Goal: Task Accomplishment & Management: Complete application form

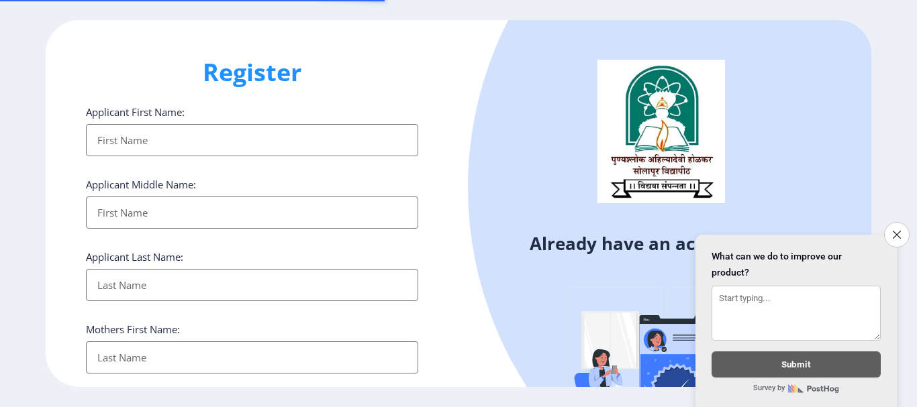
select select
click at [132, 142] on input "Applicant First Name:" at bounding box center [252, 140] width 332 height 32
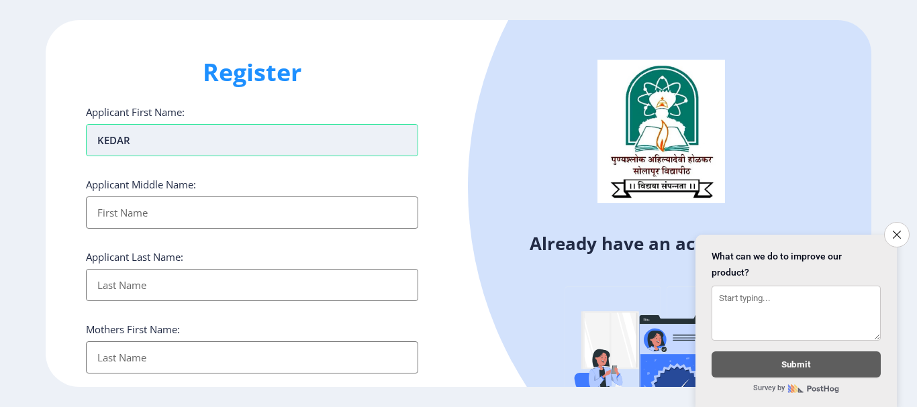
click at [187, 129] on input "KEDAR" at bounding box center [252, 140] width 332 height 32
type input "K"
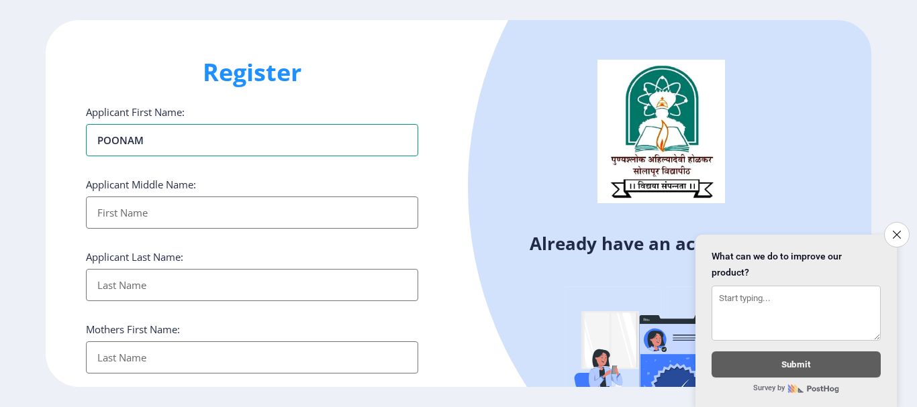
type input "POONAM"
click at [164, 222] on input "Applicant First Name:" at bounding box center [252, 213] width 332 height 32
click at [168, 199] on input "Applicant First Name:" at bounding box center [252, 213] width 332 height 32
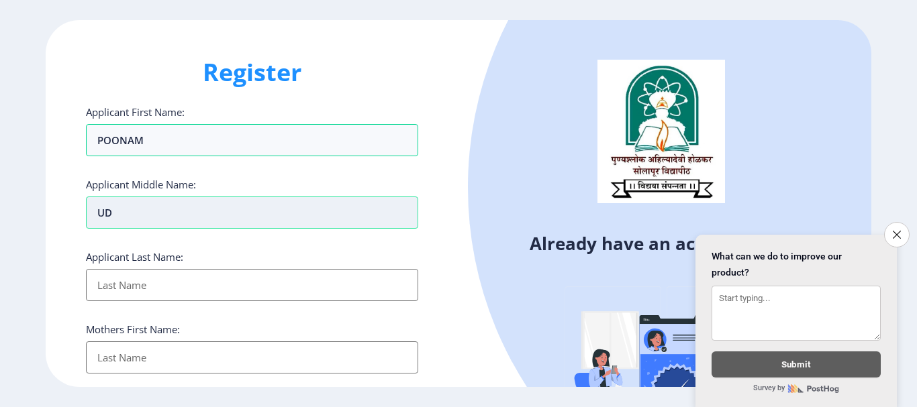
type input "U"
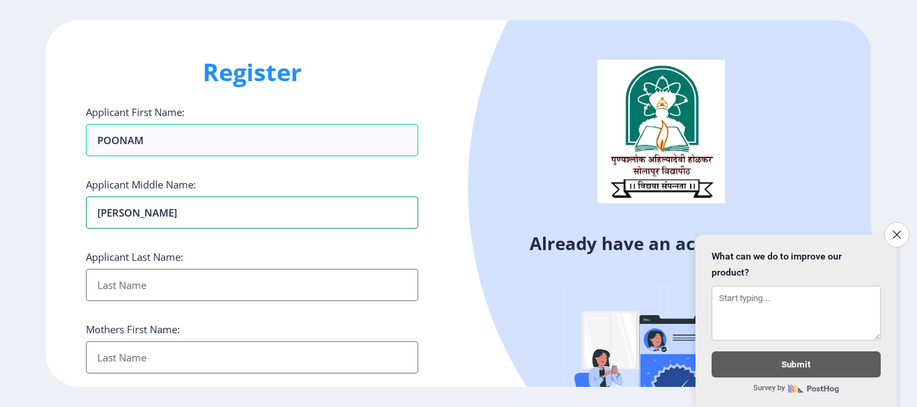
type input "[PERSON_NAME]"
click at [139, 297] on input "Applicant First Name:" at bounding box center [252, 285] width 332 height 32
type input "KEDAR"
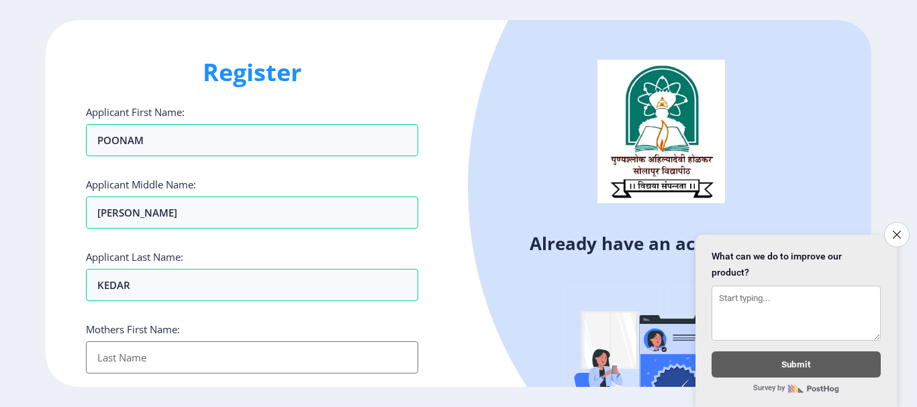
click at [143, 357] on input "Applicant First Name:" at bounding box center [252, 358] width 332 height 32
type input "JIJABAI"
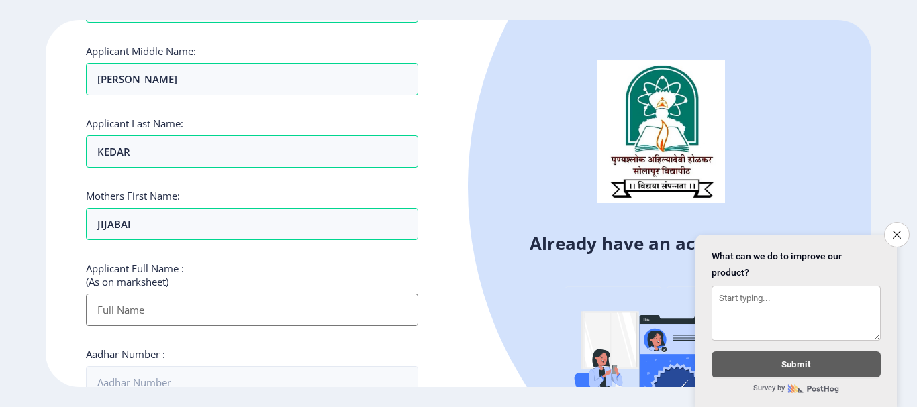
scroll to position [134, 0]
click at [153, 303] on input "Applicant First Name:" at bounding box center [252, 309] width 332 height 32
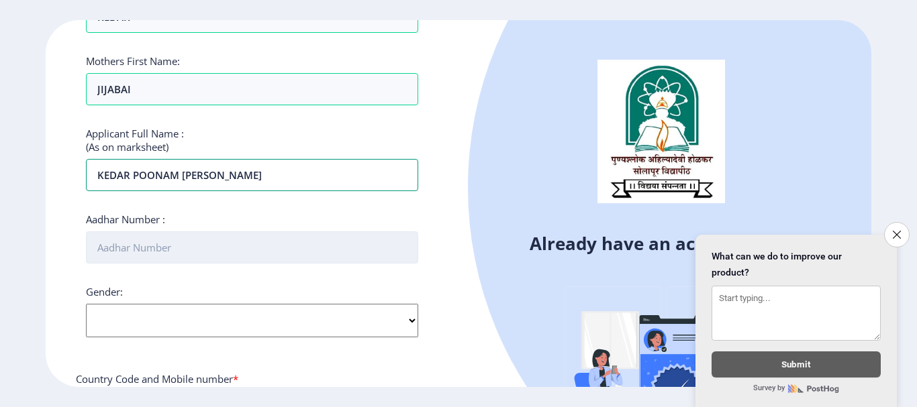
type input "KEDAR POONAM [PERSON_NAME]"
click at [138, 252] on input "Aadhar Number :" at bounding box center [252, 247] width 332 height 32
type input "907560139892"
click at [163, 328] on select "Select Gender [DEMOGRAPHIC_DATA] [DEMOGRAPHIC_DATA] Other" at bounding box center [252, 321] width 332 height 34
select select "[DEMOGRAPHIC_DATA]"
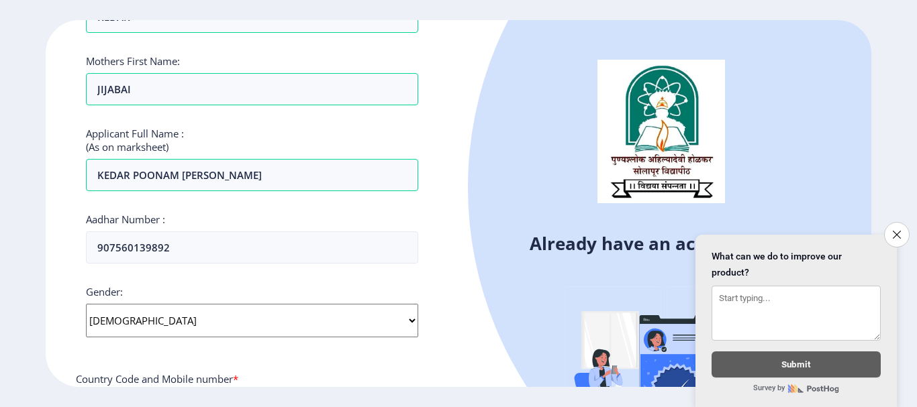
click at [86, 304] on select "Select Gender [DEMOGRAPHIC_DATA] [DEMOGRAPHIC_DATA] Other" at bounding box center [252, 321] width 332 height 34
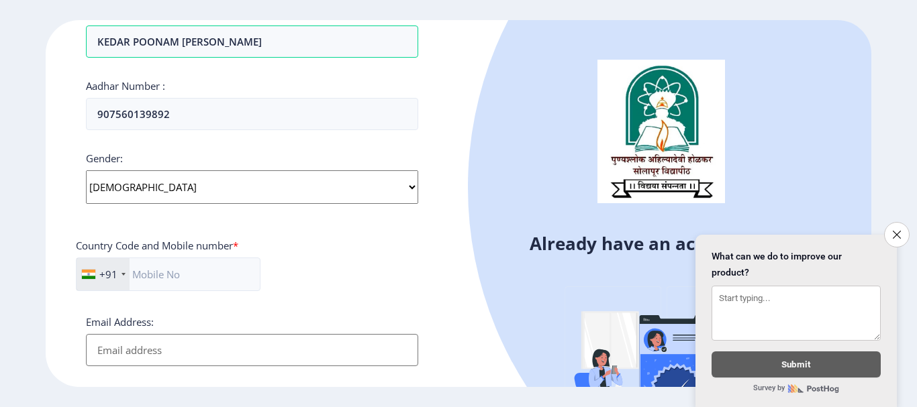
scroll to position [403, 0]
click at [146, 276] on input "text" at bounding box center [168, 274] width 185 height 34
type input "9921566391"
click at [138, 344] on input "Email Address:" at bounding box center [252, 349] width 332 height 32
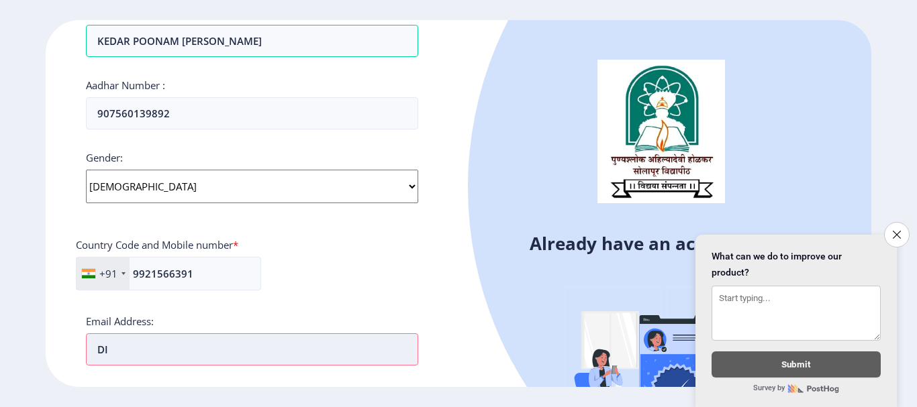
type input "D"
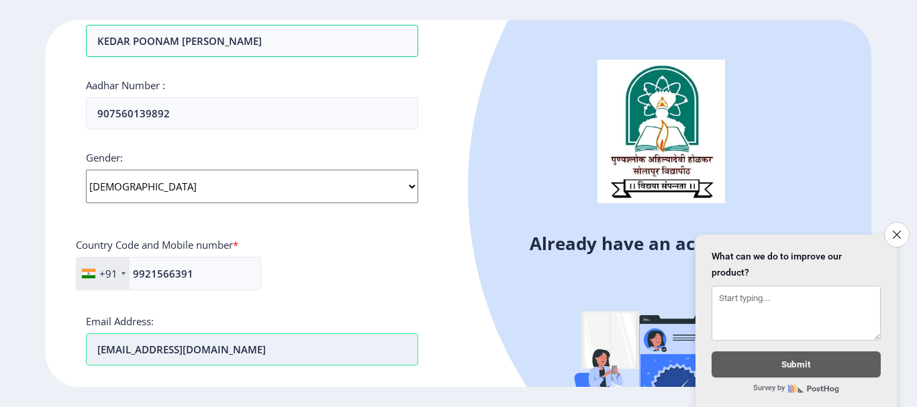
type input "diliph8888@gmail.com"
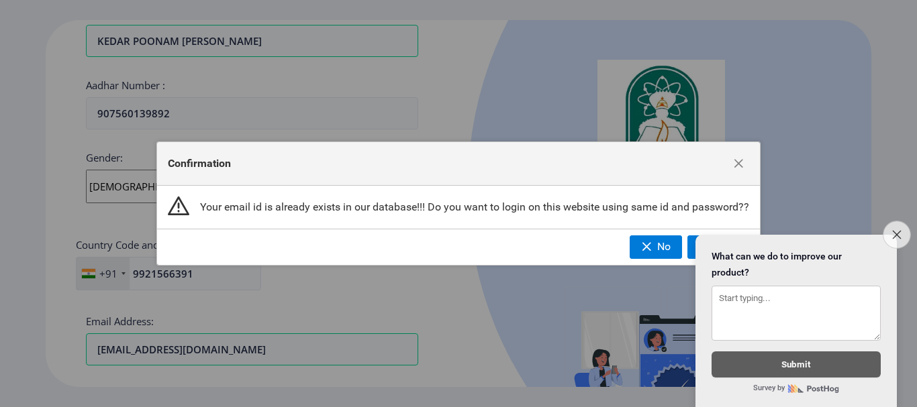
click at [899, 234] on button "Close survey" at bounding box center [896, 235] width 28 height 28
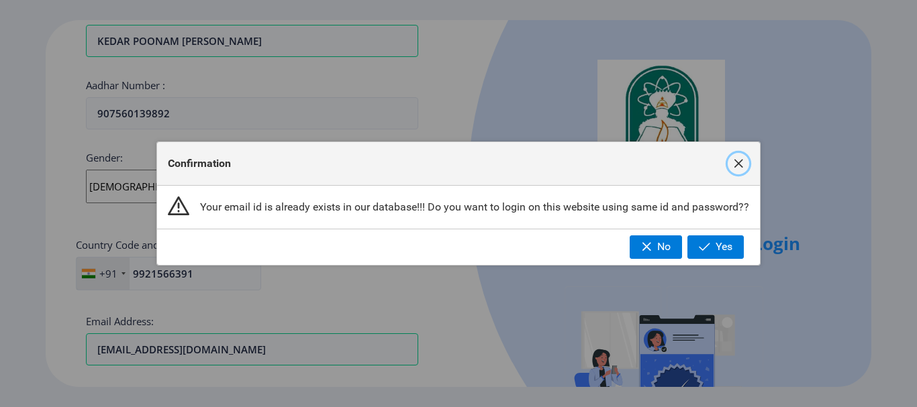
click at [741, 166] on span "button" at bounding box center [738, 163] width 11 height 11
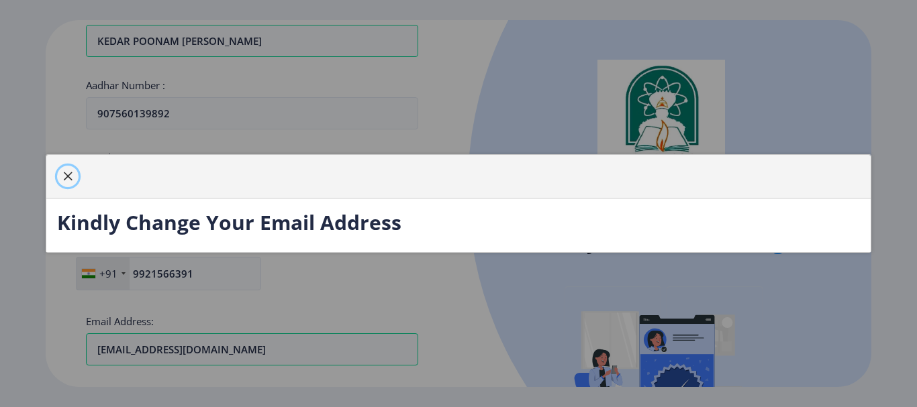
click at [71, 177] on span "button" at bounding box center [67, 176] width 11 height 11
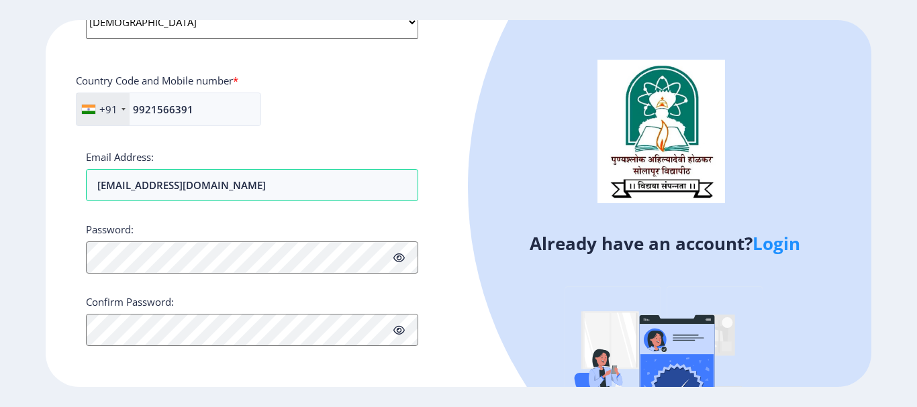
scroll to position [568, 0]
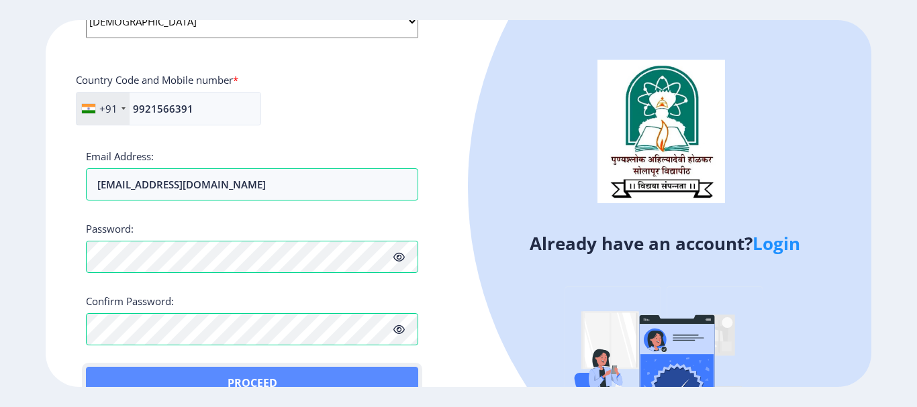
click at [109, 378] on button "Proceed" at bounding box center [252, 383] width 332 height 32
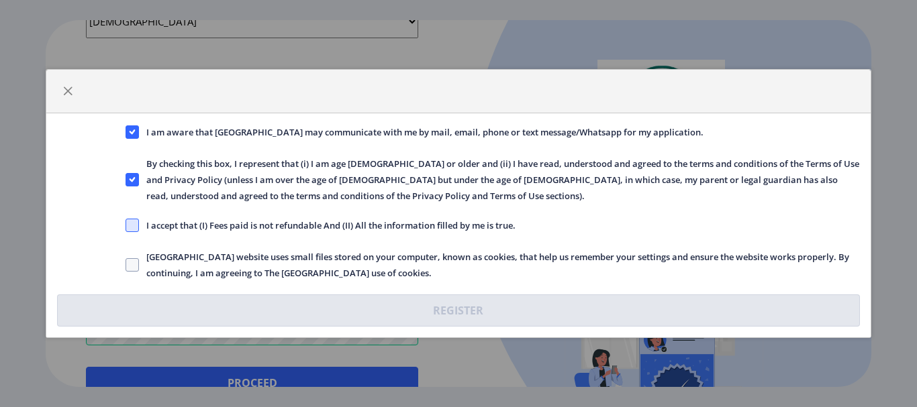
click at [134, 227] on span at bounding box center [131, 225] width 13 height 13
click at [126, 226] on input "I accept that (I) Fees paid is not refundable And (II) All the information fill…" at bounding box center [125, 225] width 1 height 1
checkbox input "true"
click at [132, 266] on span at bounding box center [131, 264] width 13 height 13
click at [126, 266] on input "[GEOGRAPHIC_DATA] website uses small files stored on your computer, known as co…" at bounding box center [125, 265] width 1 height 1
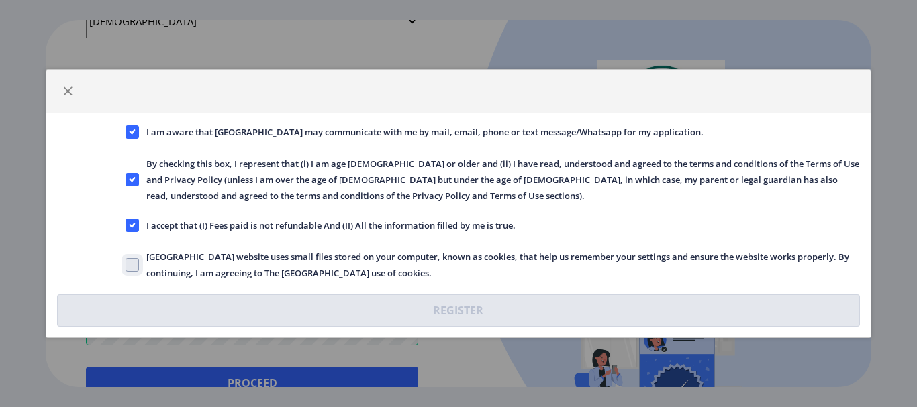
checkbox input "true"
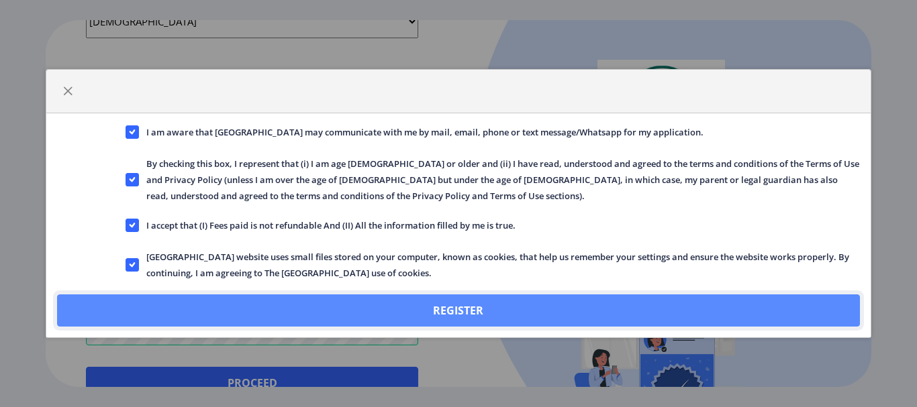
click at [517, 316] on button "Register" at bounding box center [458, 311] width 802 height 32
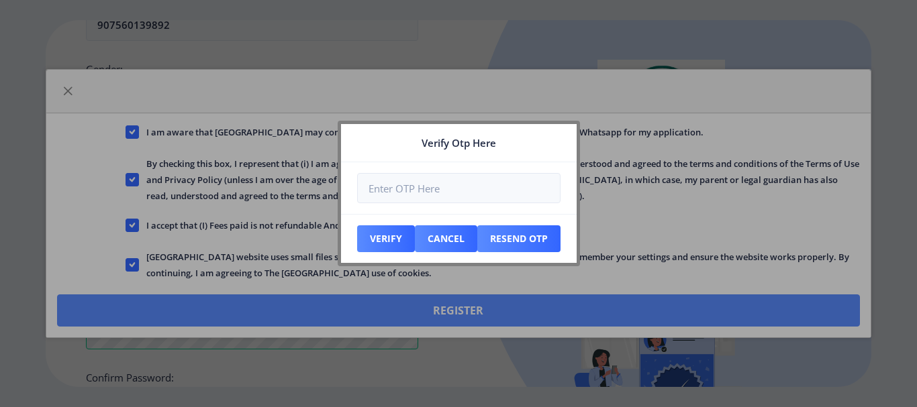
scroll to position [644, 0]
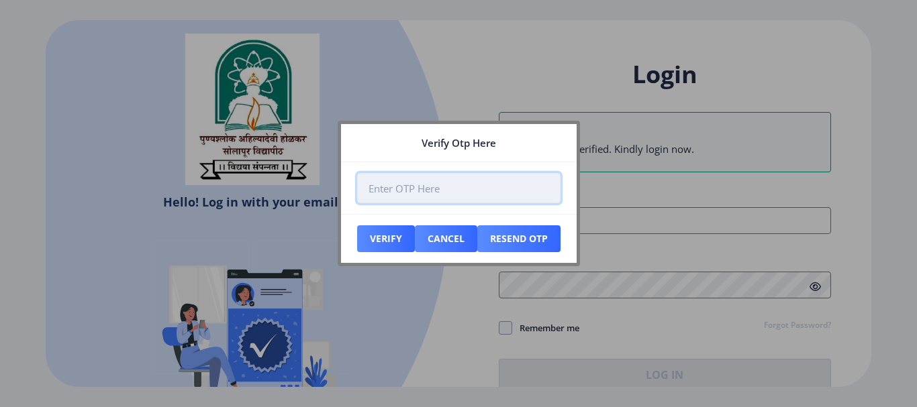
click at [389, 197] on input "number" at bounding box center [458, 188] width 203 height 30
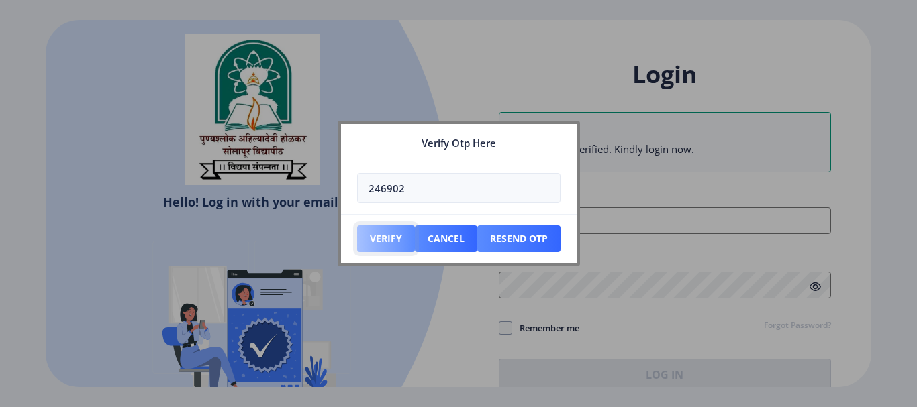
click at [377, 236] on button "Verify" at bounding box center [386, 238] width 58 height 27
click at [384, 238] on button "Verify" at bounding box center [386, 238] width 58 height 27
click at [415, 243] on button "Resend Otp" at bounding box center [386, 238] width 58 height 27
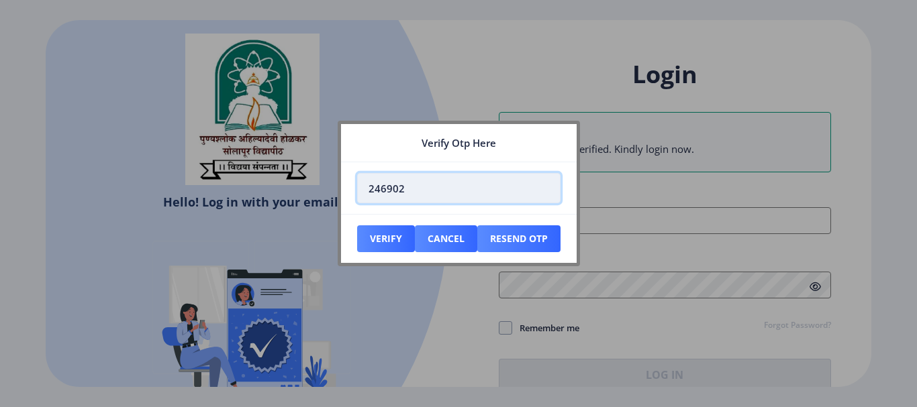
click at [407, 184] on input "246902" at bounding box center [458, 188] width 203 height 30
type input "2"
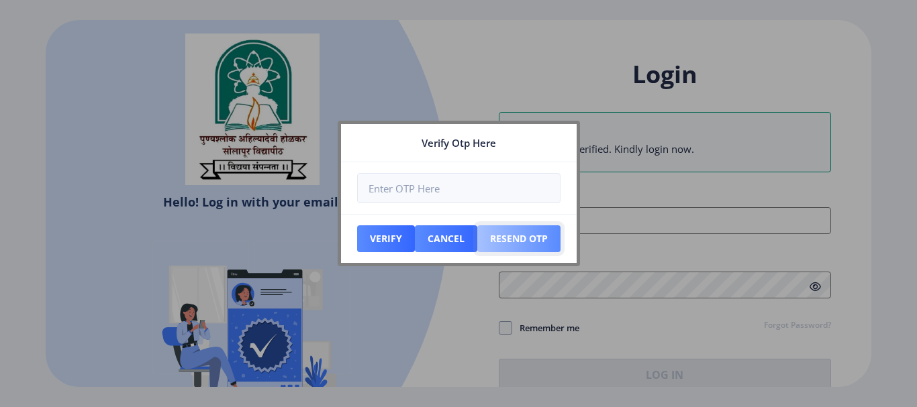
click at [415, 242] on button "Resend Otp" at bounding box center [386, 238] width 58 height 27
click at [415, 241] on button "Resend Otp" at bounding box center [386, 238] width 58 height 27
click at [415, 243] on button "Resend Otp" at bounding box center [386, 238] width 58 height 27
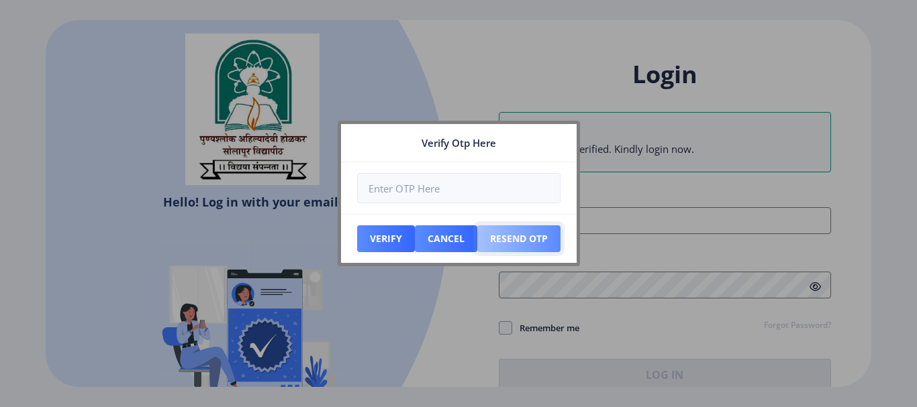
click at [415, 243] on button "Resend Otp" at bounding box center [386, 238] width 58 height 27
click at [415, 242] on button "Resend Otp" at bounding box center [386, 238] width 58 height 27
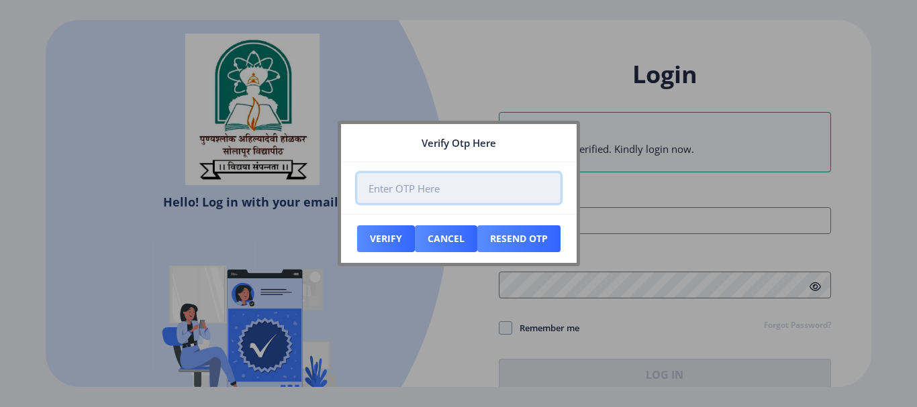
click at [383, 196] on input "number" at bounding box center [458, 188] width 203 height 30
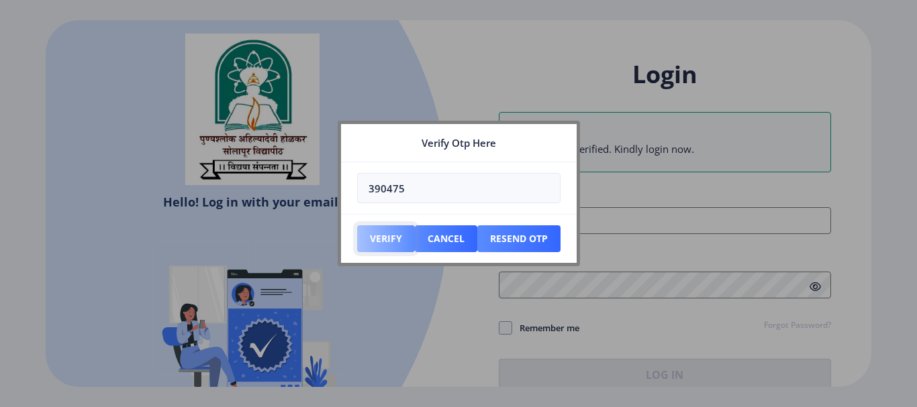
click at [397, 237] on button "Verify" at bounding box center [386, 238] width 58 height 27
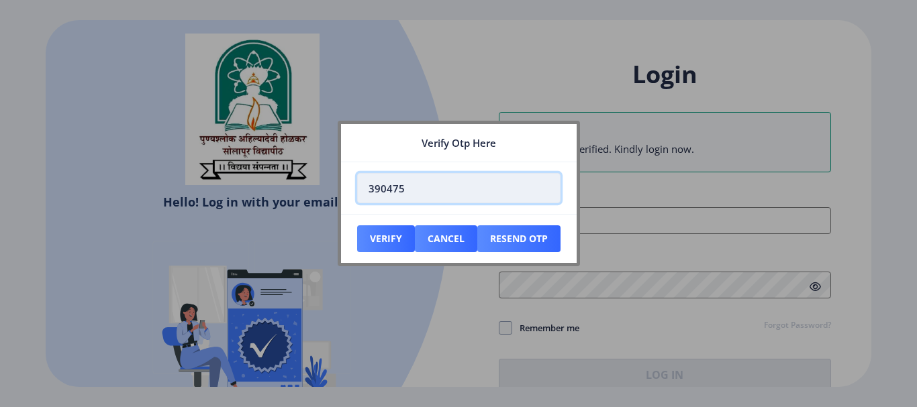
click at [411, 198] on input "390475" at bounding box center [458, 188] width 203 height 30
type input "3"
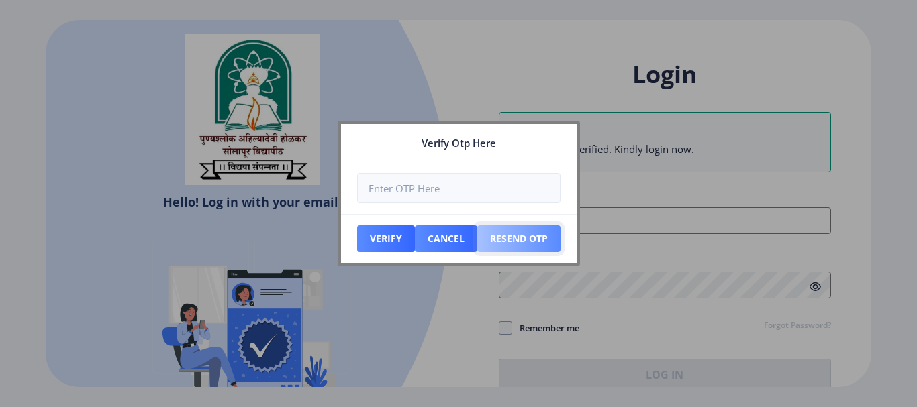
click at [415, 230] on button "Resend Otp" at bounding box center [386, 238] width 58 height 27
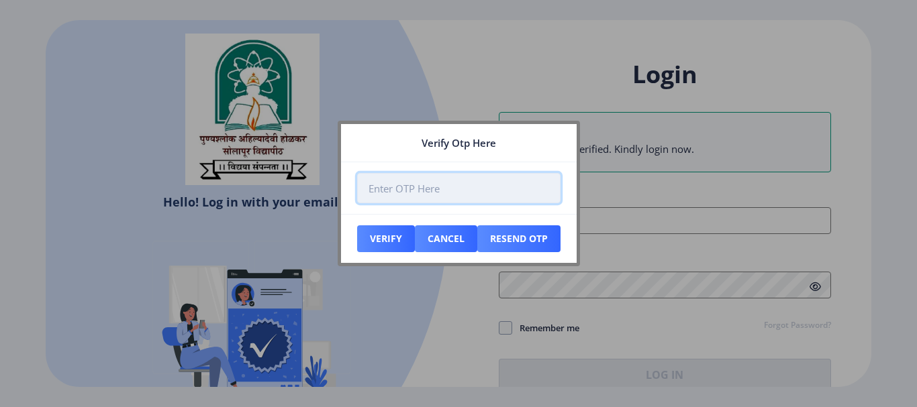
click at [433, 187] on input "number" at bounding box center [458, 188] width 203 height 30
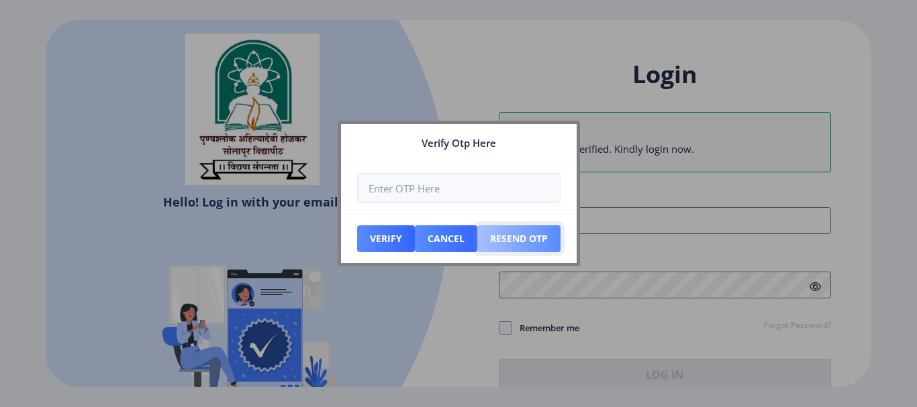
click at [415, 238] on button "Resend Otp" at bounding box center [386, 238] width 58 height 27
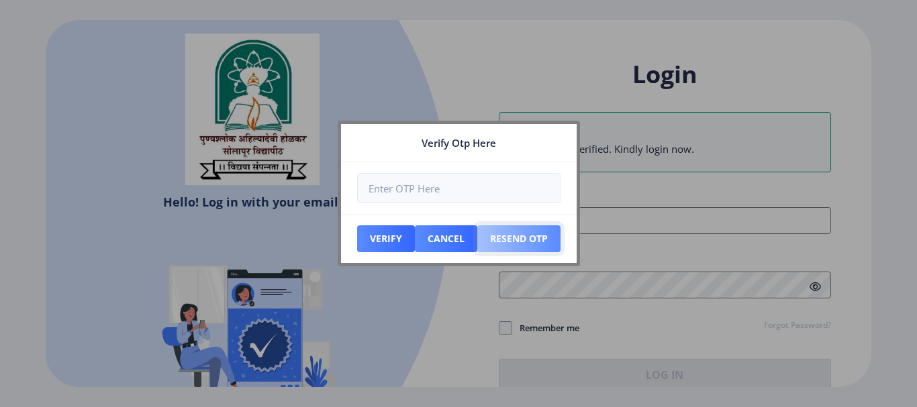
click at [415, 238] on button "Resend Otp" at bounding box center [386, 238] width 58 height 27
click at [415, 236] on button "Resend Otp" at bounding box center [386, 238] width 58 height 27
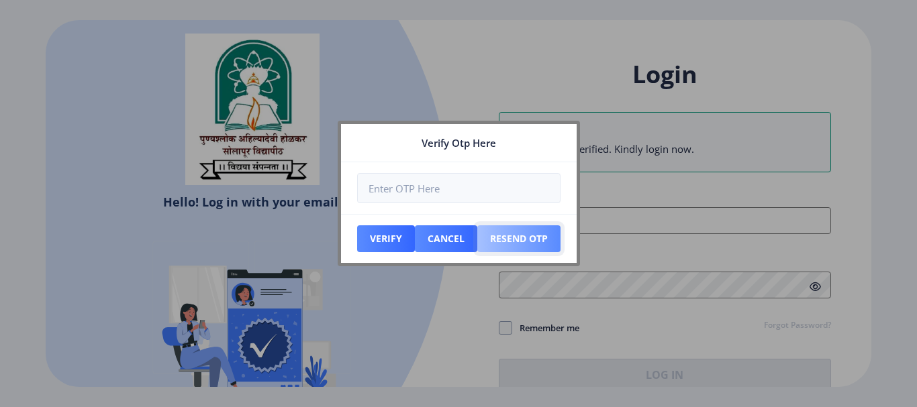
click at [415, 236] on button "Resend Otp" at bounding box center [386, 238] width 58 height 27
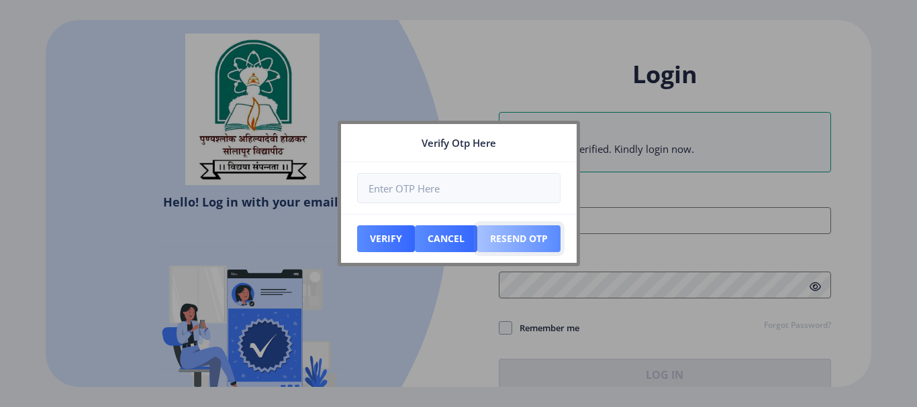
click at [415, 236] on button "Resend Otp" at bounding box center [386, 238] width 58 height 27
click at [415, 237] on button "Resend Otp" at bounding box center [386, 238] width 58 height 27
select select
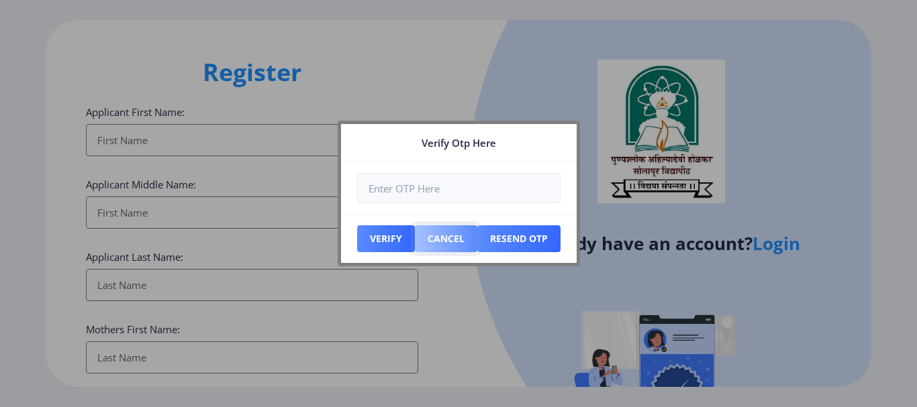
click at [415, 240] on button "Cancel" at bounding box center [386, 238] width 58 height 27
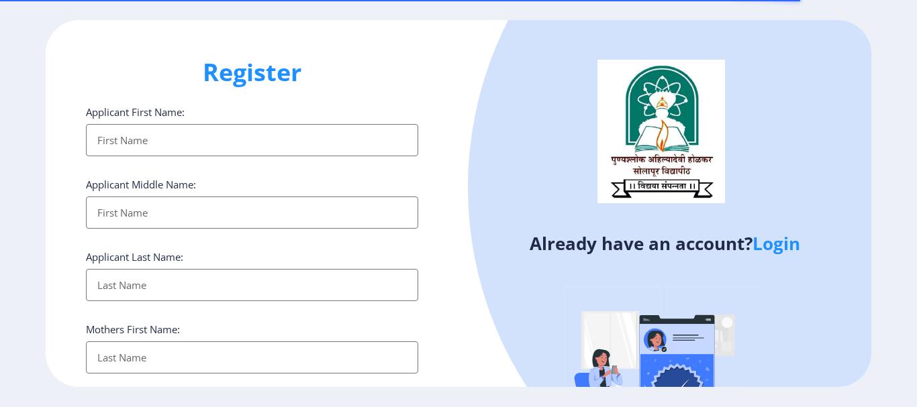
select select
drag, startPoint x: 0, startPoint y: 0, endPoint x: 128, endPoint y: 147, distance: 195.0
click at [128, 147] on input "Applicant First Name:" at bounding box center [252, 140] width 332 height 32
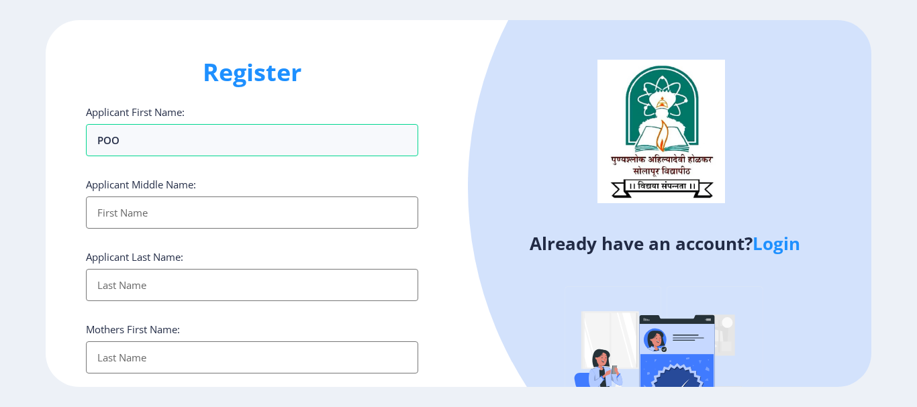
type input "POONAM"
click at [129, 222] on input "Applicant First Name:" at bounding box center [252, 213] width 332 height 32
type input "[PERSON_NAME]"
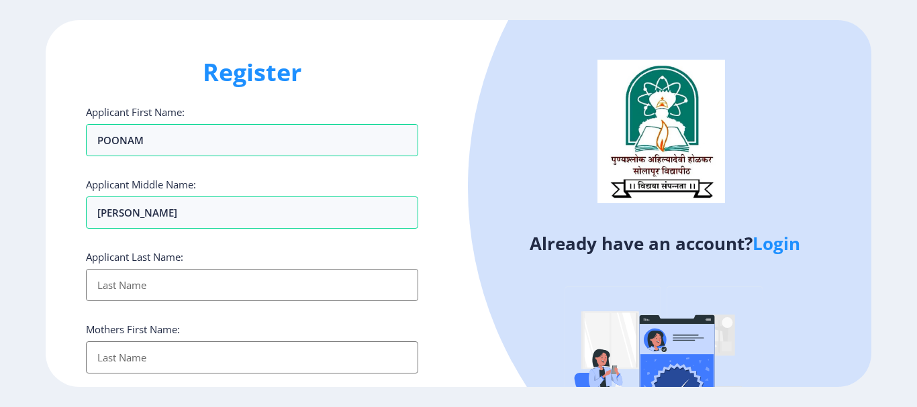
click at [150, 293] on input "Applicant First Name:" at bounding box center [252, 285] width 332 height 32
type input "kEDAR"
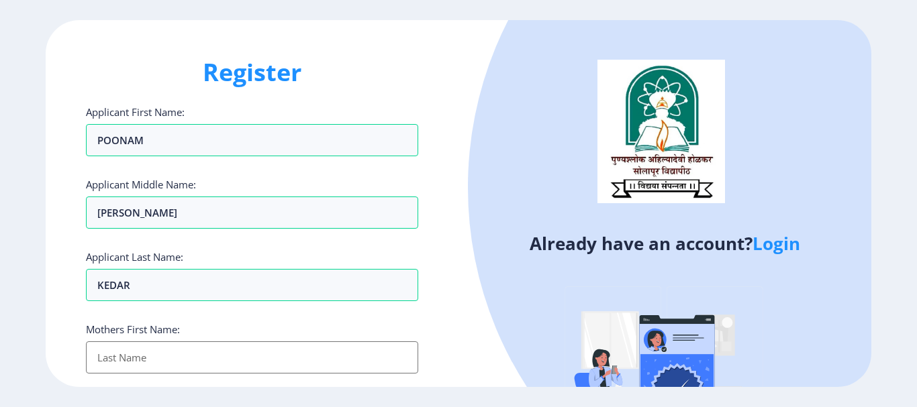
click at [159, 354] on input "Applicant First Name:" at bounding box center [252, 358] width 332 height 32
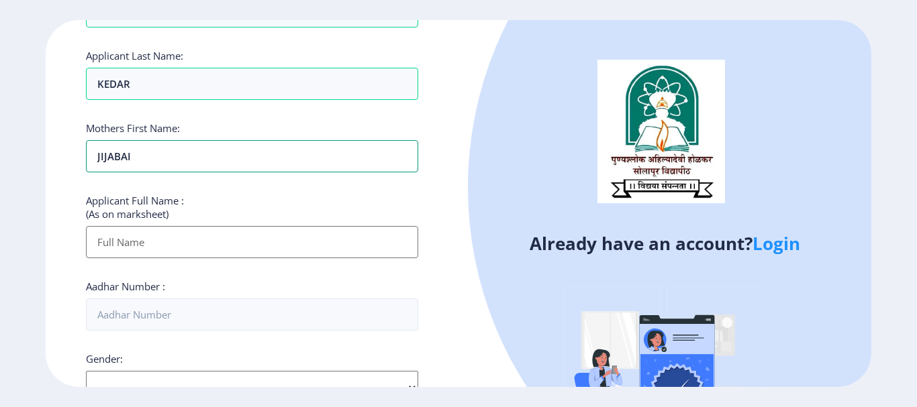
type input "JIJABAI"
click at [123, 242] on input "Applicant First Name:" at bounding box center [252, 242] width 332 height 32
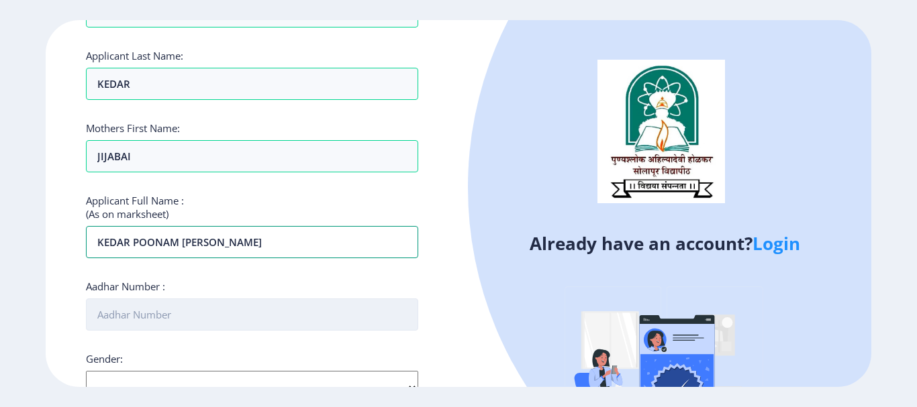
type input "KEDAR POONAM [PERSON_NAME]"
click at [181, 307] on input "Aadhar Number :" at bounding box center [252, 315] width 332 height 32
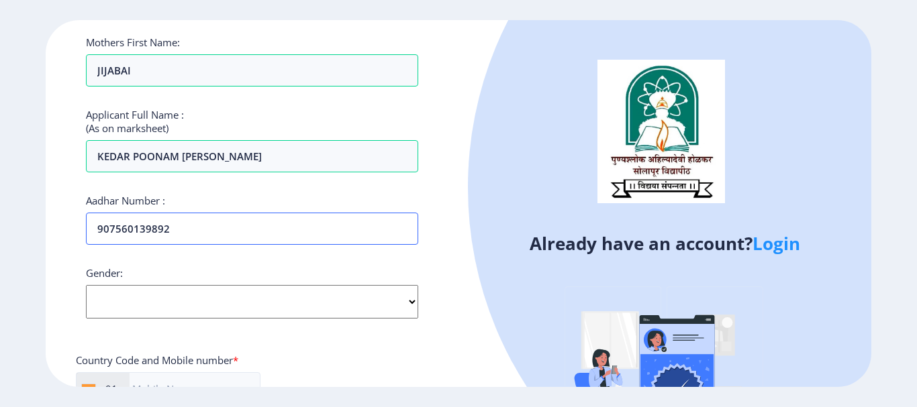
scroll to position [335, 0]
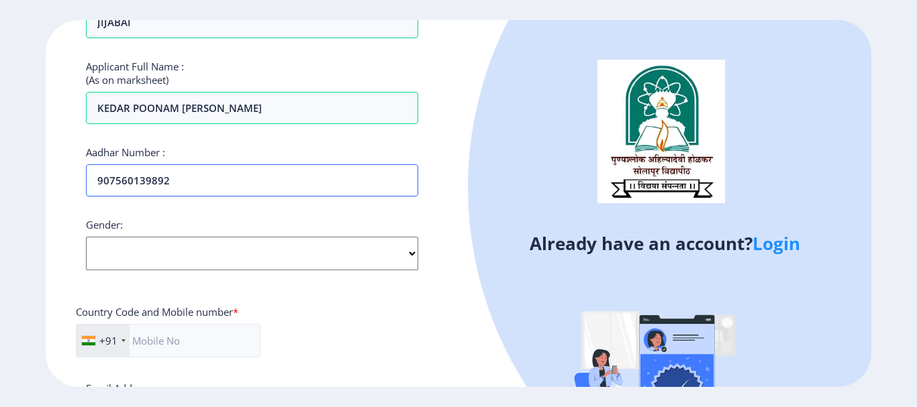
type input "907560139892"
click at [145, 260] on select "Select Gender [DEMOGRAPHIC_DATA] [DEMOGRAPHIC_DATA] Other" at bounding box center [252, 254] width 332 height 34
select select "[DEMOGRAPHIC_DATA]"
click at [86, 237] on select "Select Gender [DEMOGRAPHIC_DATA] [DEMOGRAPHIC_DATA] Other" at bounding box center [252, 254] width 332 height 34
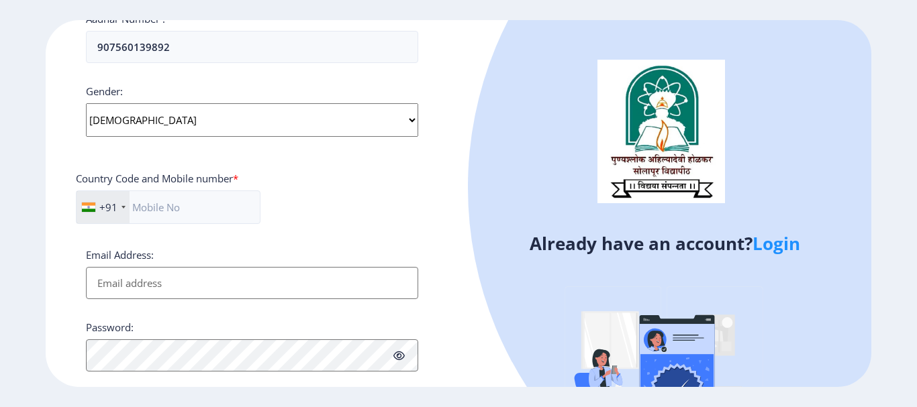
scroll to position [470, 0]
click at [154, 204] on input "text" at bounding box center [168, 207] width 185 height 34
type input "9921566391"
click at [161, 276] on input "Email Address:" at bounding box center [252, 282] width 332 height 32
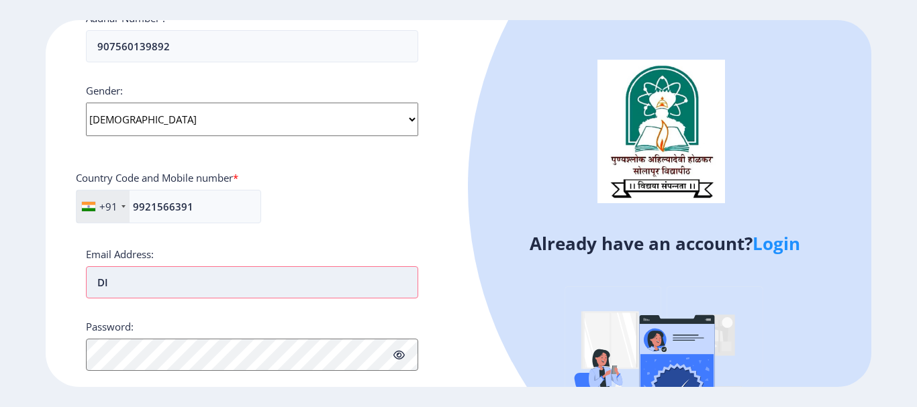
type input "D"
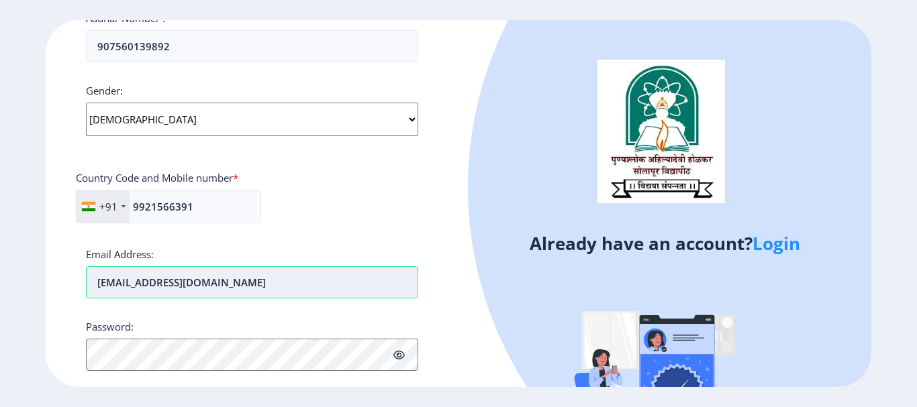
type input "diliph8888@gmail.com"
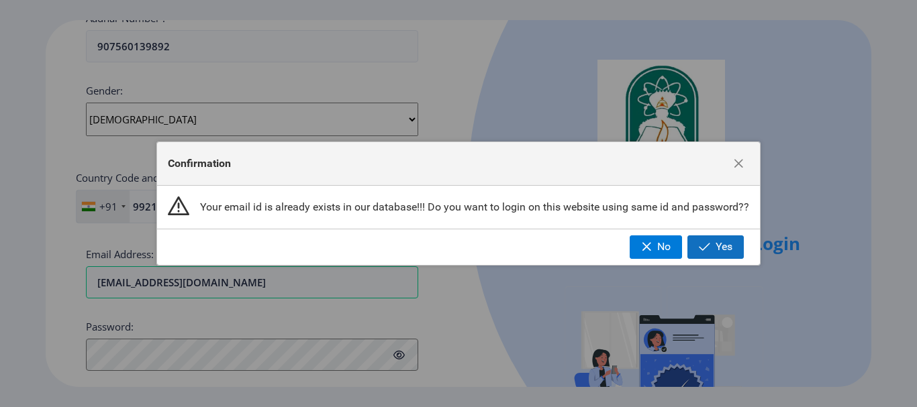
click at [729, 248] on span "Yes" at bounding box center [723, 247] width 17 height 12
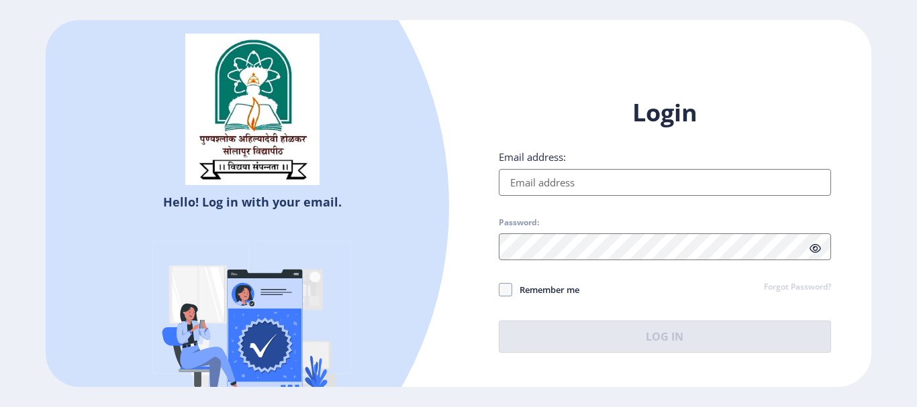
select select
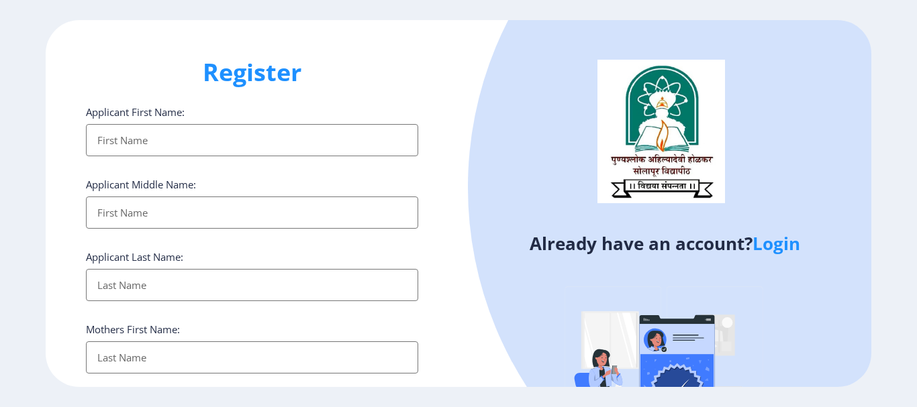
click at [123, 140] on input "Applicant First Name:" at bounding box center [252, 140] width 332 height 32
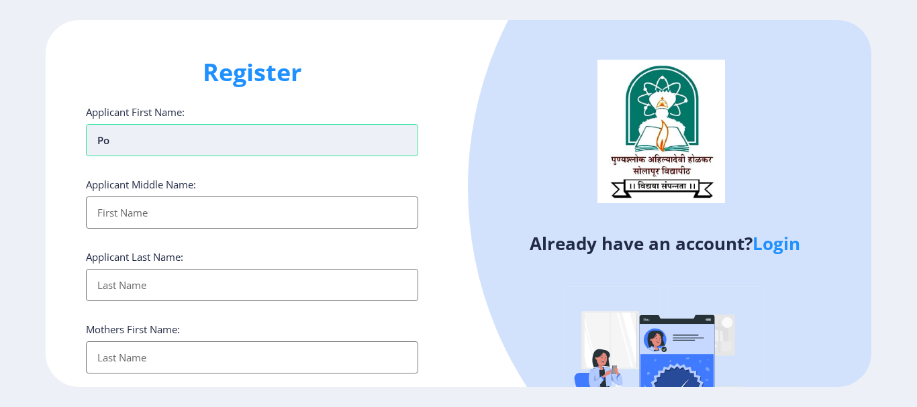
type input "p"
type input "POONAM"
type input "[PERSON_NAME]"
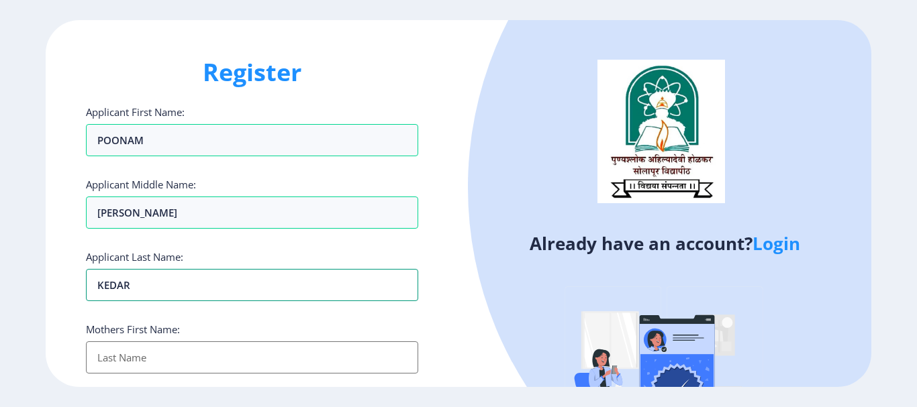
type input "KEDAR"
click at [148, 354] on input "Applicant First Name:" at bounding box center [252, 358] width 332 height 32
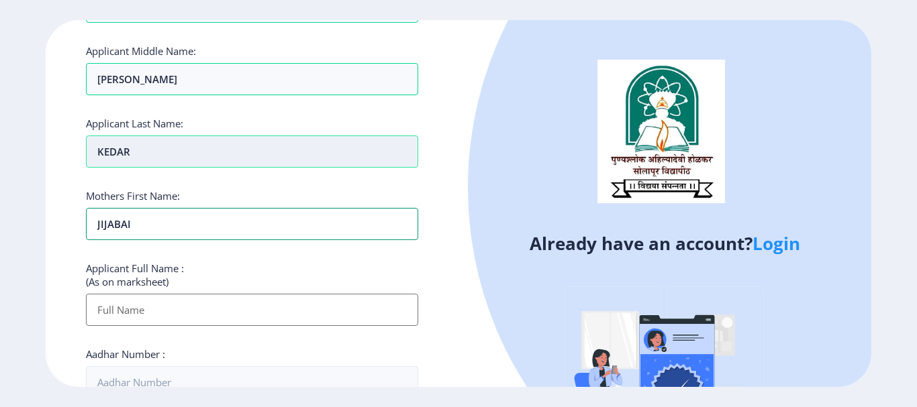
scroll to position [134, 0]
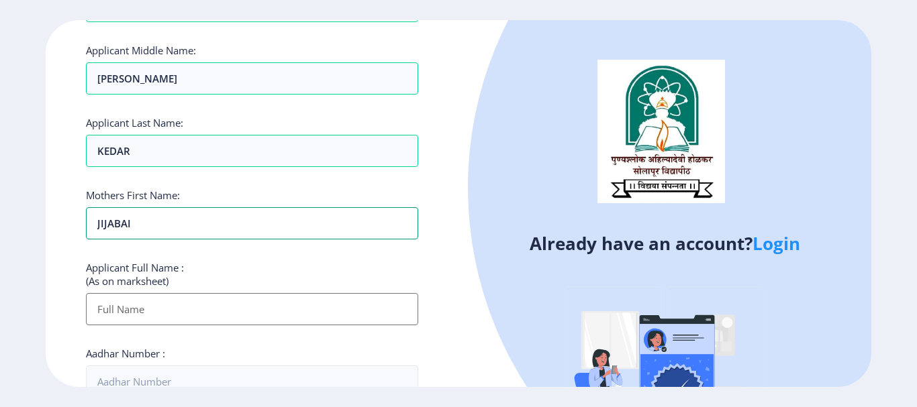
type input "JIJABAI"
click at [154, 323] on input "Applicant First Name:" at bounding box center [252, 309] width 332 height 32
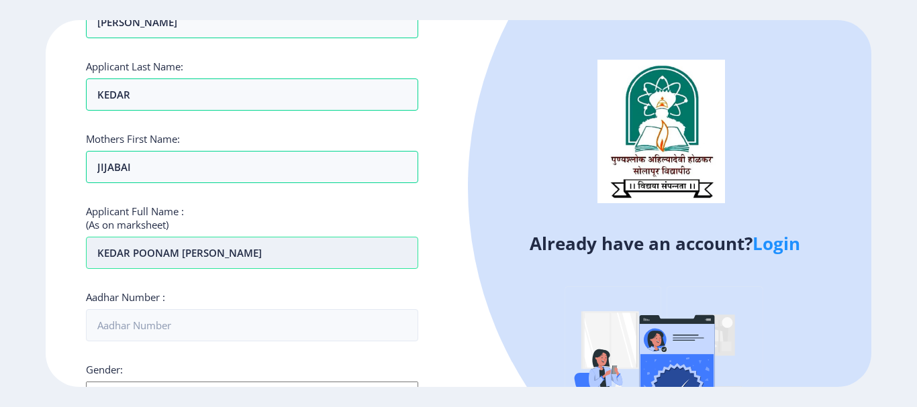
scroll to position [268, 0]
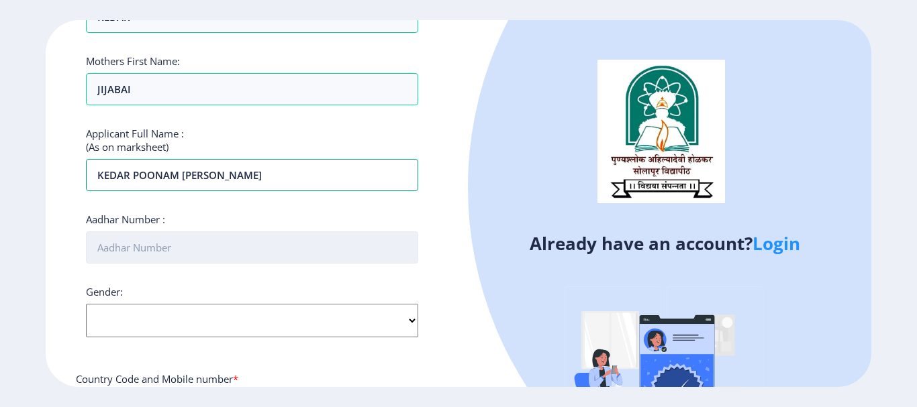
type input "KEDAR POONAM [PERSON_NAME]"
click at [146, 258] on input "Aadhar Number :" at bounding box center [252, 247] width 332 height 32
type input "907560139892"
click at [162, 319] on select "Select Gender [DEMOGRAPHIC_DATA] [DEMOGRAPHIC_DATA] Other" at bounding box center [252, 321] width 332 height 34
select select "[DEMOGRAPHIC_DATA]"
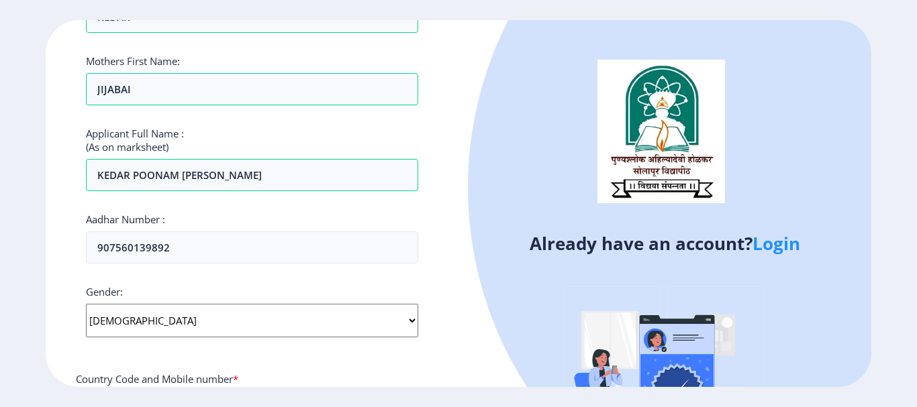
click at [86, 304] on select "Select Gender [DEMOGRAPHIC_DATA] [DEMOGRAPHIC_DATA] Other" at bounding box center [252, 321] width 332 height 34
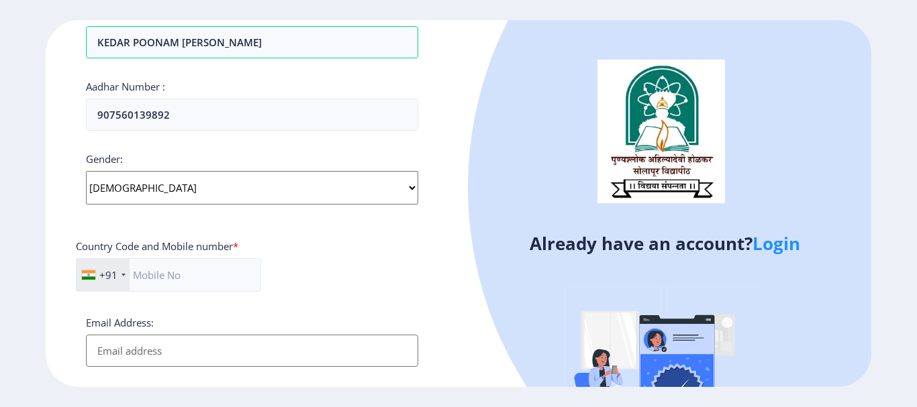
scroll to position [403, 0]
click at [159, 280] on input "text" at bounding box center [168, 274] width 185 height 34
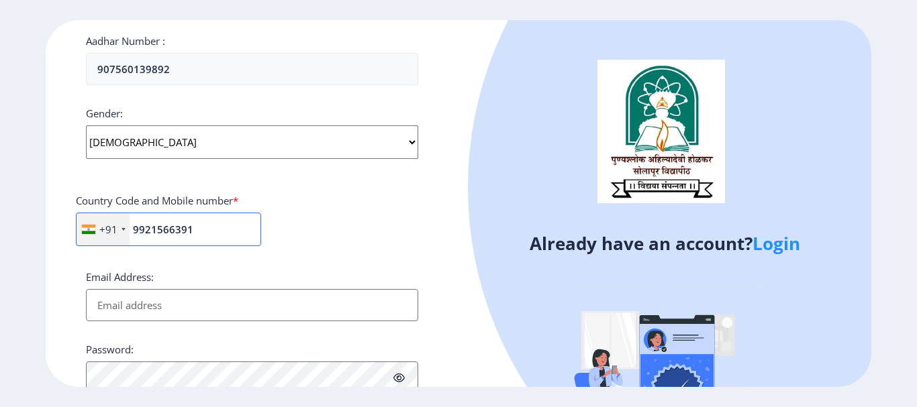
scroll to position [470, 0]
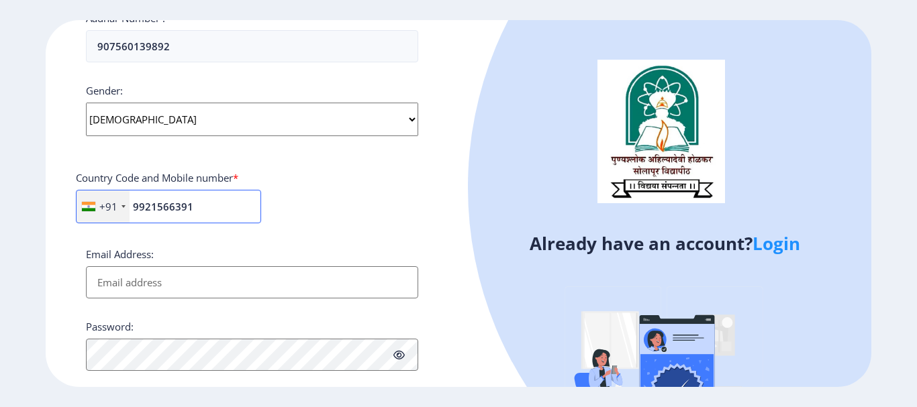
type input "9921566391"
click at [114, 282] on input "Email Address:" at bounding box center [252, 282] width 332 height 32
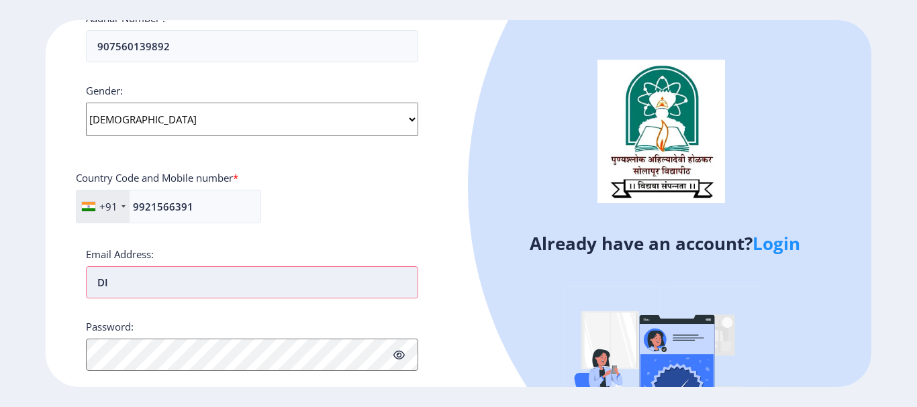
type input "D"
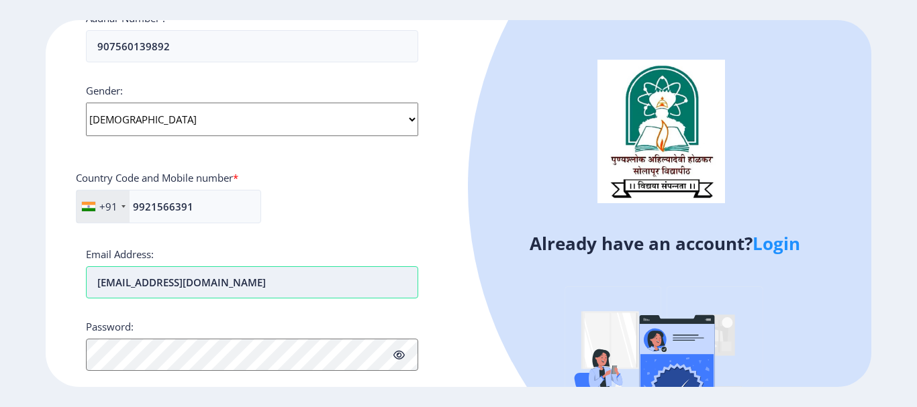
type input "diliph8888@gmail.com"
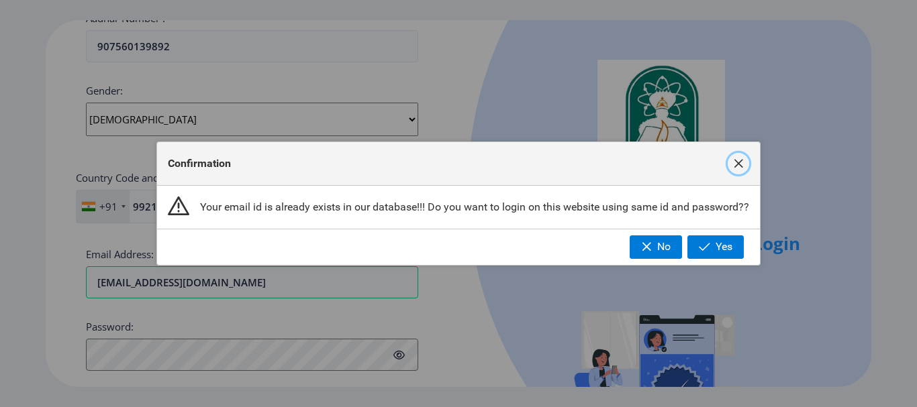
click at [737, 160] on span "button" at bounding box center [738, 163] width 11 height 11
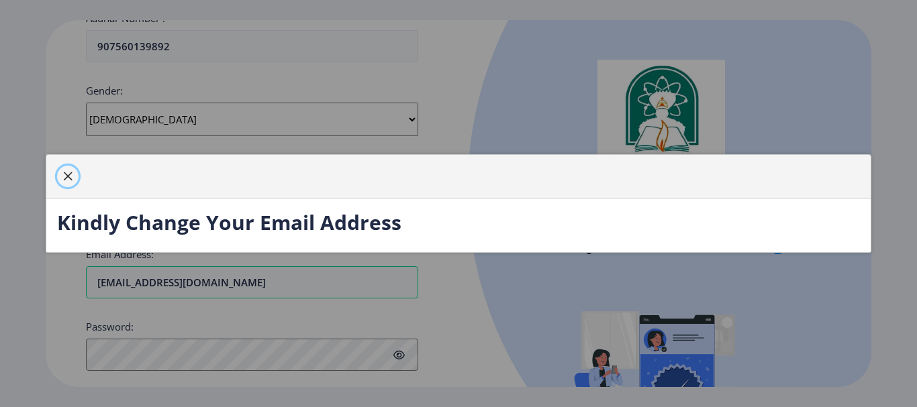
click at [63, 177] on span "button" at bounding box center [67, 176] width 11 height 11
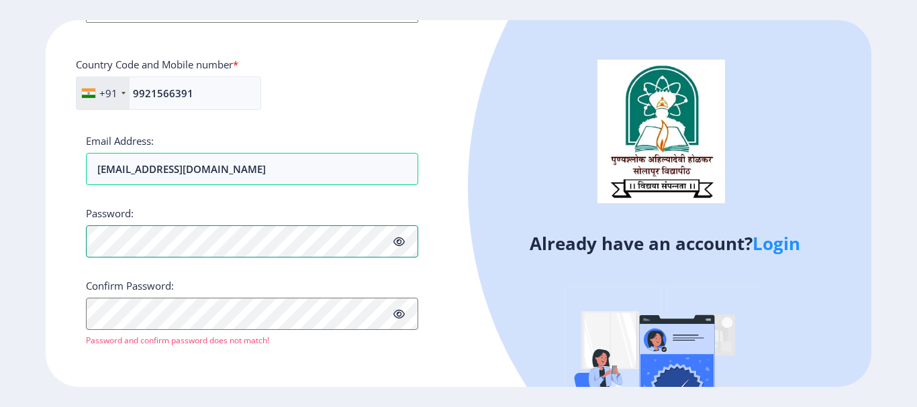
scroll to position [584, 0]
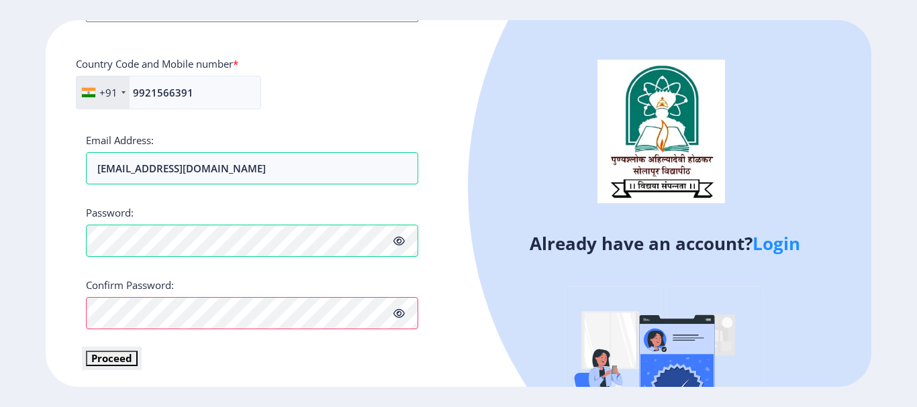
click at [126, 355] on button "Proceed" at bounding box center [112, 358] width 52 height 15
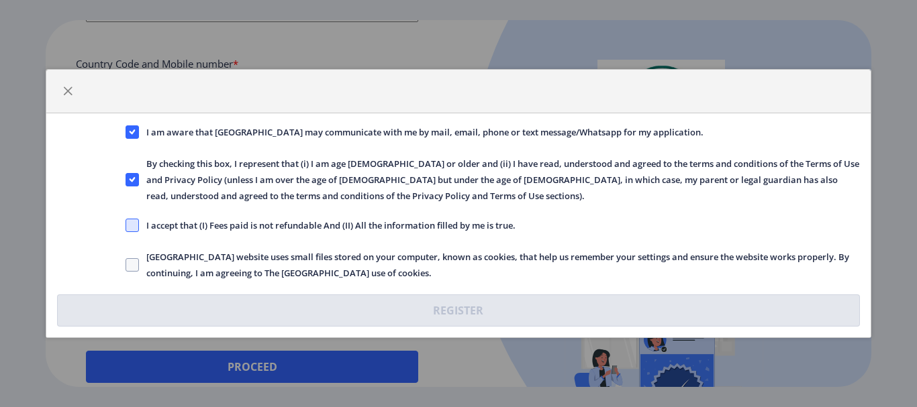
click at [129, 221] on span at bounding box center [131, 225] width 13 height 13
click at [126, 225] on input "I accept that (I) Fees paid is not refundable And (II) All the information fill…" at bounding box center [125, 225] width 1 height 1
checkbox input "true"
click at [136, 262] on span at bounding box center [131, 264] width 13 height 13
click at [126, 265] on input "[GEOGRAPHIC_DATA] website uses small files stored on your computer, known as co…" at bounding box center [125, 265] width 1 height 1
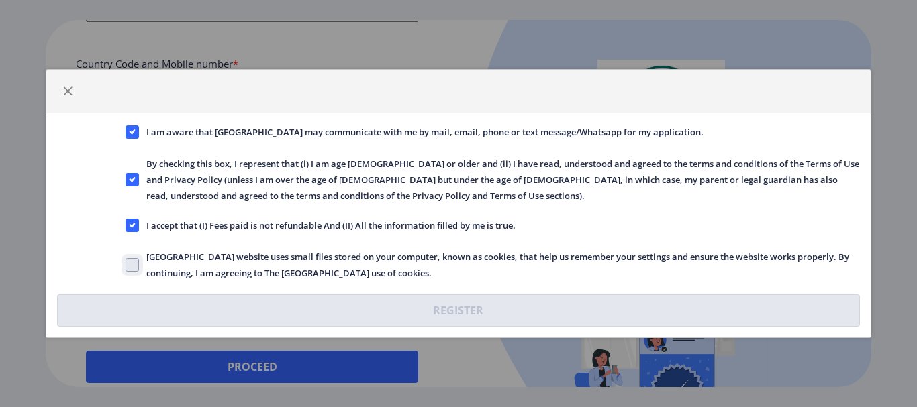
checkbox input "true"
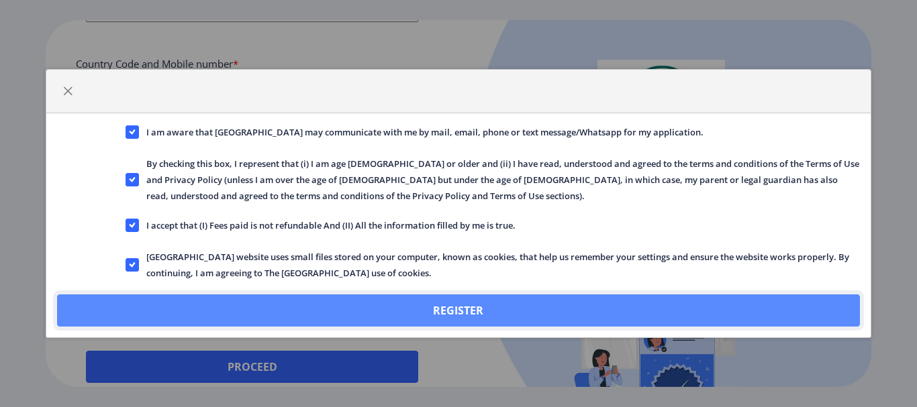
click at [389, 323] on button "Register" at bounding box center [458, 311] width 802 height 32
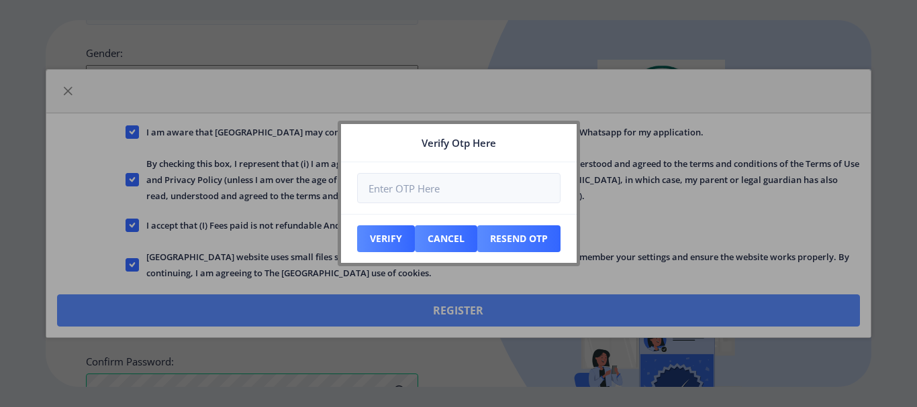
scroll to position [660, 0]
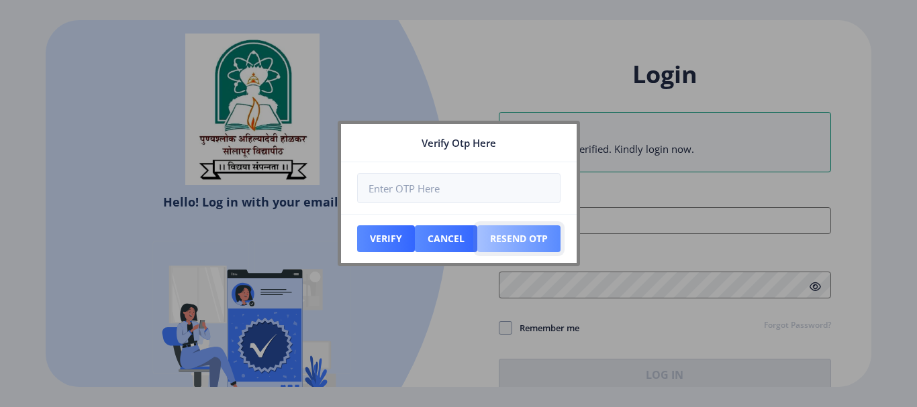
click at [415, 234] on button "Resend Otp" at bounding box center [386, 238] width 58 height 27
click at [415, 244] on button "Resend Otp" at bounding box center [386, 238] width 58 height 27
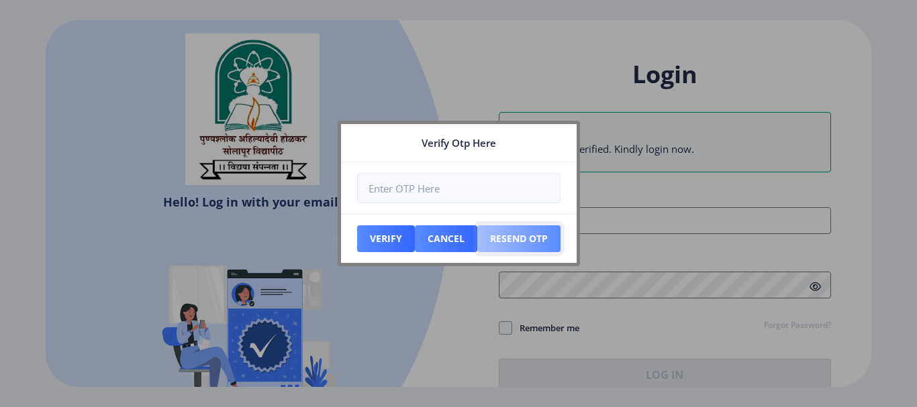
click at [415, 244] on button "Resend Otp" at bounding box center [386, 238] width 58 height 27
click at [415, 245] on button "Resend Otp" at bounding box center [386, 238] width 58 height 27
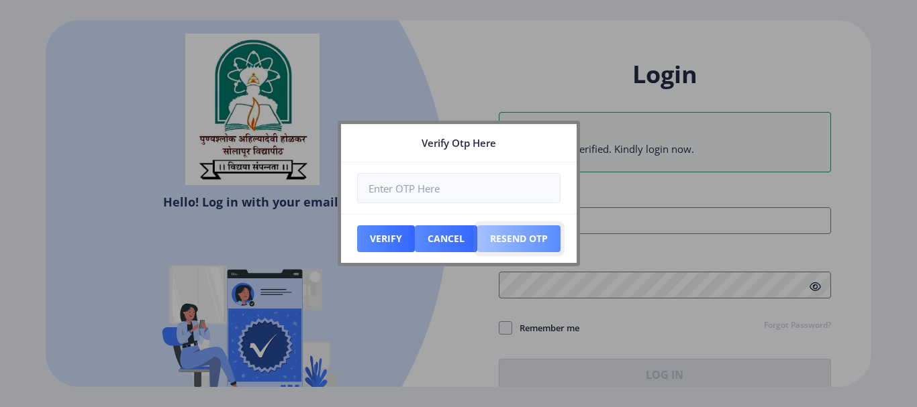
click at [415, 245] on button "Resend Otp" at bounding box center [386, 238] width 58 height 27
click at [415, 246] on button "Resend Otp" at bounding box center [386, 238] width 58 height 27
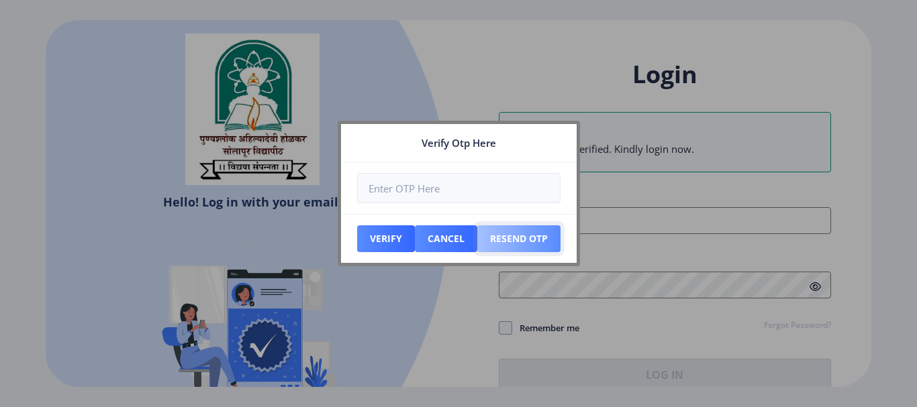
click at [415, 246] on button "Resend Otp" at bounding box center [386, 238] width 58 height 27
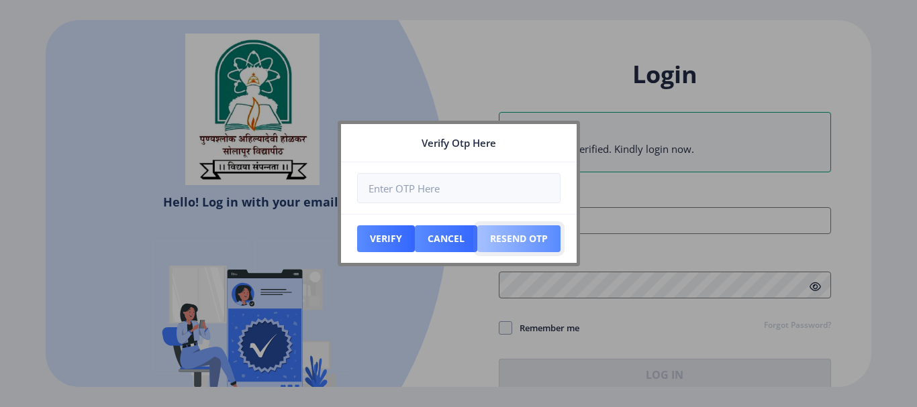
click at [415, 246] on button "Resend Otp" at bounding box center [386, 238] width 58 height 27
select select
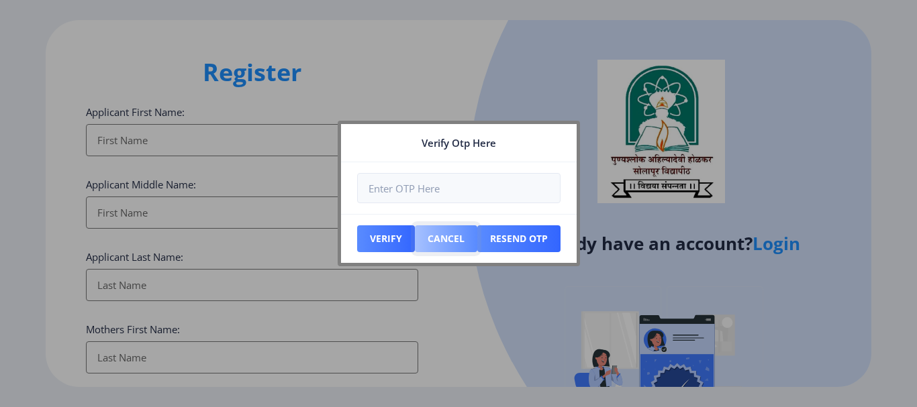
click at [415, 245] on button "Cancel" at bounding box center [386, 238] width 58 height 27
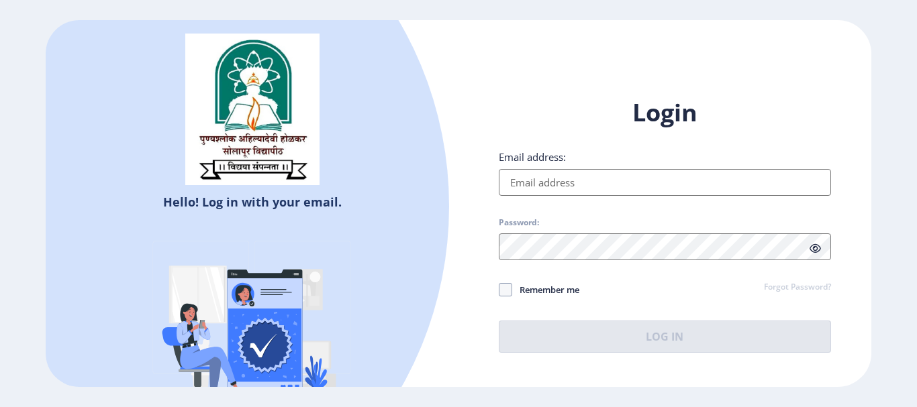
click at [405, 247] on div at bounding box center [82, 206] width 733 height 733
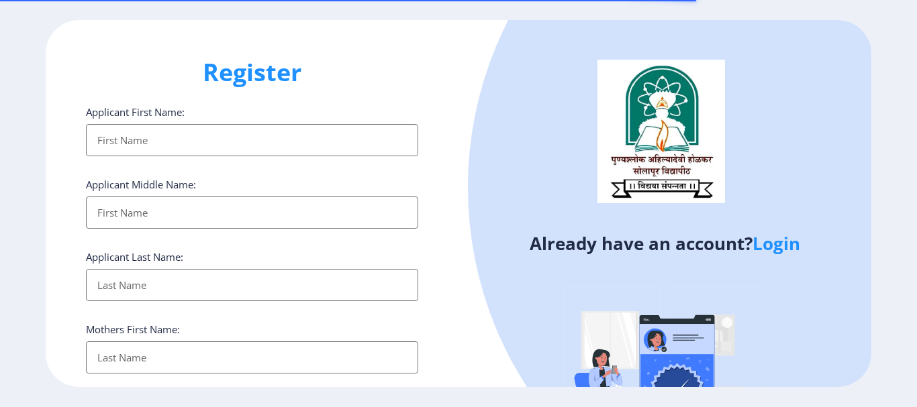
select select
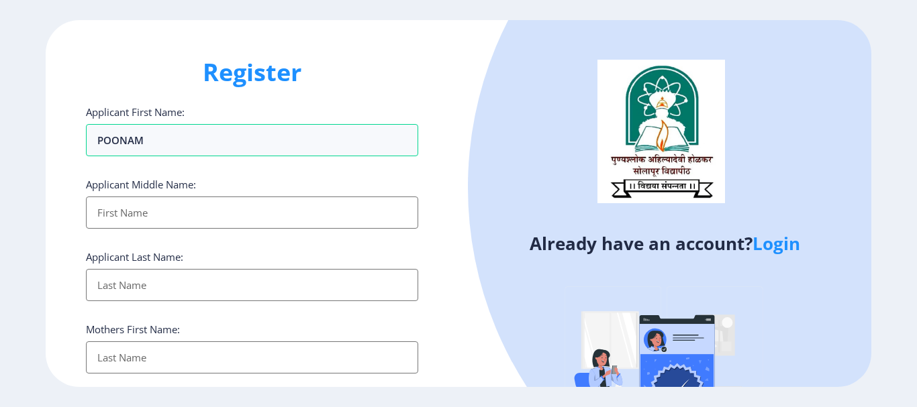
type input "POONAM"
type input "[PERSON_NAME]"
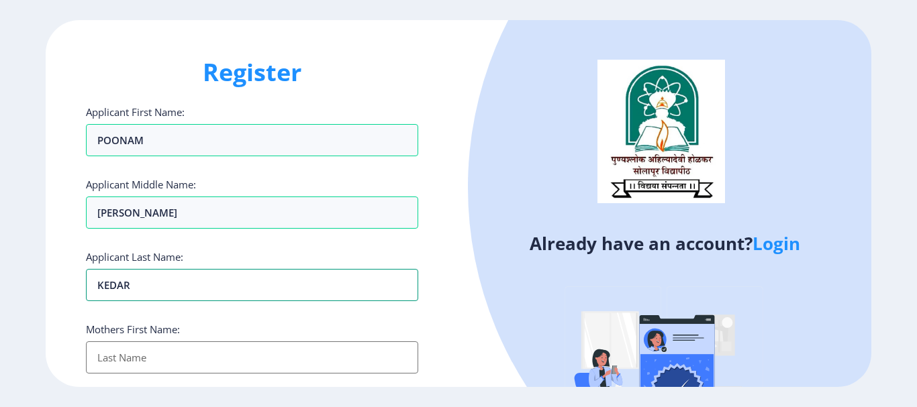
type input "KEDAR"
click at [152, 344] on input "Applicant First Name:" at bounding box center [252, 358] width 332 height 32
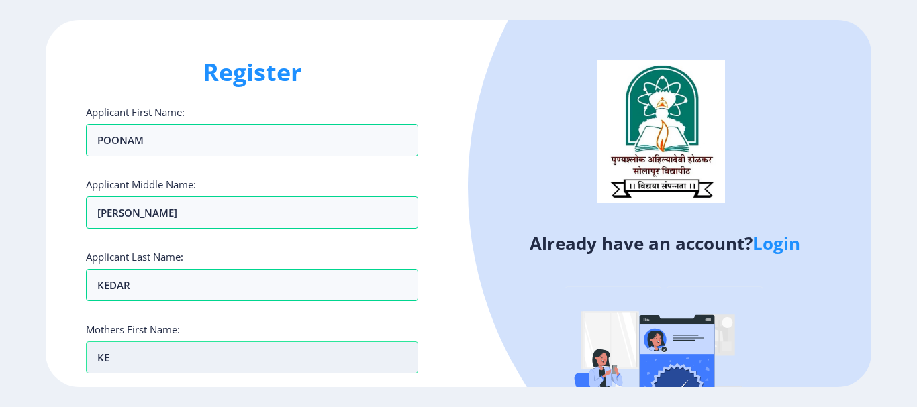
type input "K"
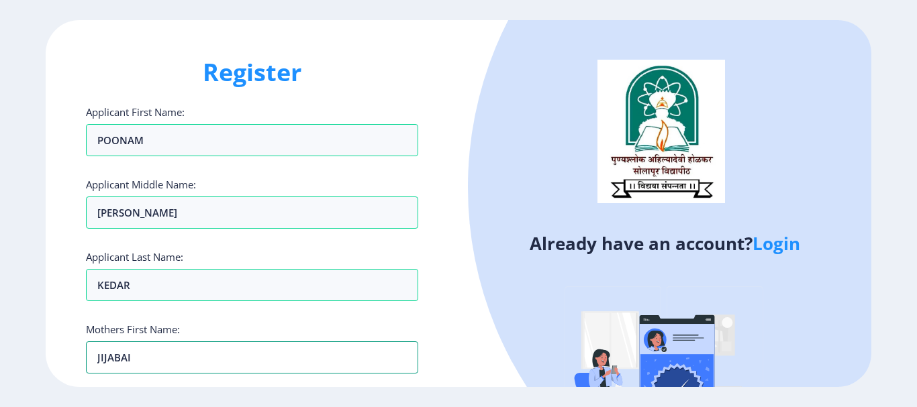
scroll to position [67, 0]
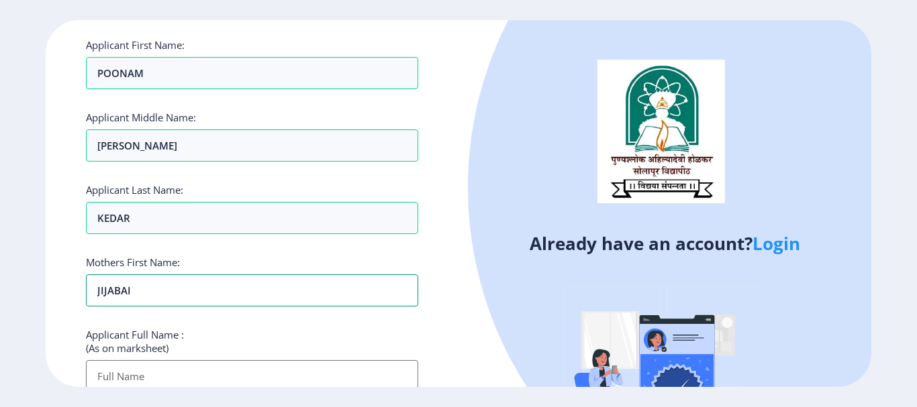
type input "JIJABAI"
click at [554, 284] on img at bounding box center [664, 378] width 235 height 235
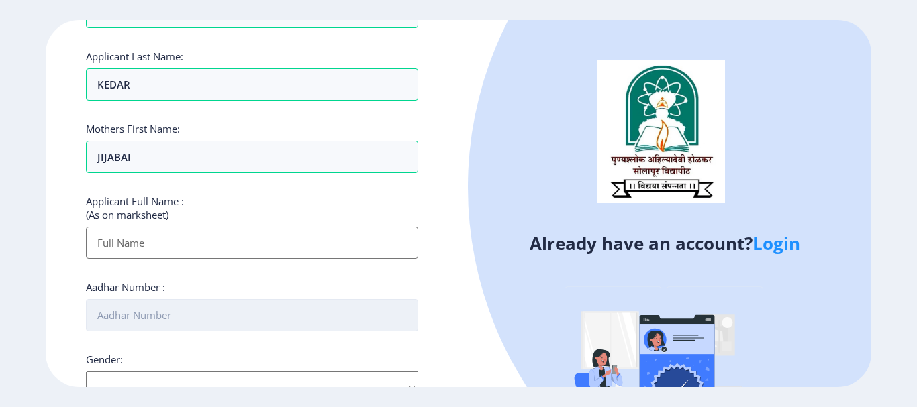
scroll to position [201, 0]
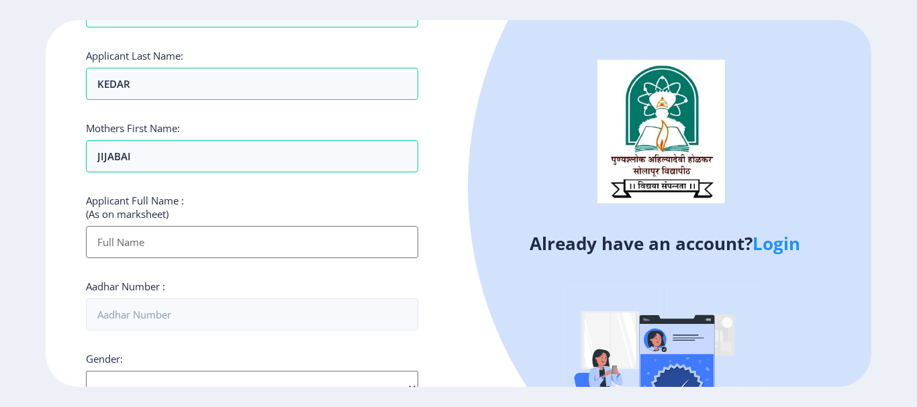
click at [119, 244] on input "Applicant First Name:" at bounding box center [252, 242] width 332 height 32
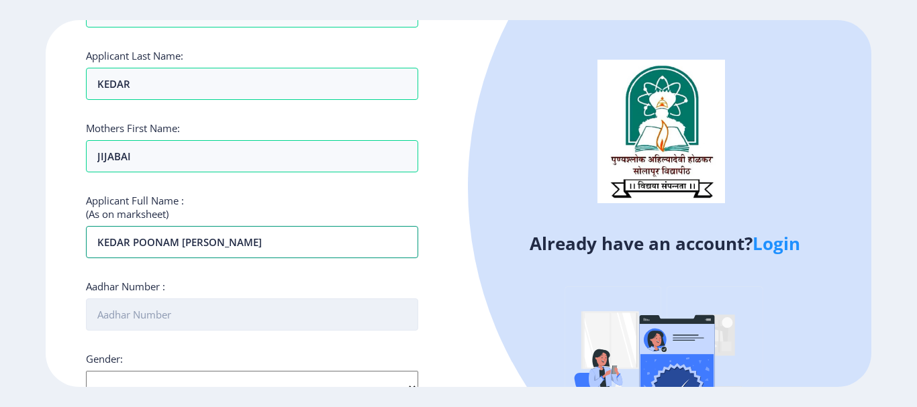
type input "KEDAR POONAM [PERSON_NAME]"
click at [114, 325] on input "Aadhar Number :" at bounding box center [252, 315] width 332 height 32
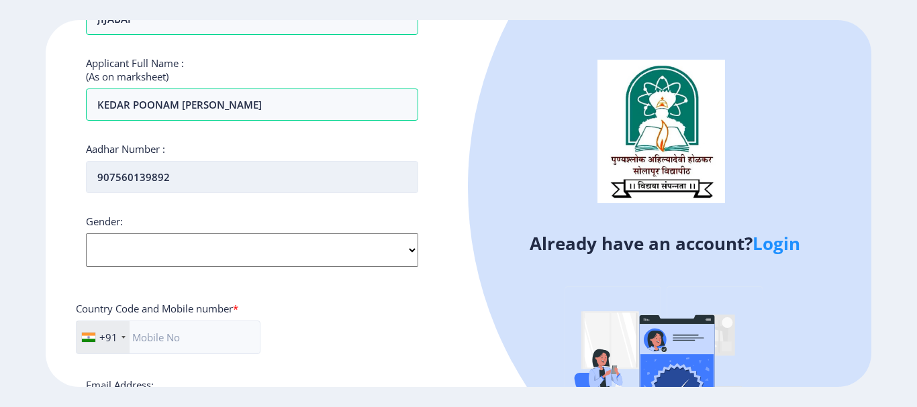
scroll to position [403, 0]
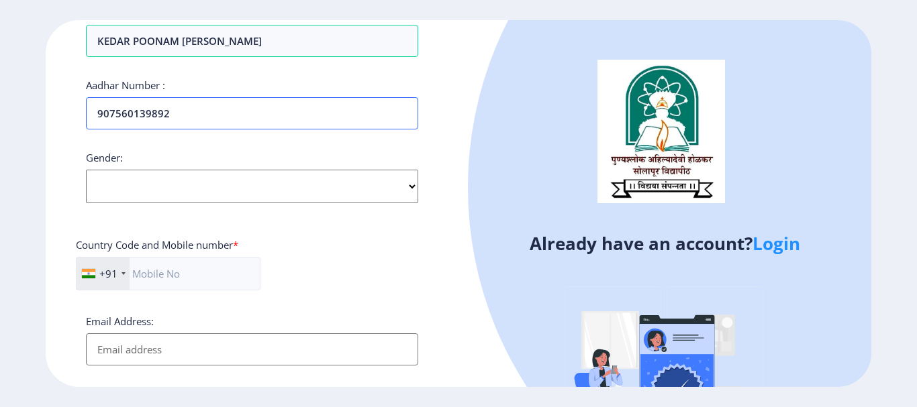
type input "907560139892"
click at [116, 186] on select "Select Gender [DEMOGRAPHIC_DATA] [DEMOGRAPHIC_DATA] Other" at bounding box center [252, 187] width 332 height 34
select select "[DEMOGRAPHIC_DATA]"
click at [86, 170] on select "Select Gender [DEMOGRAPHIC_DATA] [DEMOGRAPHIC_DATA] Other" at bounding box center [252, 187] width 332 height 34
click at [151, 289] on input "text" at bounding box center [168, 274] width 185 height 34
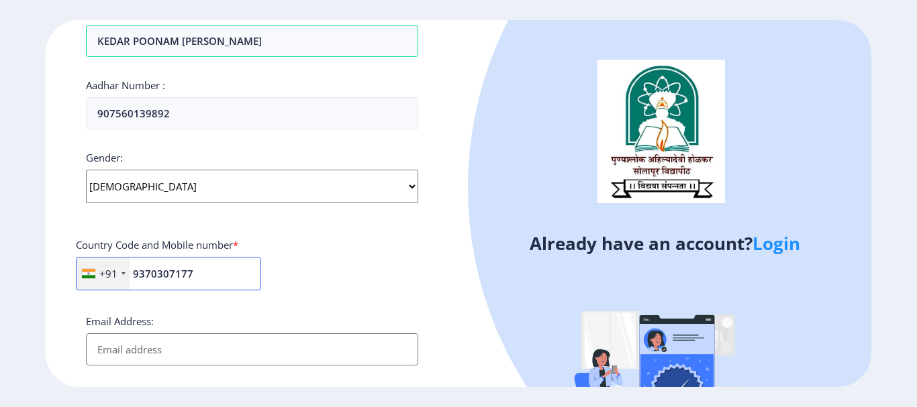
type input "9370307177"
click at [121, 353] on input "Email Address:" at bounding box center [252, 349] width 332 height 32
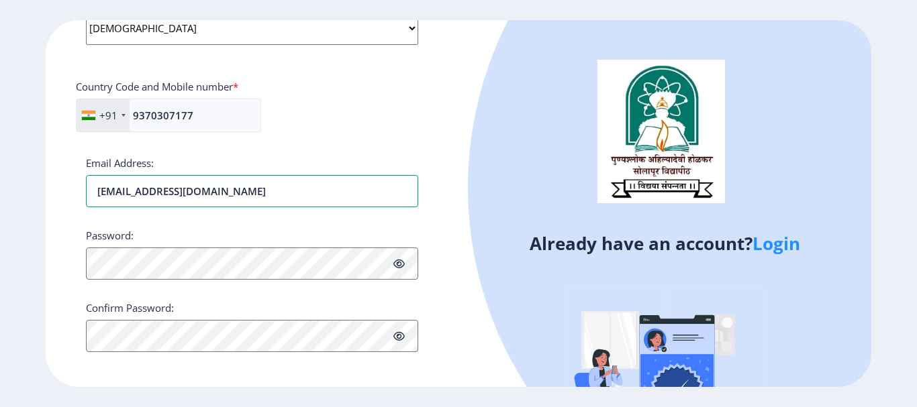
scroll to position [568, 0]
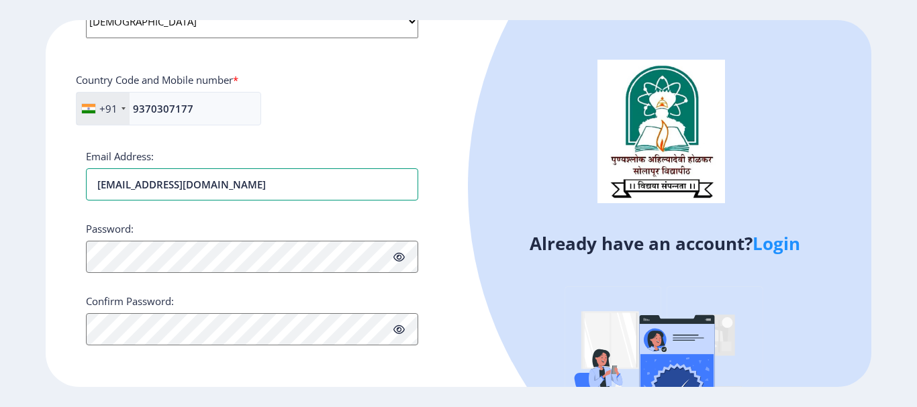
type input "[EMAIL_ADDRESS][DOMAIN_NAME]"
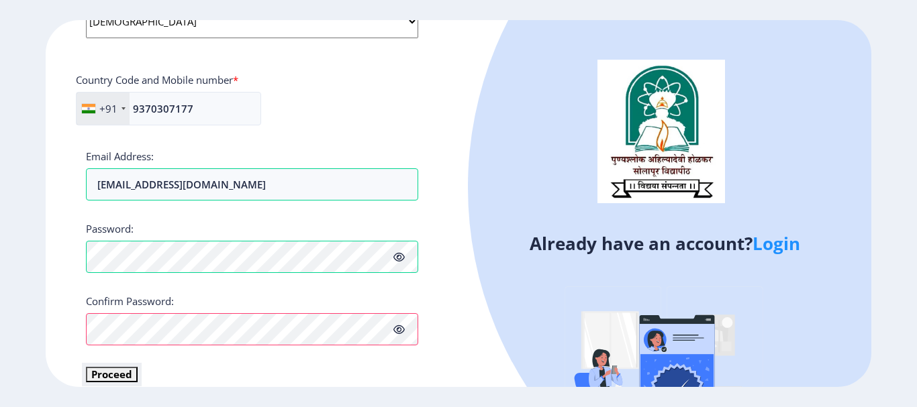
click at [122, 372] on button "Proceed" at bounding box center [112, 374] width 52 height 15
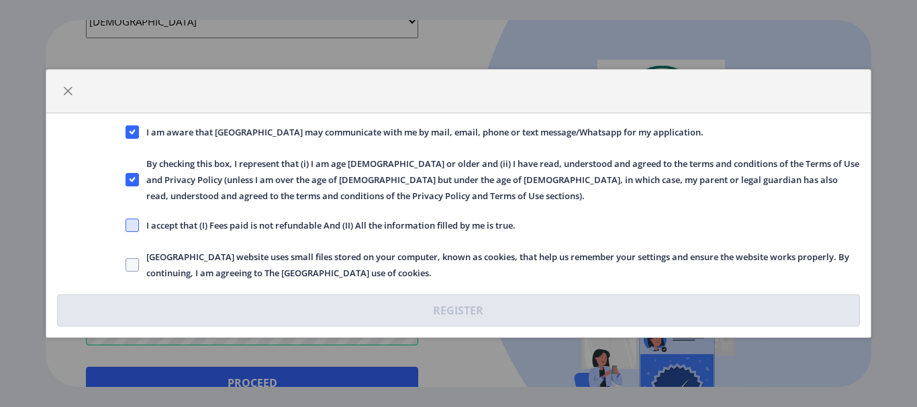
click at [138, 225] on span at bounding box center [131, 225] width 13 height 13
click at [126, 225] on input "I accept that (I) Fees paid is not refundable And (II) All the information fill…" at bounding box center [125, 225] width 1 height 1
checkbox input "true"
click at [133, 270] on span at bounding box center [131, 264] width 13 height 13
click at [126, 266] on input "[GEOGRAPHIC_DATA] website uses small files stored on your computer, known as co…" at bounding box center [125, 265] width 1 height 1
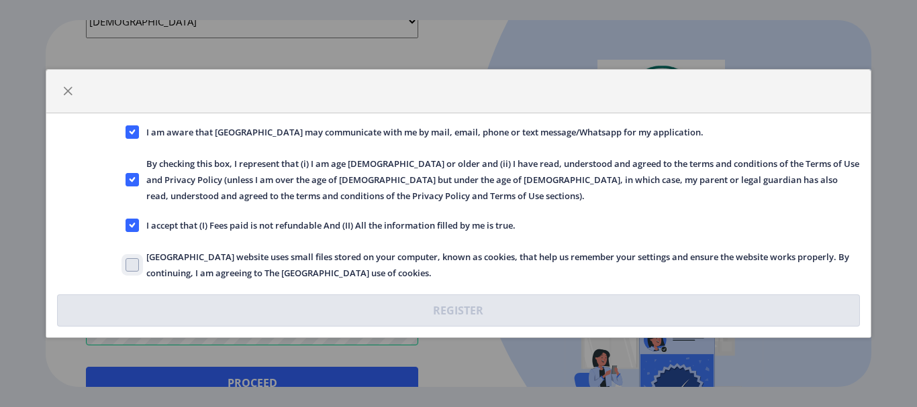
checkbox input "true"
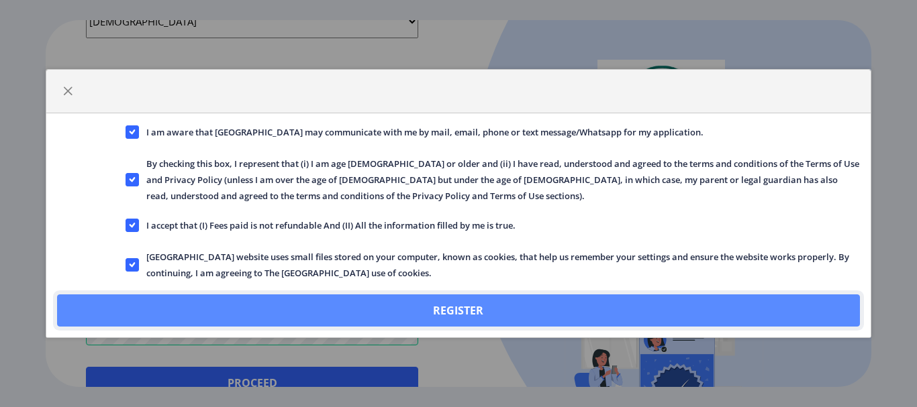
click at [388, 313] on button "Register" at bounding box center [458, 311] width 802 height 32
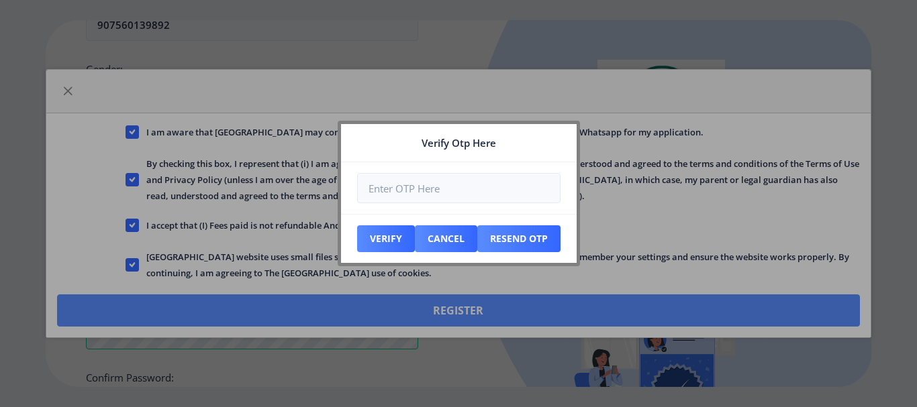
scroll to position [644, 0]
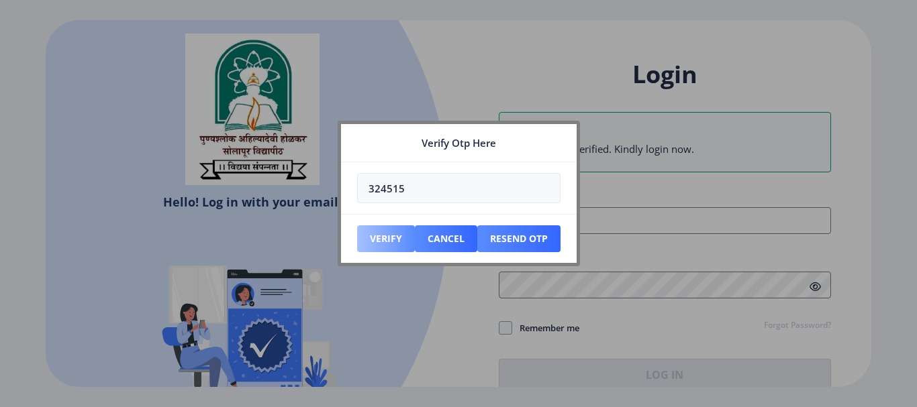
type input "324515"
click at [388, 238] on button "Verify" at bounding box center [386, 238] width 58 height 27
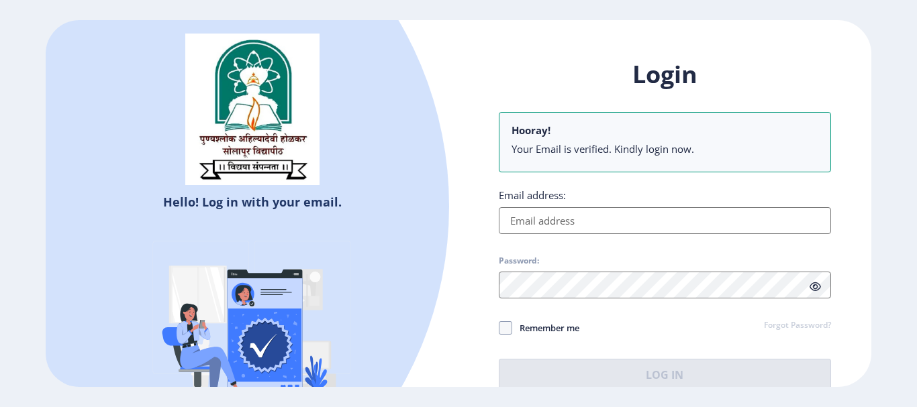
click at [517, 231] on input "Email address:" at bounding box center [665, 220] width 332 height 27
type input "[EMAIL_ADDRESS][DOMAIN_NAME]"
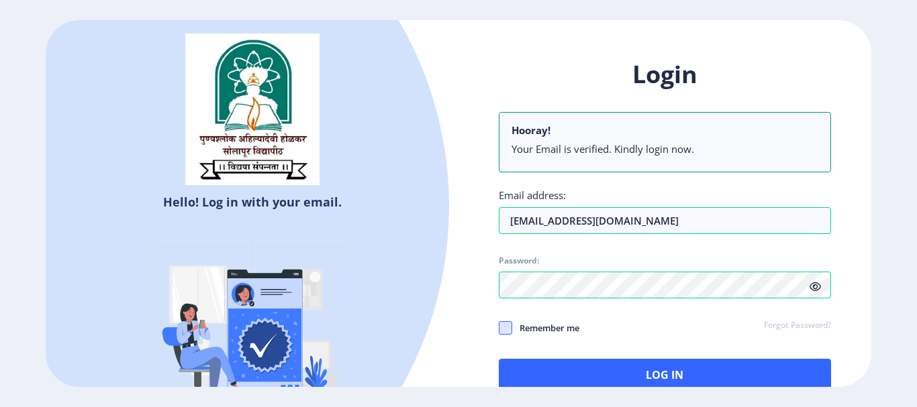
click at [501, 331] on span at bounding box center [505, 327] width 13 height 13
click at [499, 328] on input "Remember me" at bounding box center [499, 327] width 1 height 1
checkbox input "true"
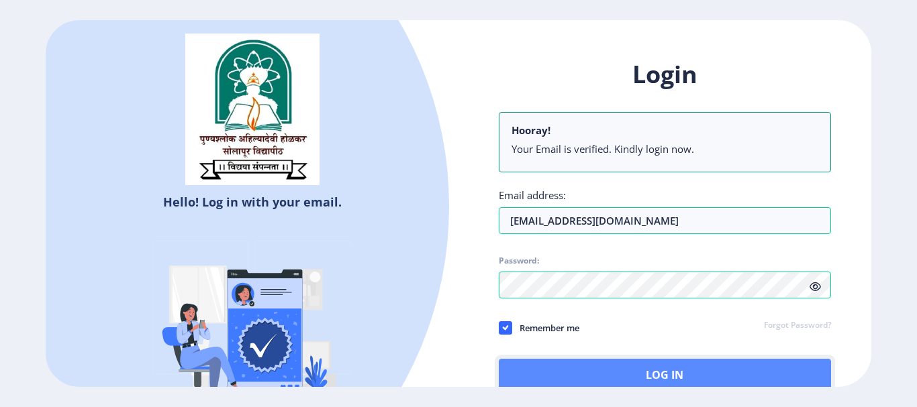
click at [639, 377] on button "Log In" at bounding box center [665, 375] width 332 height 32
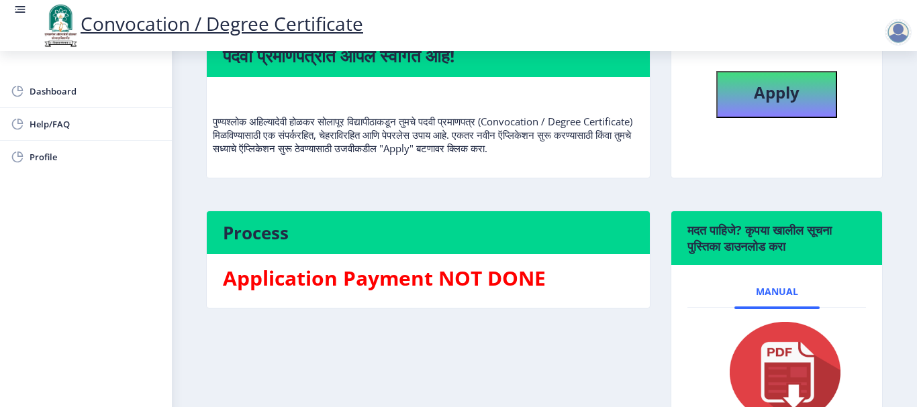
scroll to position [134, 0]
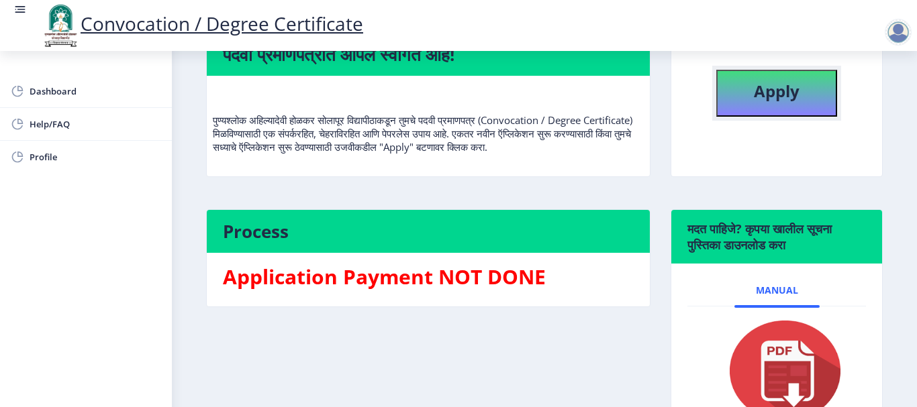
click at [741, 99] on button "Apply" at bounding box center [776, 93] width 121 height 47
select select
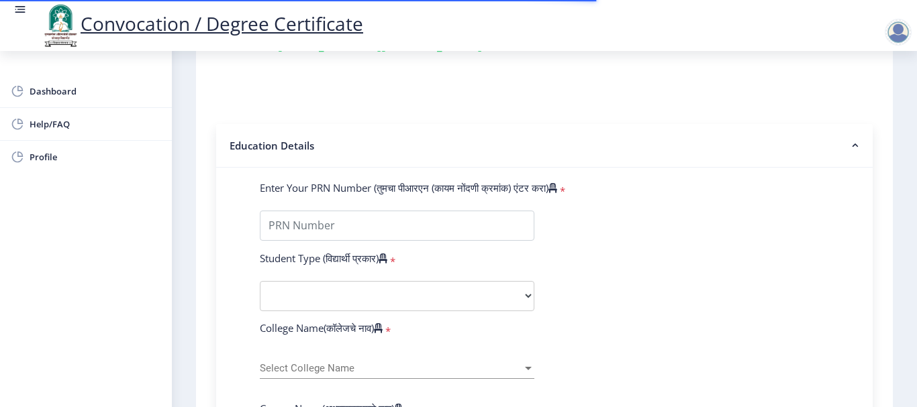
scroll to position [268, 0]
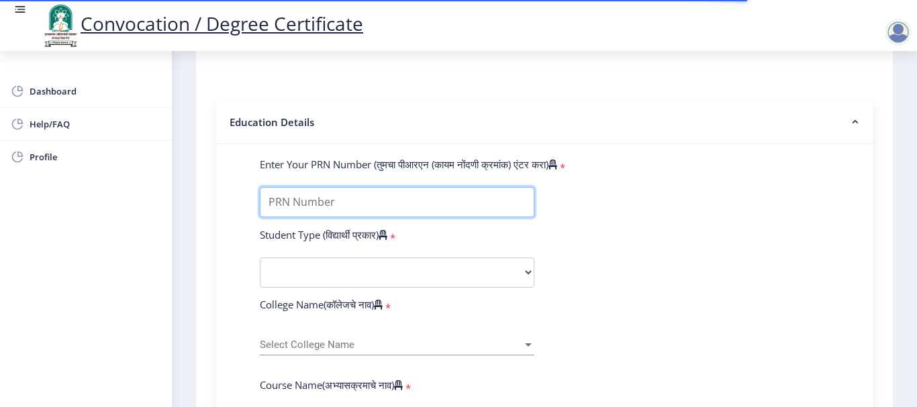
click at [303, 207] on input "Enter Your PRN Number (तुमचा पीआरएन (कायम नोंदणी क्रमांक) एंटर करा)" at bounding box center [397, 202] width 274 height 30
type input "2011032500176307"
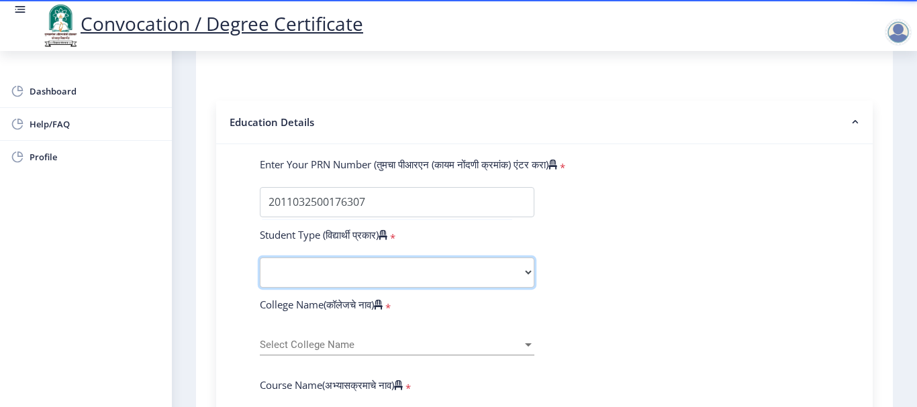
click at [368, 272] on select "Select Student Type Regular External" at bounding box center [397, 273] width 274 height 30
select select "Regular"
click at [260, 258] on select "Select Student Type Regular External" at bounding box center [397, 273] width 274 height 30
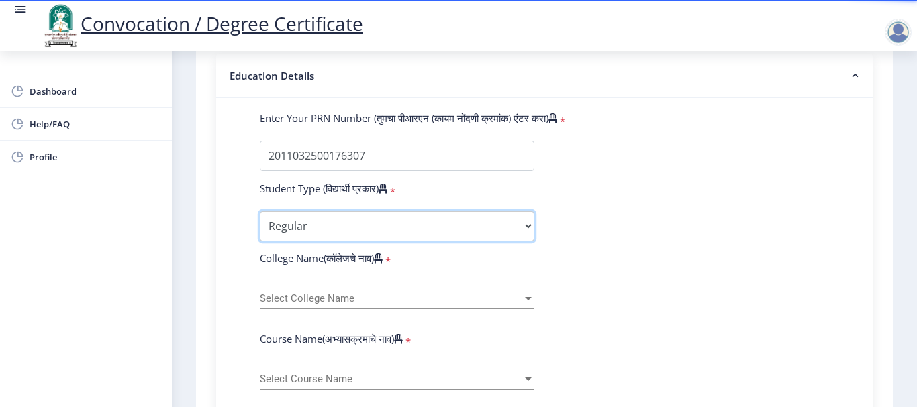
scroll to position [403, 0]
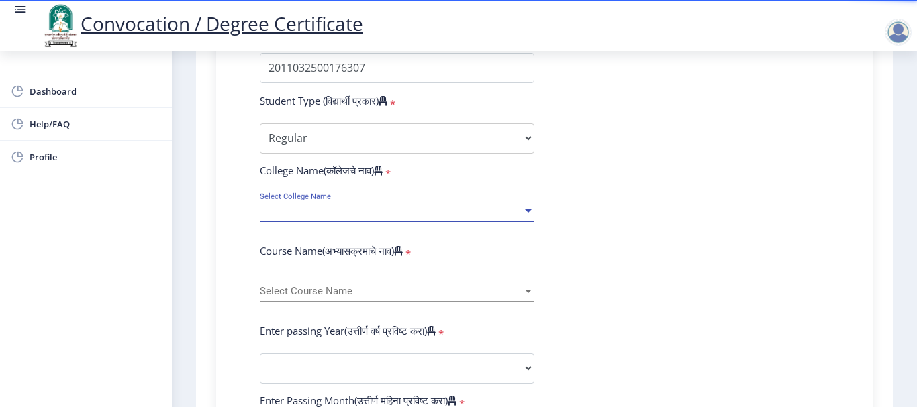
click at [316, 209] on span "Select College Name" at bounding box center [391, 210] width 262 height 11
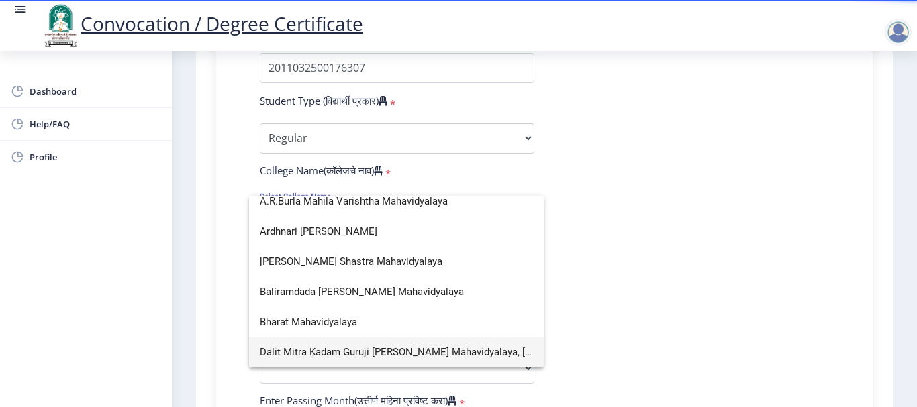
scroll to position [0, 0]
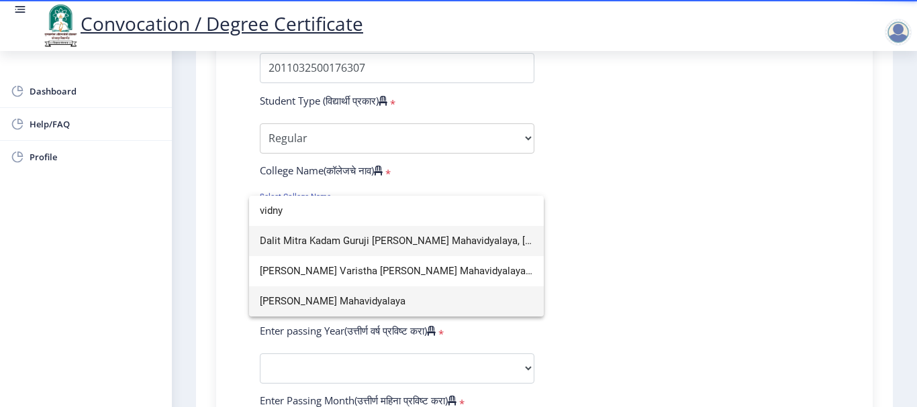
type input "vidny"
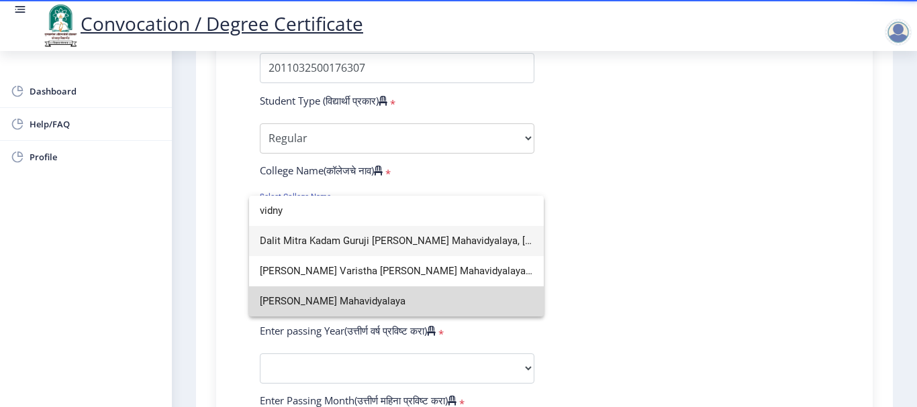
click at [313, 304] on span "[PERSON_NAME] Mahavidyalaya" at bounding box center [396, 302] width 273 height 30
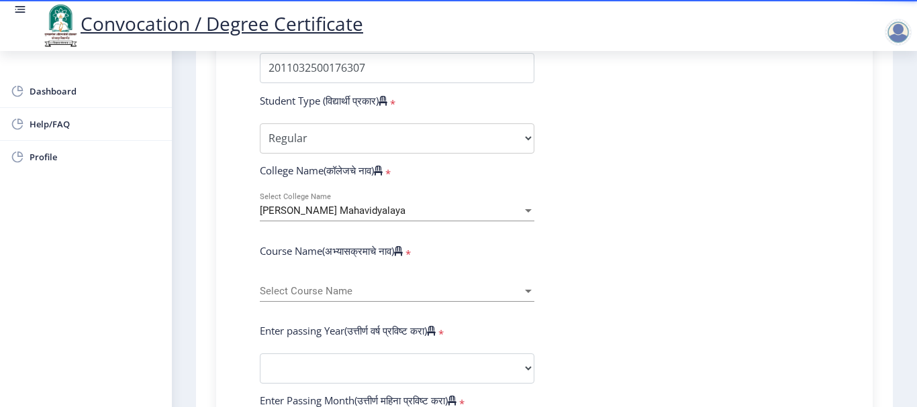
click at [346, 297] on div "Select Course Name Select Course Name" at bounding box center [397, 288] width 274 height 28
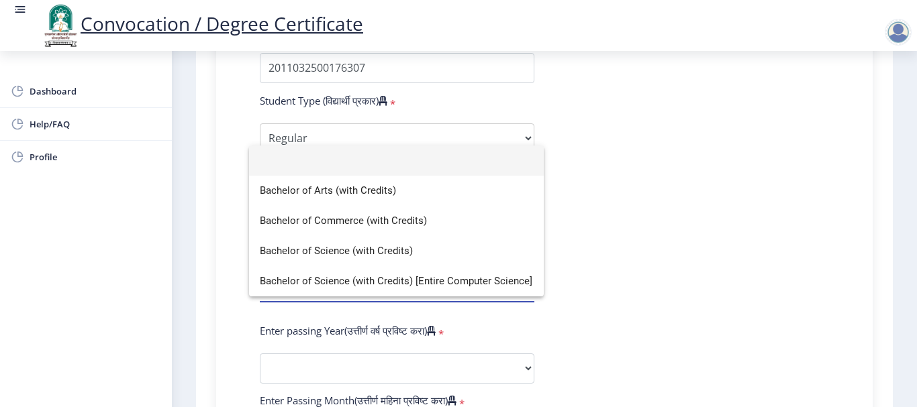
click at [209, 199] on div at bounding box center [458, 203] width 917 height 407
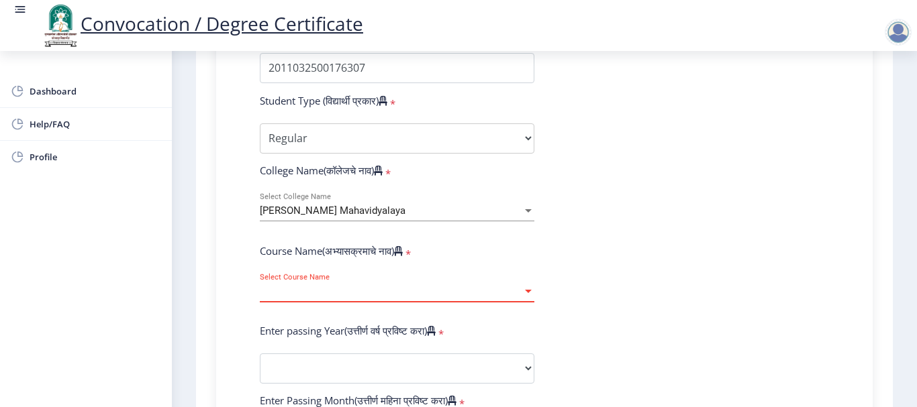
click at [306, 290] on span "Select Course Name" at bounding box center [391, 291] width 262 height 11
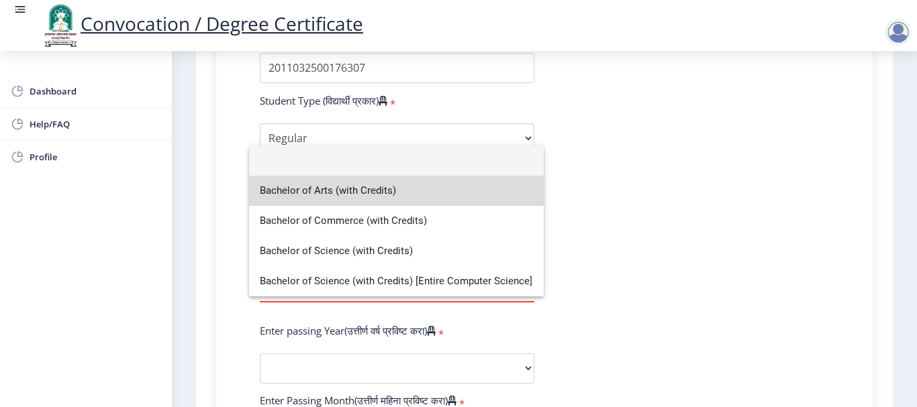
click at [335, 194] on span "Bachelor of Arts (with Credits)" at bounding box center [396, 191] width 273 height 30
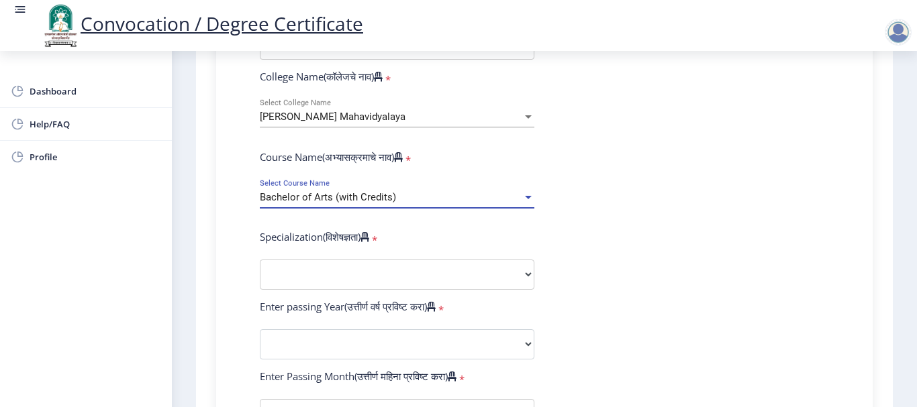
scroll to position [537, 0]
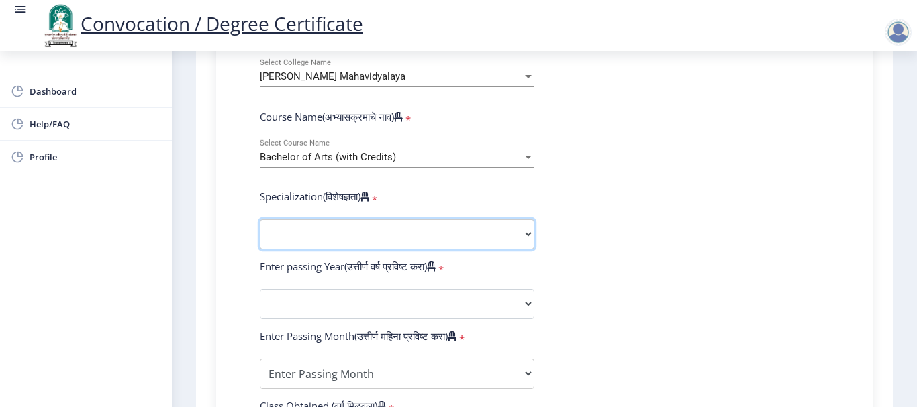
click at [352, 240] on select "Specialization English Geography Hindi Marathi Music Sanskrit Urdu Ancient Indi…" at bounding box center [397, 234] width 274 height 30
select select "Hindi"
click at [260, 219] on select "Specialization English Geography Hindi Marathi Music Sanskrit Urdu Ancient Indi…" at bounding box center [397, 234] width 274 height 30
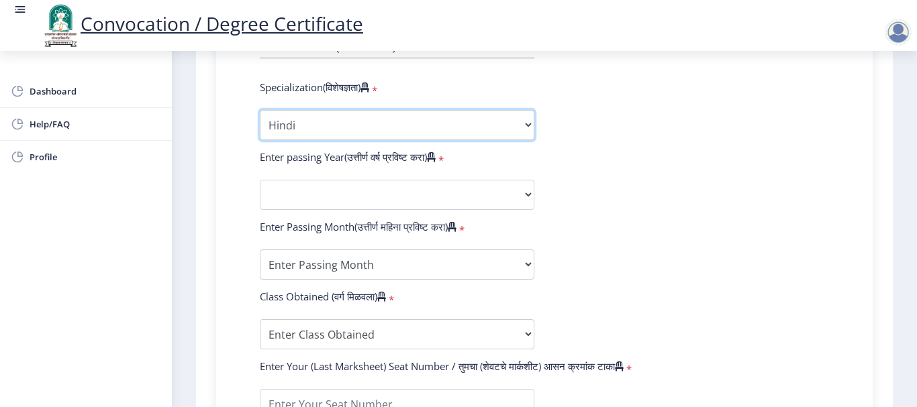
scroll to position [671, 0]
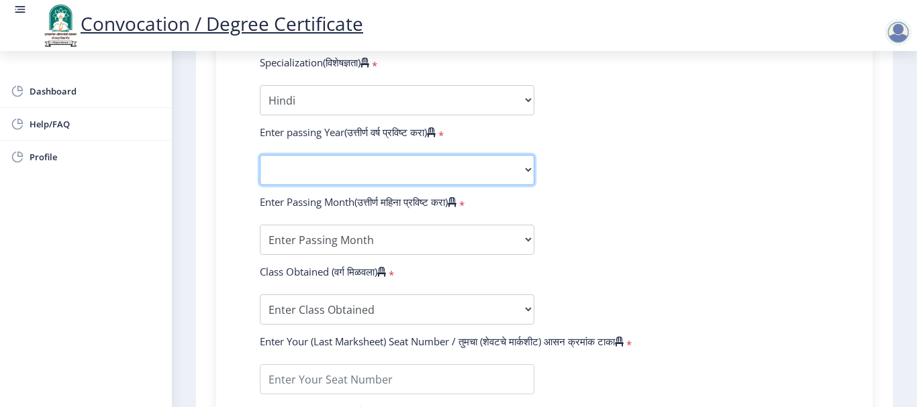
click at [360, 174] on select "2025 2024 2023 2022 2021 2020 2019 2018 2017 2016 2015 2014 2013 2012 2011 2010…" at bounding box center [397, 170] width 274 height 30
select select "2014"
click at [260, 155] on select "2025 2024 2023 2022 2021 2020 2019 2018 2017 2016 2015 2014 2013 2012 2011 2010…" at bounding box center [397, 170] width 274 height 30
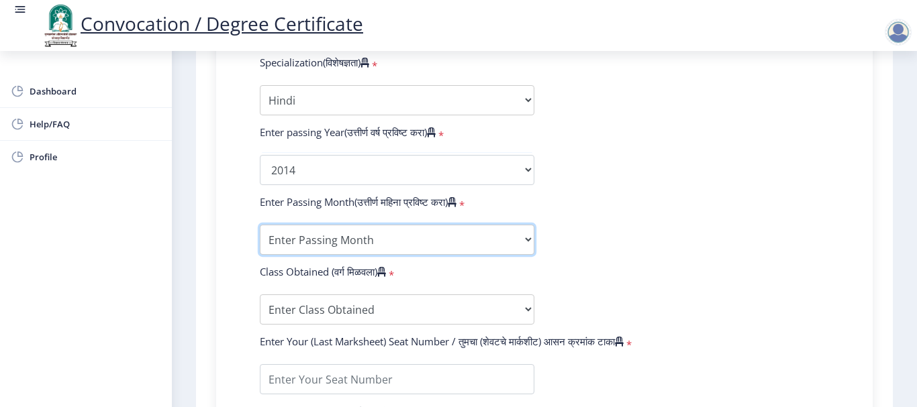
click at [407, 238] on select "Enter Passing Month March April May October November December" at bounding box center [397, 240] width 274 height 30
select select "March"
click at [260, 225] on select "Enter Passing Month March April May October November December" at bounding box center [397, 240] width 274 height 30
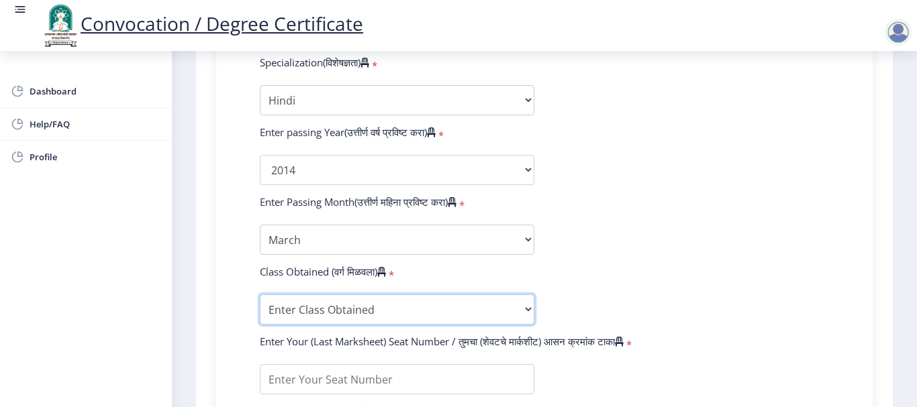
click at [311, 307] on select "Enter Class Obtained FIRST CLASS WITH DISTINCTION FIRST CLASS HIGHER SECOND CLA…" at bounding box center [397, 310] width 274 height 30
select select "FIRST CLASS"
click at [260, 295] on select "Enter Class Obtained FIRST CLASS WITH DISTINCTION FIRST CLASS HIGHER SECOND CLA…" at bounding box center [397, 310] width 274 height 30
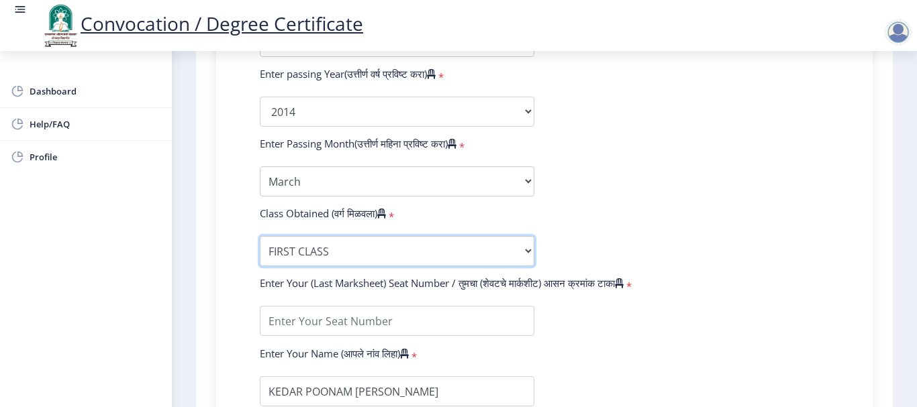
scroll to position [805, 0]
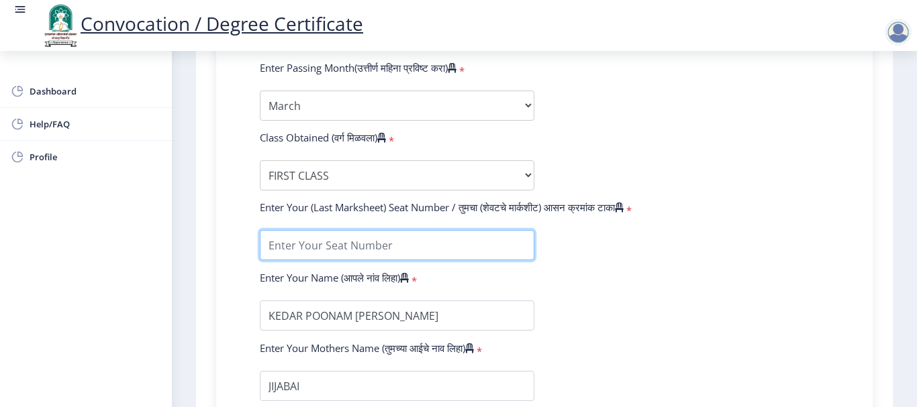
click at [373, 253] on input "textarea" at bounding box center [397, 245] width 274 height 30
type input "048350"
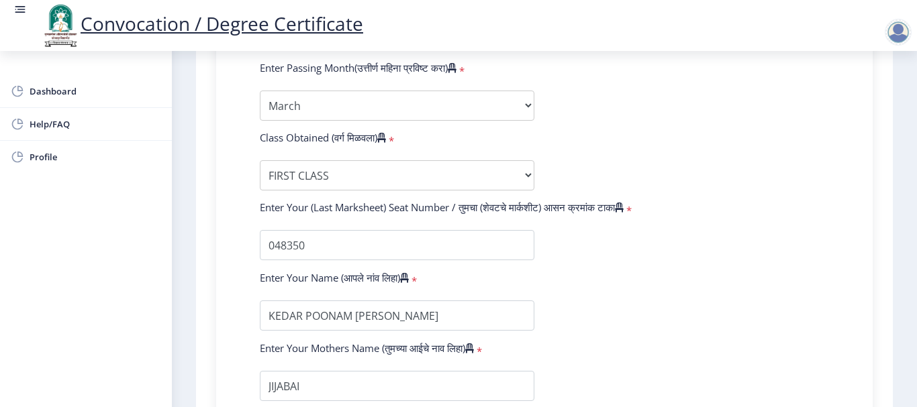
click at [576, 259] on form "Enter Your PRN Number (तुमचा पीआरएन (कायम नोंदणी क्रमांक) एंटर करा) * Student T…" at bounding box center [544, 11] width 589 height 781
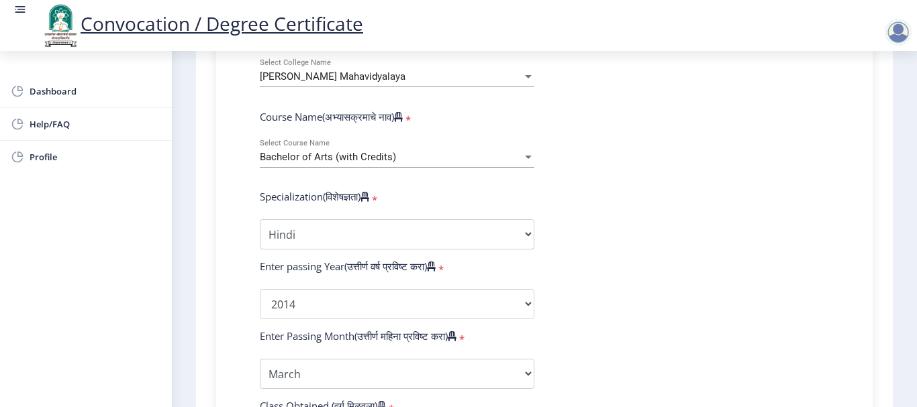
scroll to position [470, 0]
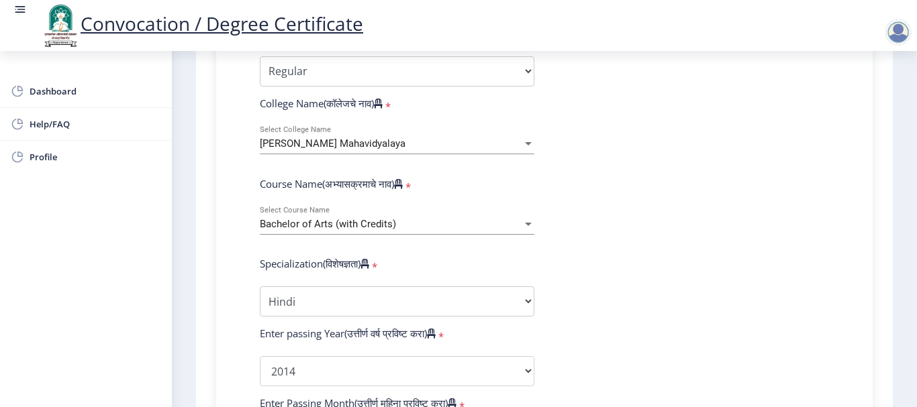
click at [386, 150] on div "[PERSON_NAME] Mahavidyalaya Select College Name" at bounding box center [397, 140] width 274 height 28
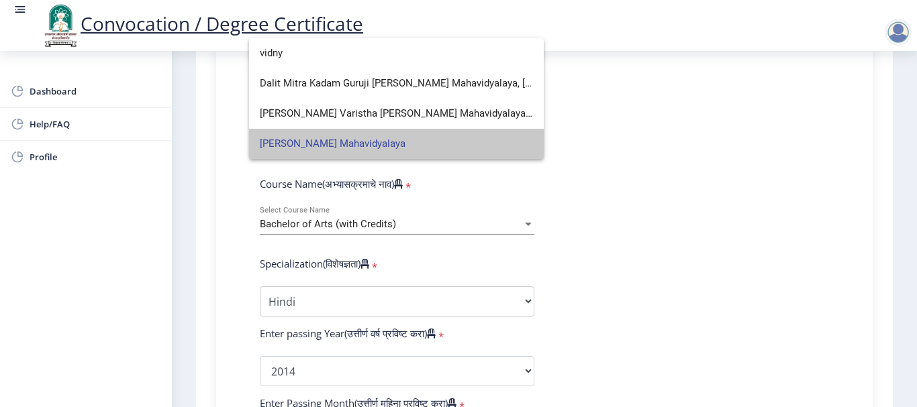
click at [354, 146] on span "[PERSON_NAME] Mahavidyalaya" at bounding box center [396, 144] width 273 height 30
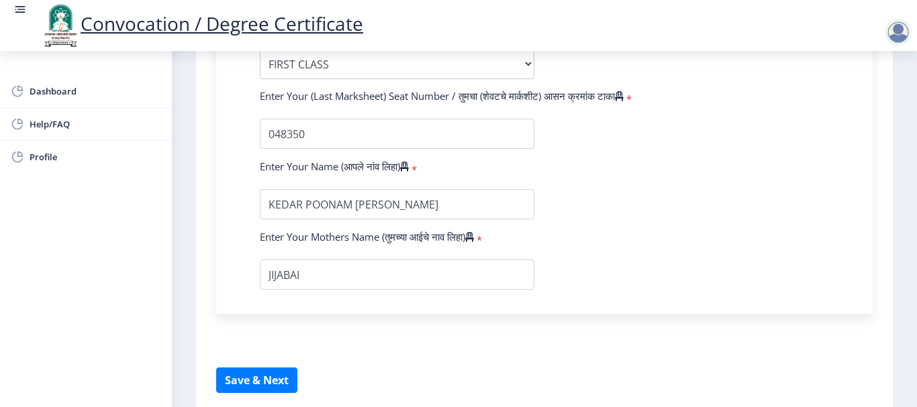
scroll to position [939, 0]
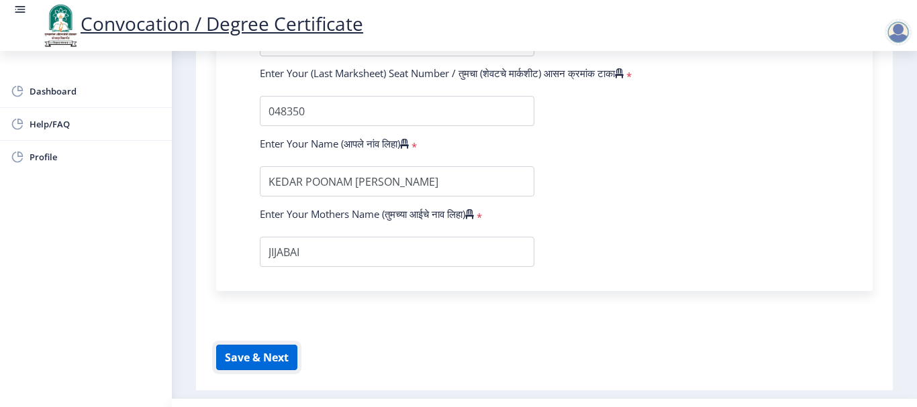
click at [272, 358] on button "Save & Next" at bounding box center [256, 357] width 81 height 25
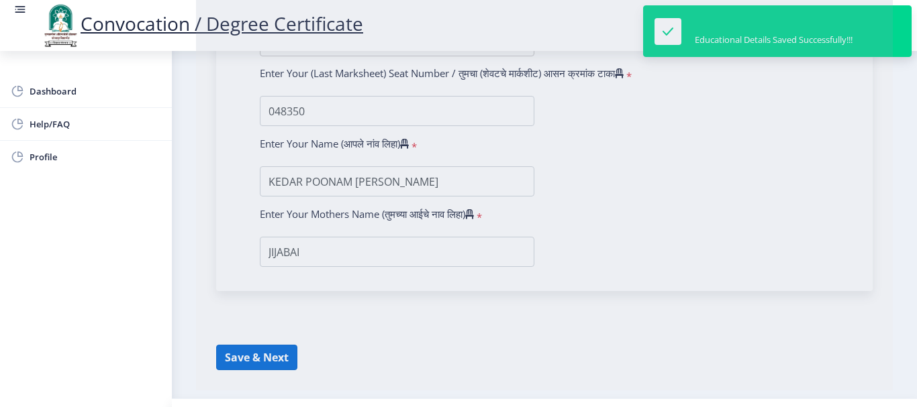
select select
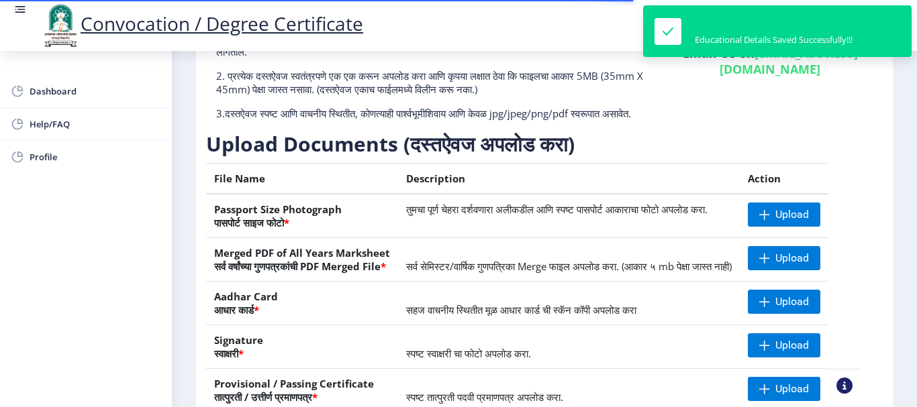
scroll to position [134, 0]
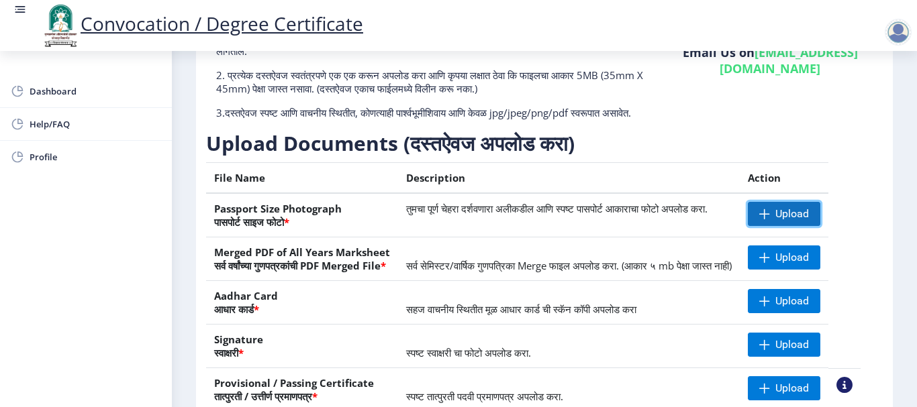
click at [806, 221] on span "Upload" at bounding box center [792, 213] width 34 height 13
click at [900, 318] on nb-layout-column "First step 2 Second step 3 Third step Instructions (सूचना) 1. कृपया लक्षात घ्या…" at bounding box center [544, 196] width 745 height 559
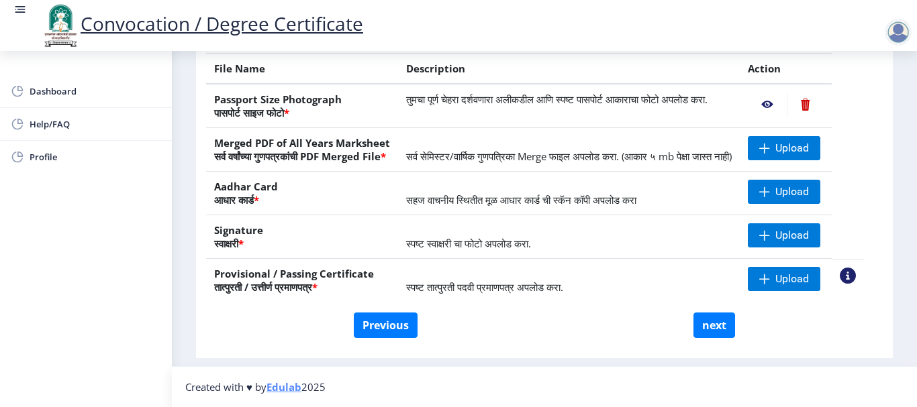
scroll to position [268, 0]
click at [770, 280] on span at bounding box center [764, 279] width 11 height 11
click at [625, 346] on div "Instructions (सूचना) 1. कृपया लक्षात घ्या की तुम्हाला मूळ दस्तऐवजांच्या स्कॅन क…" at bounding box center [544, 118] width 683 height 468
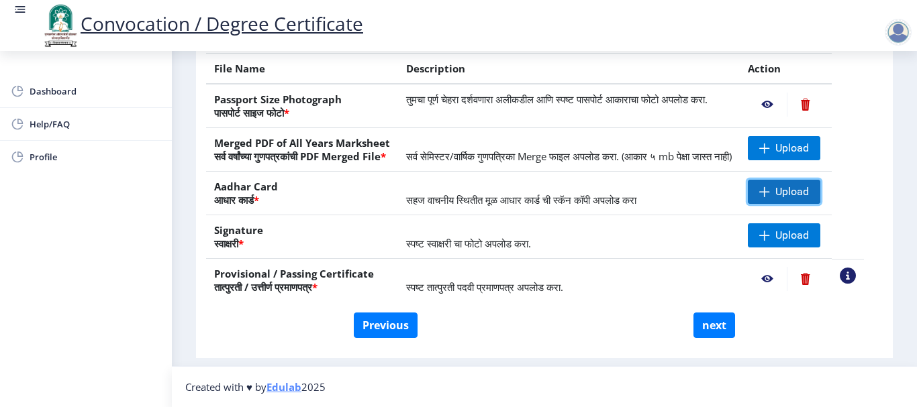
click at [788, 191] on span "Upload" at bounding box center [783, 192] width 72 height 24
click at [570, 356] on div "First step 2 Second step 3 Third step Instructions (सूचना) 1. कृपया लक्षात घ्या…" at bounding box center [544, 95] width 696 height 527
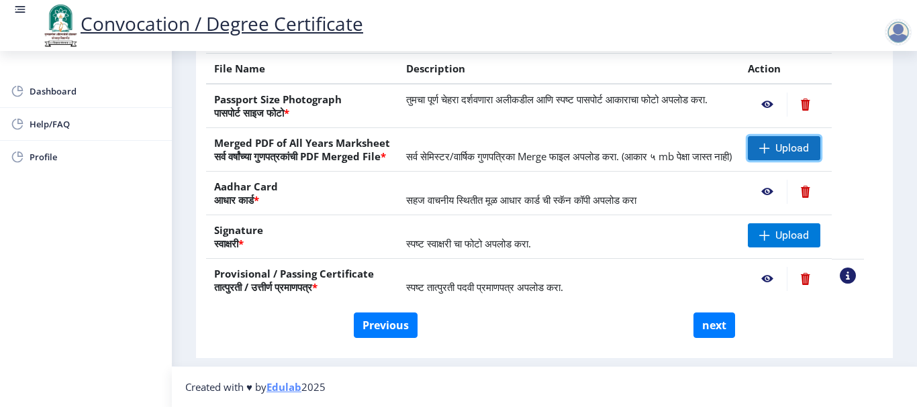
click at [809, 142] on span "Upload" at bounding box center [792, 148] width 34 height 13
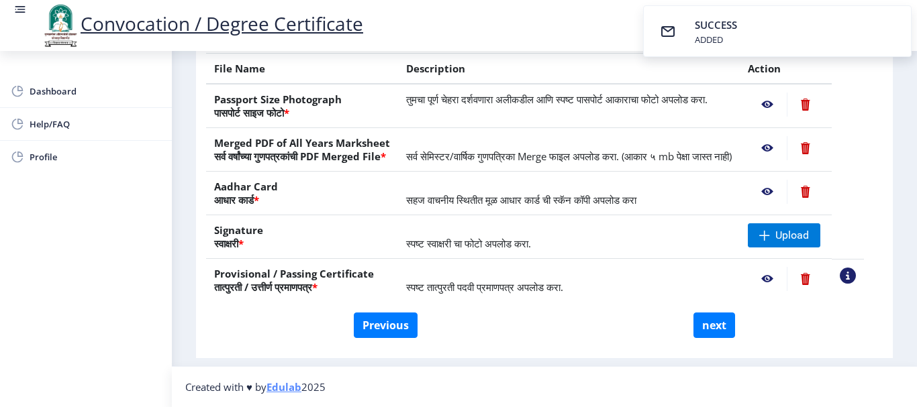
click at [576, 38] on div "Convocation / Degree Certificate" at bounding box center [471, 26] width 917 height 46
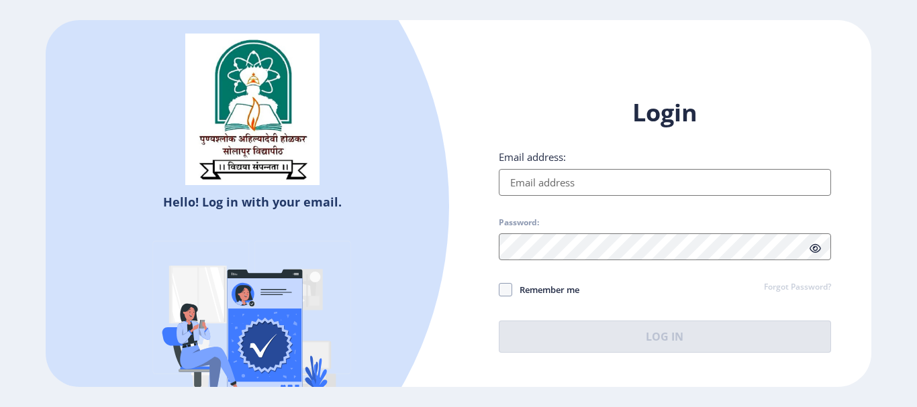
click at [526, 189] on input "Email address:" at bounding box center [665, 182] width 332 height 27
type input "[EMAIL_ADDRESS][DOMAIN_NAME]"
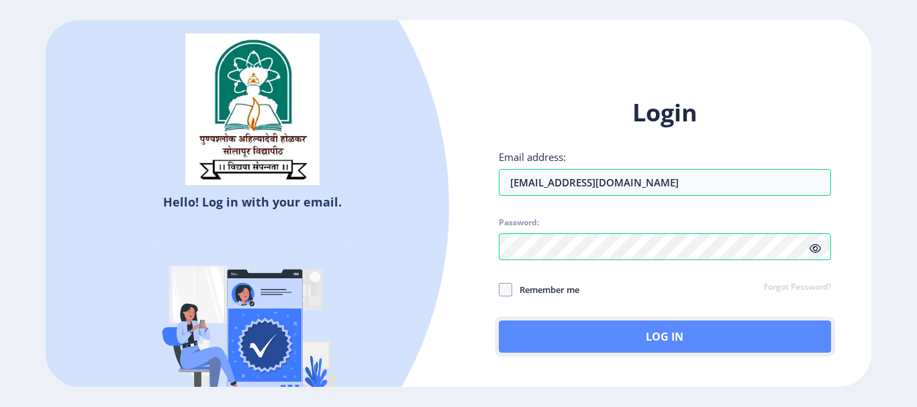
click at [624, 333] on button "Log In" at bounding box center [665, 337] width 332 height 32
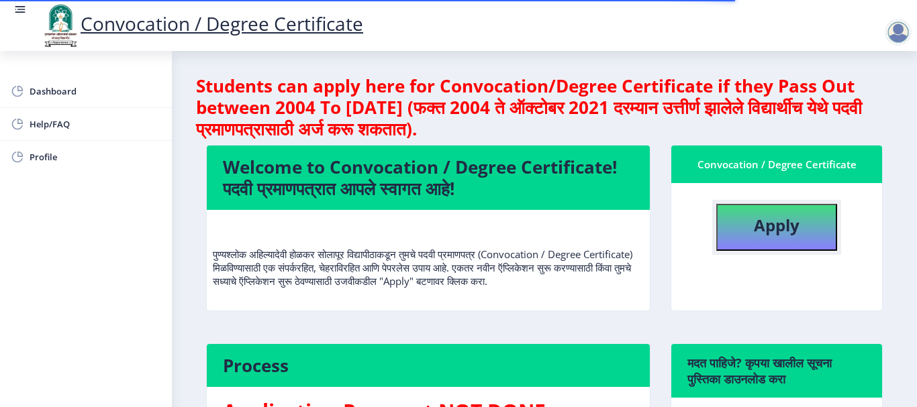
click at [747, 236] on button "Apply" at bounding box center [776, 227] width 121 height 47
select select
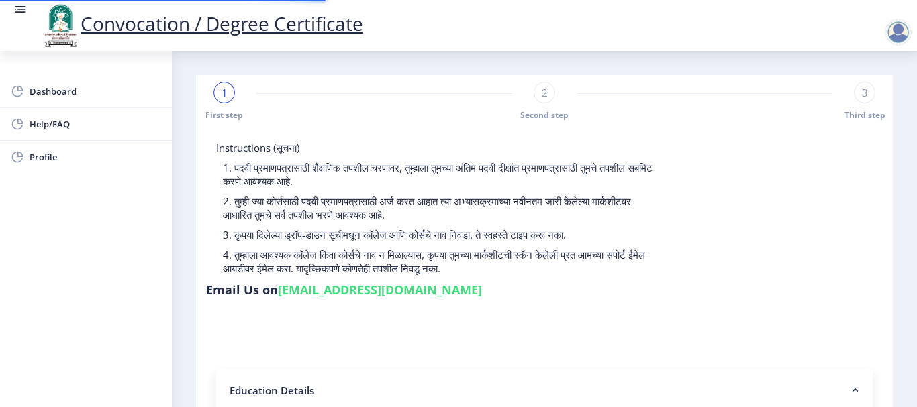
type input "2011032500176307"
select select "Regular"
select select "2014"
select select "March"
select select "FIRST CLASS"
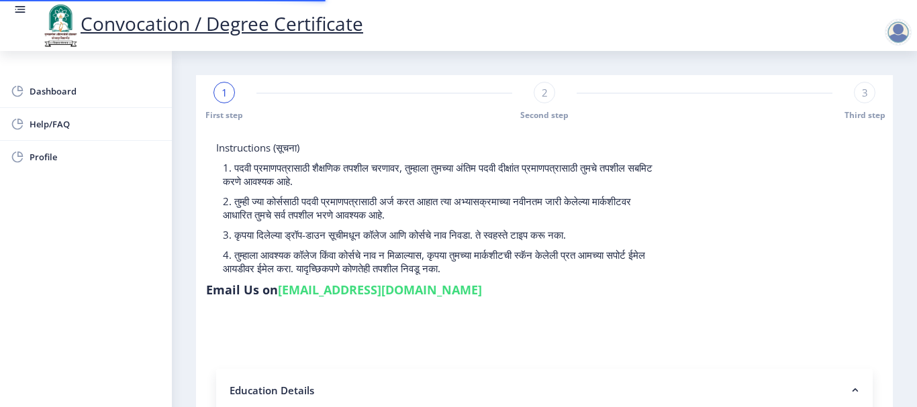
type input "048350"
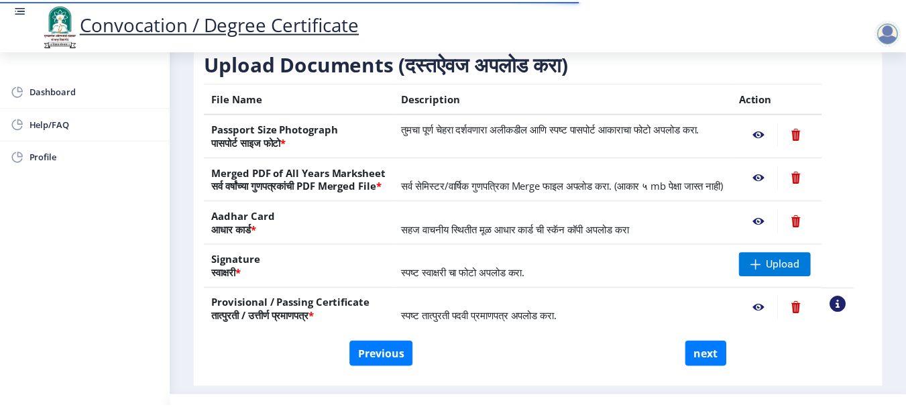
scroll to position [268, 0]
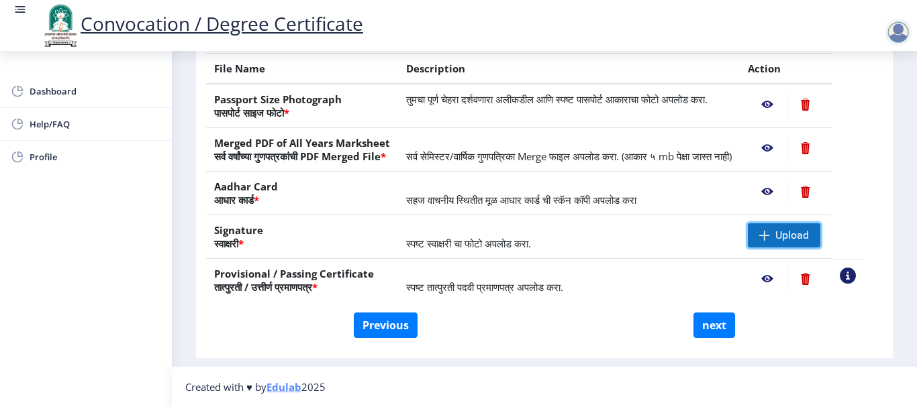
click at [803, 232] on span "Upload" at bounding box center [792, 235] width 34 height 13
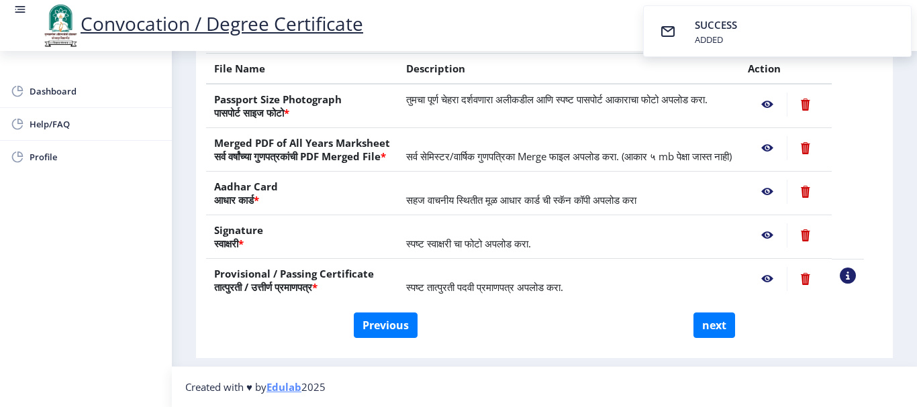
click at [609, 351] on div "Instructions (सूचना) 1. कृपया लक्षात घ्या की तुम्हाला मूळ दस्तऐवजांच्या स्कॅन क…" at bounding box center [544, 118] width 683 height 468
click at [778, 97] on nb-action at bounding box center [766, 105] width 39 height 24
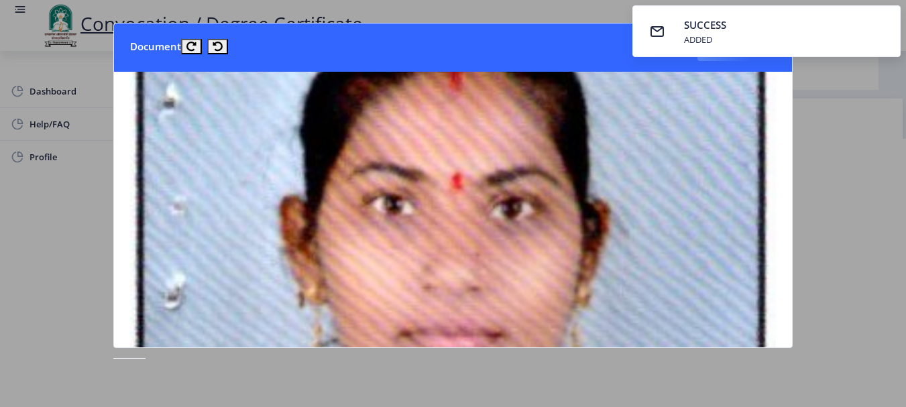
scroll to position [0, 0]
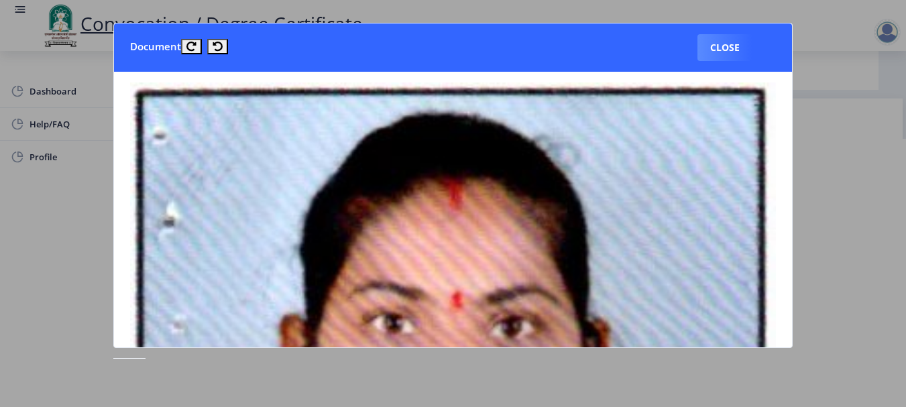
click at [791, 245] on nb-card-body at bounding box center [453, 210] width 678 height 276
click at [713, 54] on button "Close" at bounding box center [725, 47] width 55 height 27
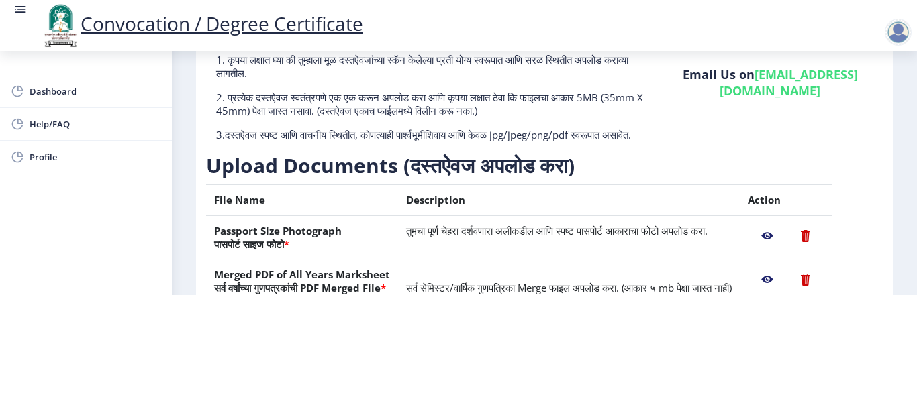
scroll to position [67, 0]
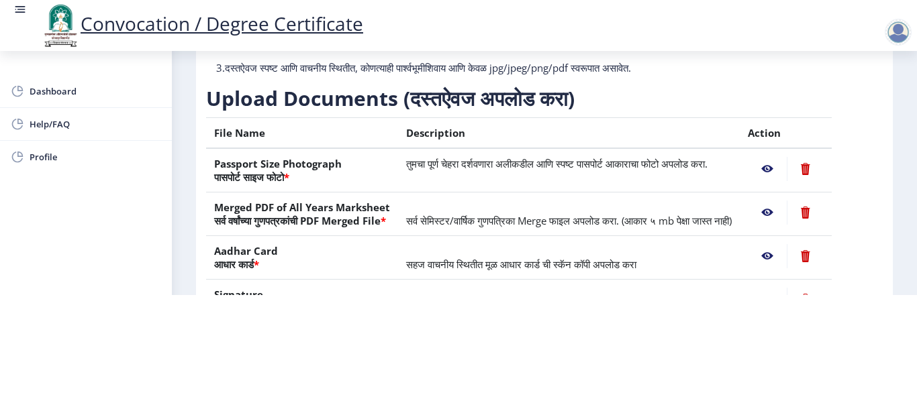
click at [778, 201] on nb-action at bounding box center [766, 213] width 39 height 24
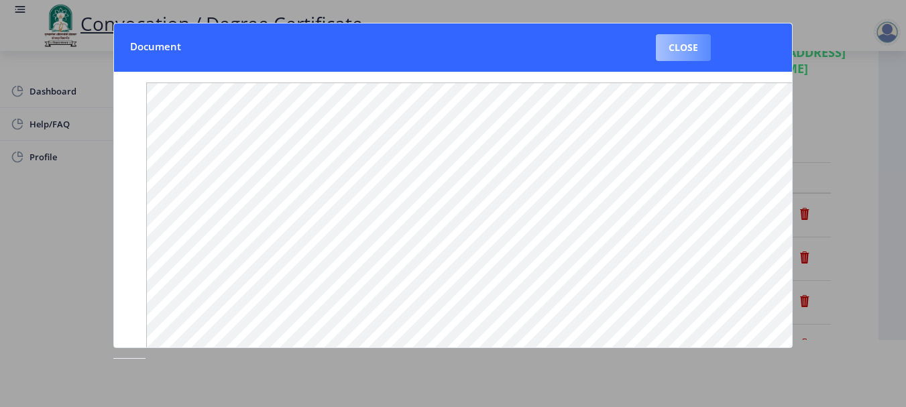
click at [689, 51] on button "Close" at bounding box center [683, 47] width 55 height 27
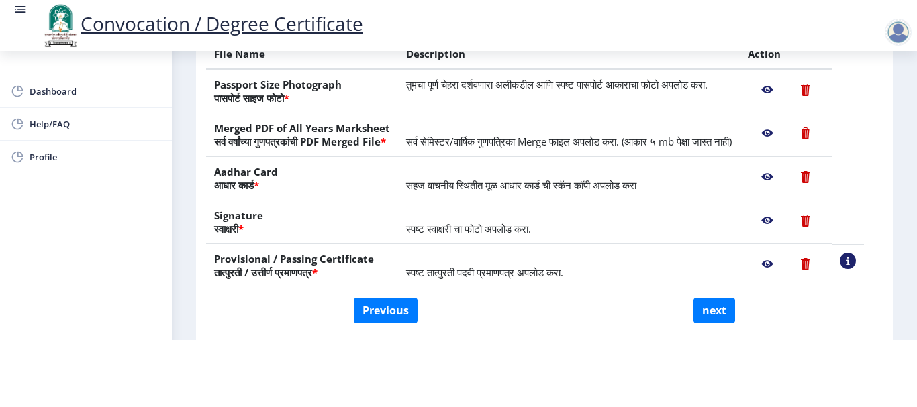
scroll to position [201, 0]
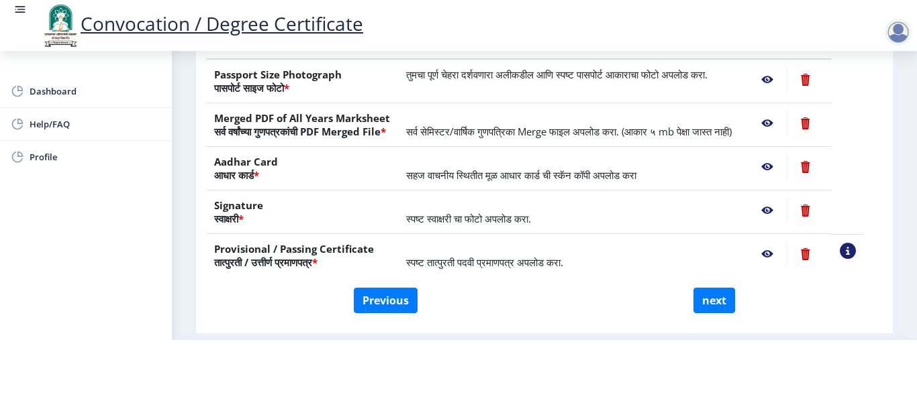
click at [784, 179] on nb-action at bounding box center [766, 167] width 39 height 24
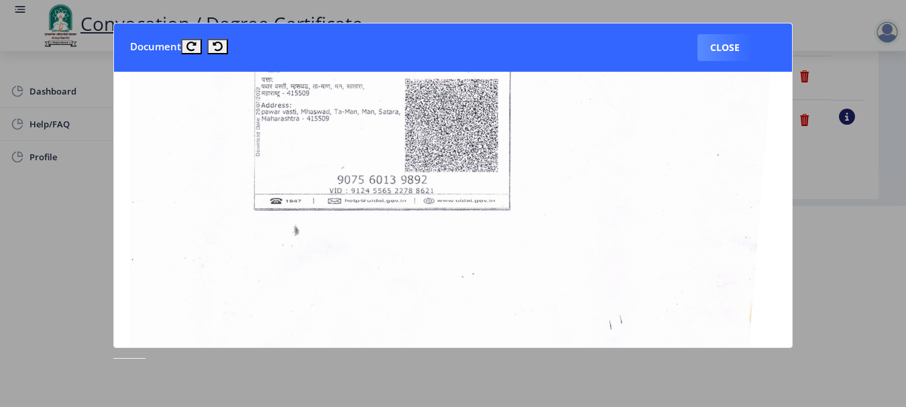
scroll to position [805, 0]
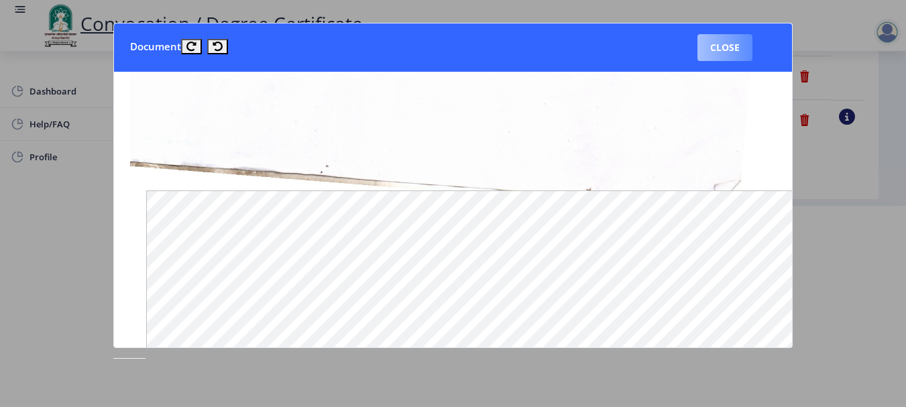
click at [741, 40] on button "Close" at bounding box center [725, 47] width 55 height 27
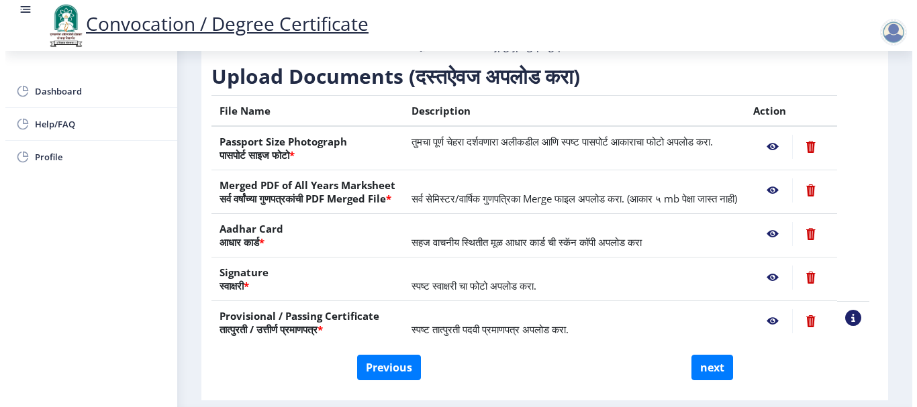
scroll to position [139, 0]
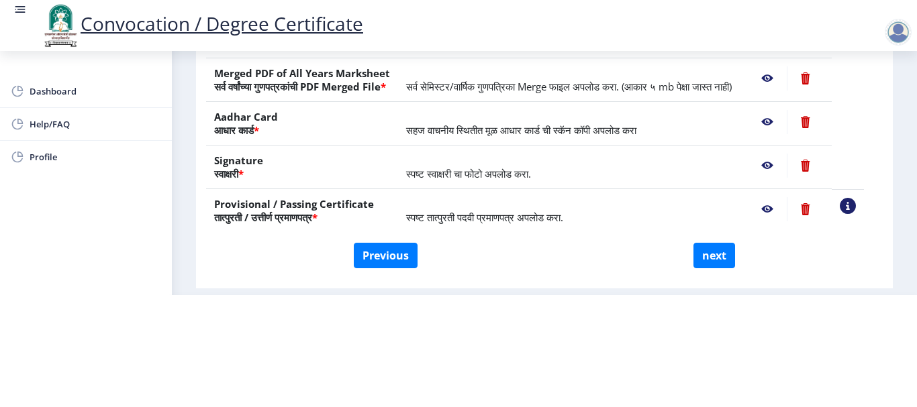
click at [786, 161] on nb-action at bounding box center [766, 166] width 39 height 24
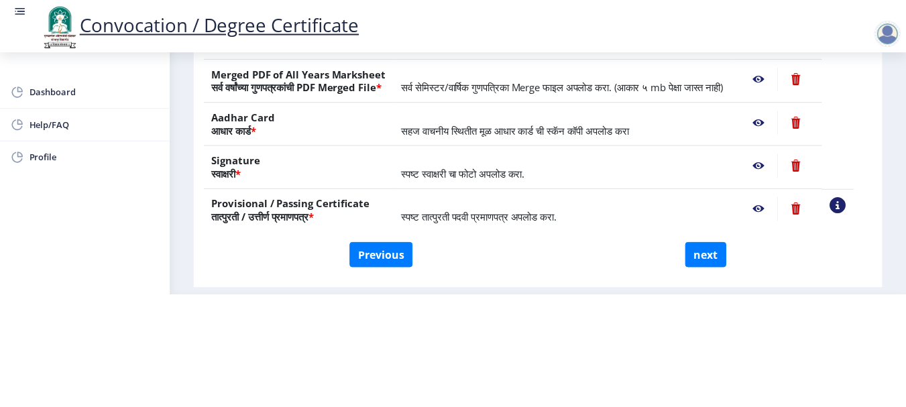
scroll to position [0, 0]
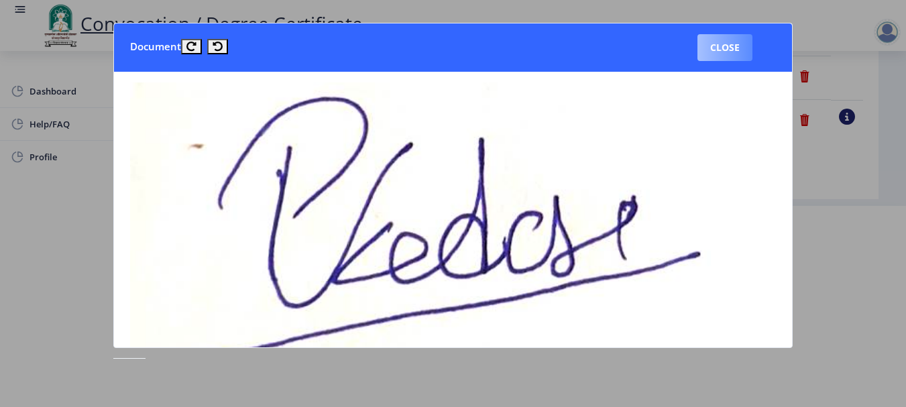
click at [727, 44] on button "Close" at bounding box center [725, 47] width 55 height 27
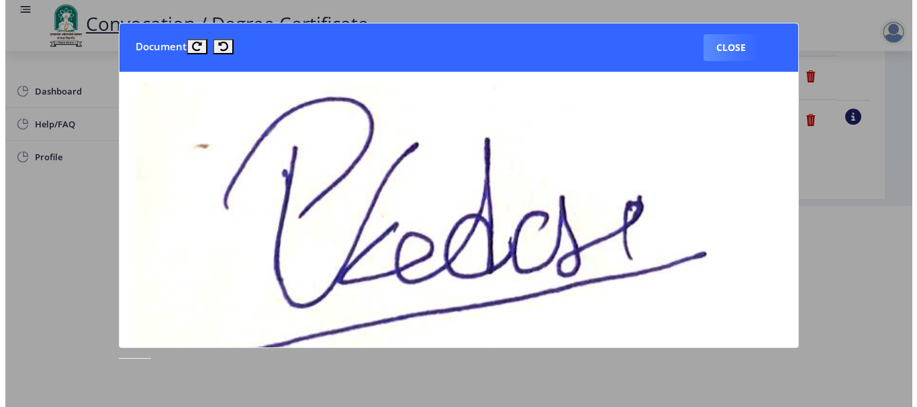
scroll to position [139, 0]
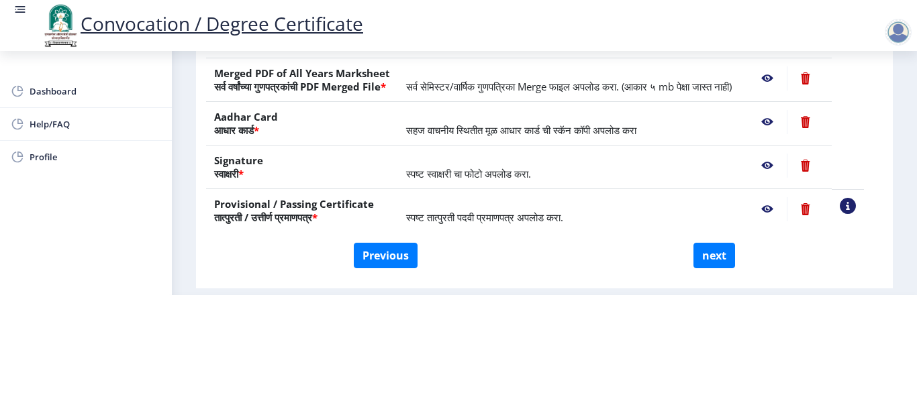
click at [778, 209] on nb-action at bounding box center [766, 209] width 39 height 24
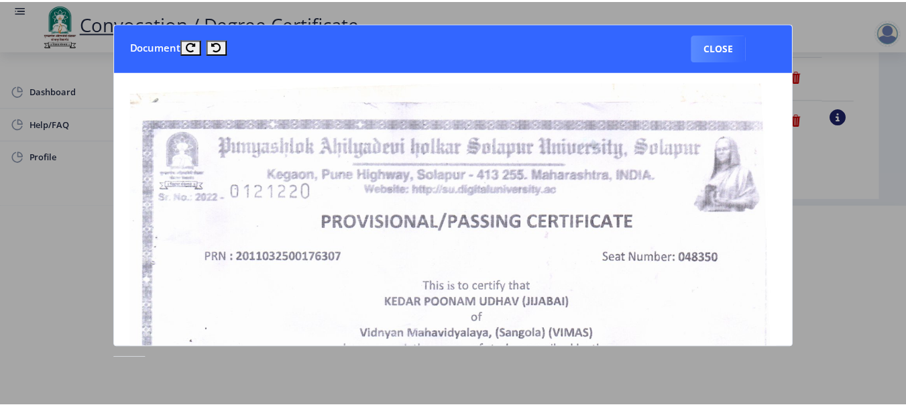
scroll to position [0, 0]
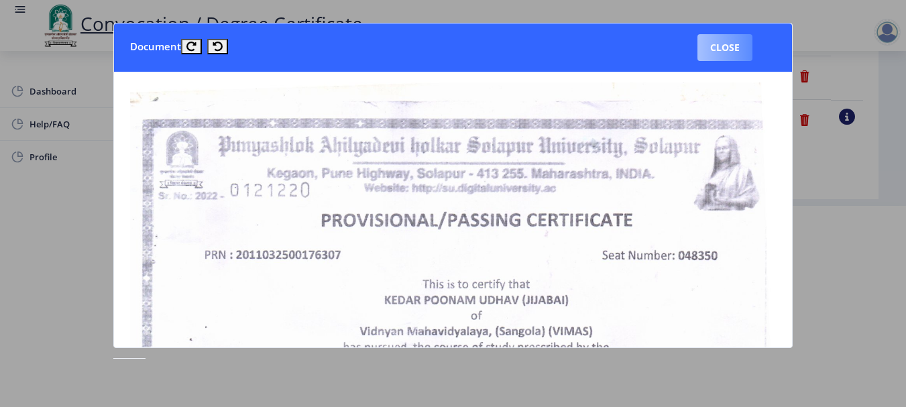
click at [730, 52] on button "Close" at bounding box center [725, 47] width 55 height 27
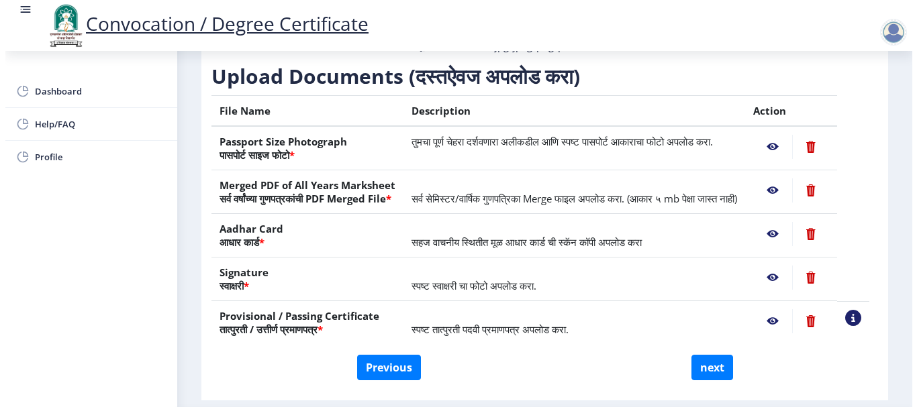
scroll to position [139, 0]
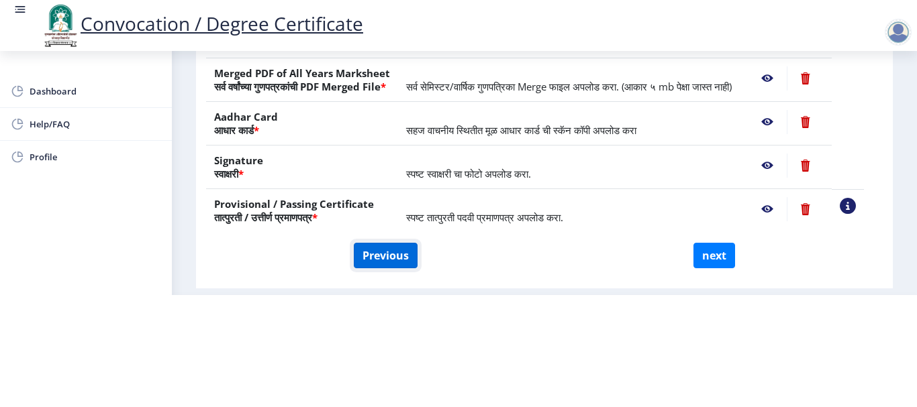
click at [388, 258] on button "Previous" at bounding box center [386, 255] width 64 height 25
select select "Regular"
select select "Hindi"
select select "2014"
select select "March"
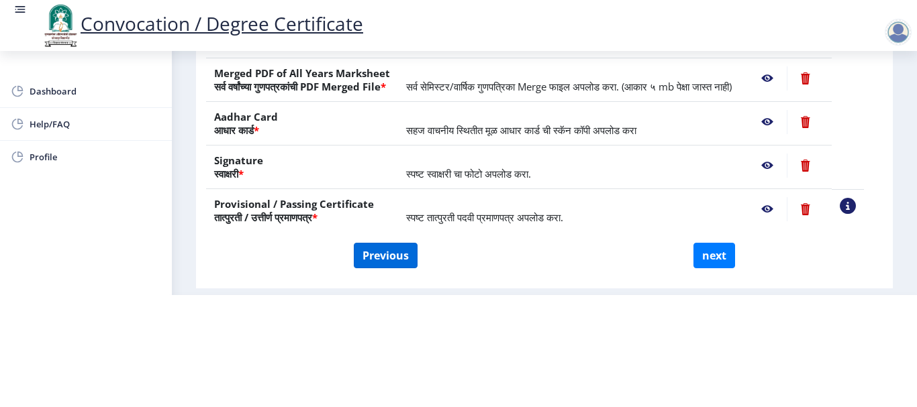
select select "FIRST CLASS"
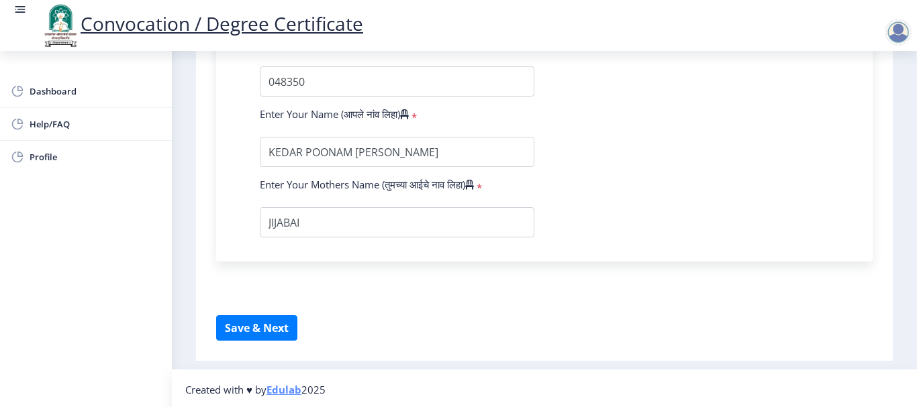
scroll to position [972, 0]
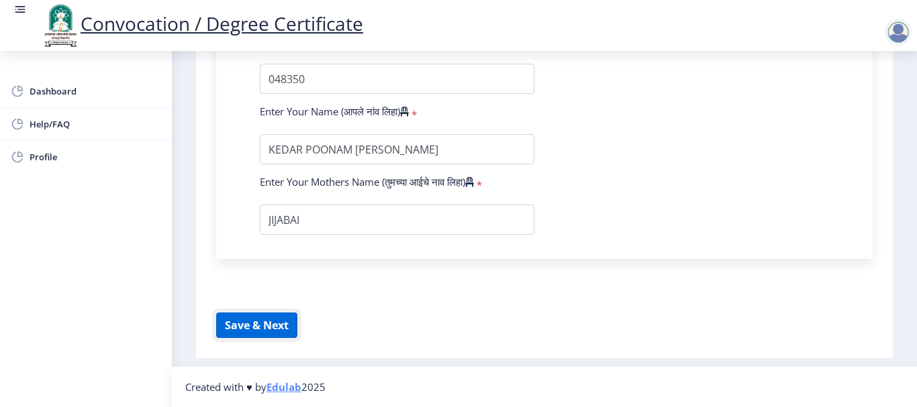
click at [256, 325] on button "Save & Next" at bounding box center [256, 325] width 81 height 25
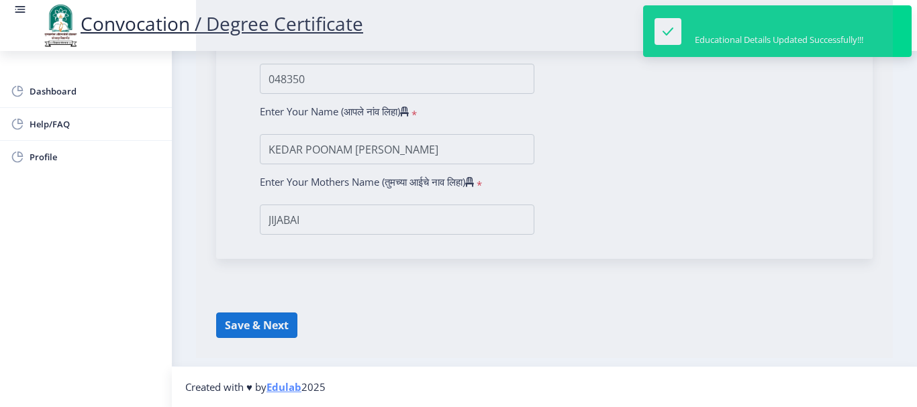
select select
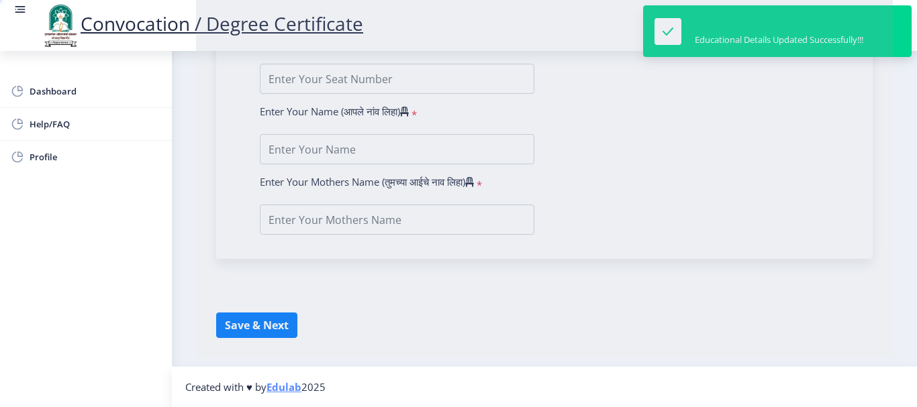
type input "KEDAR POONAM [PERSON_NAME]"
type input "JIJABAI"
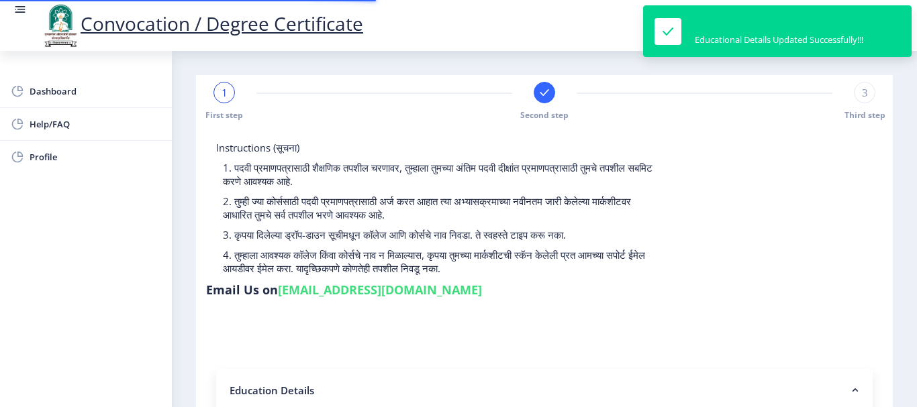
select select
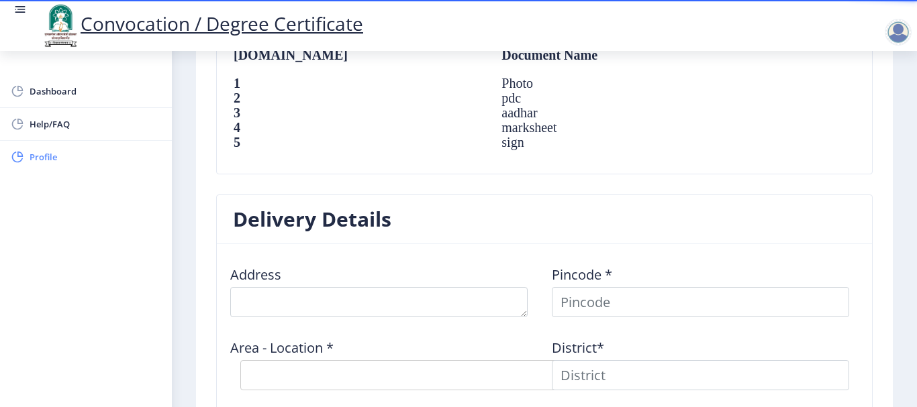
scroll to position [901, 0]
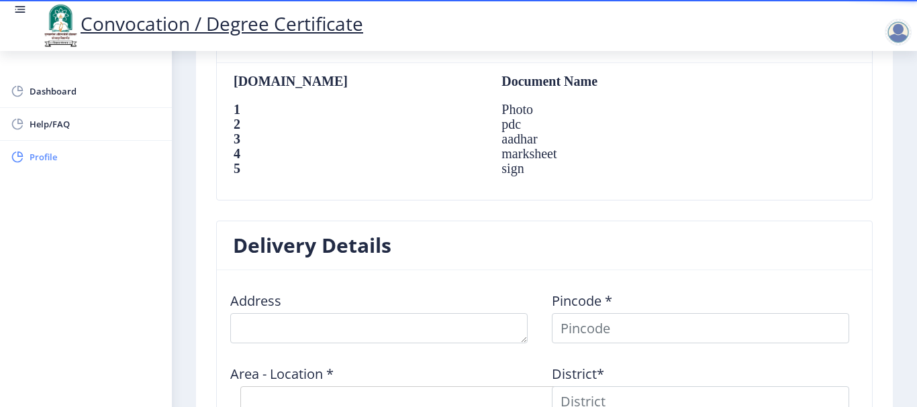
click at [40, 156] on span "Profile" at bounding box center [96, 157] width 132 height 16
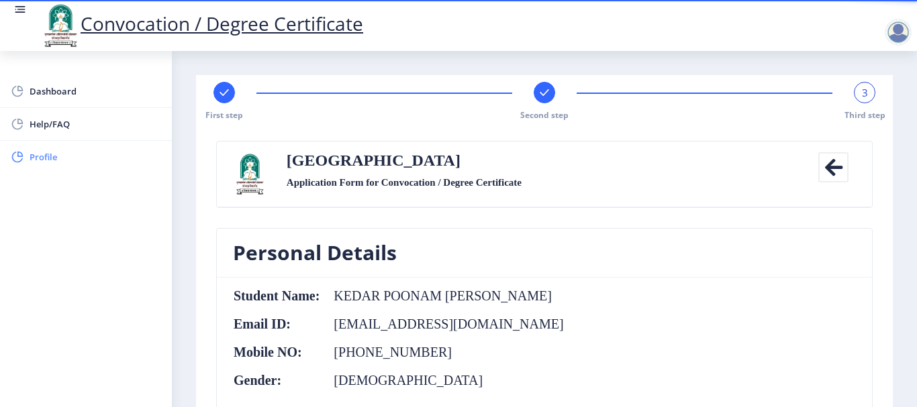
select select
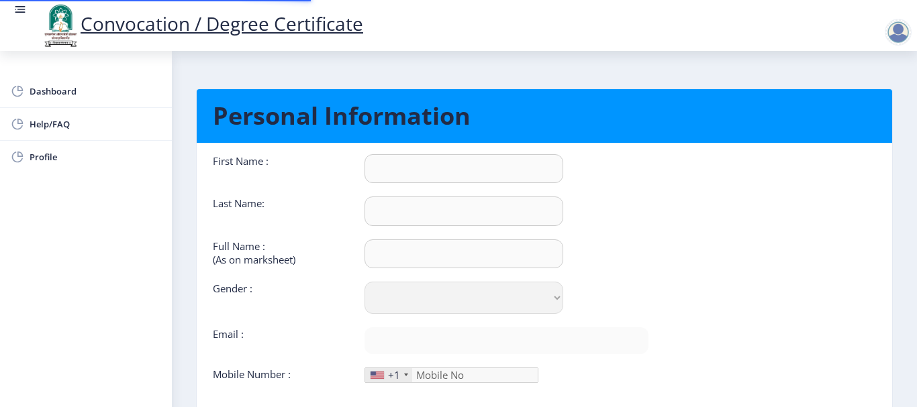
type input "POONAM"
type input "KEDAR"
type input "KEDAR POONAM [PERSON_NAME]"
select select "[DEMOGRAPHIC_DATA]"
type input "[EMAIL_ADDRESS][DOMAIN_NAME]"
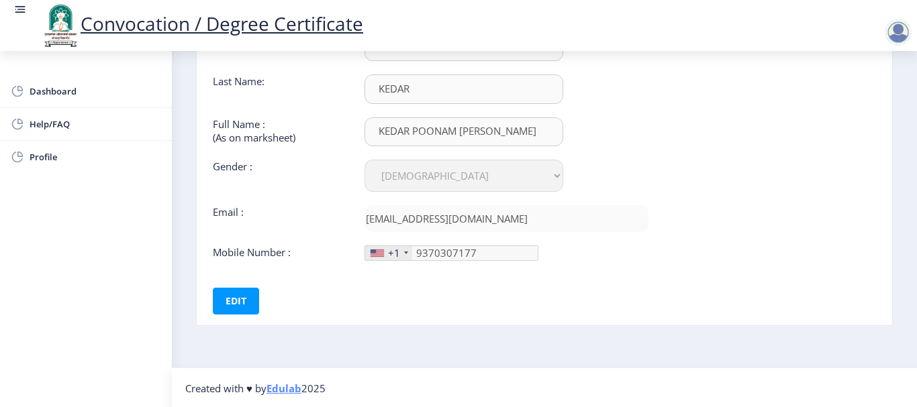
scroll to position [123, 0]
click at [382, 250] on div at bounding box center [376, 251] width 13 height 7
click at [388, 252] on div "+1" at bounding box center [394, 251] width 12 height 13
click at [393, 250] on div "+1" at bounding box center [394, 251] width 12 height 13
click at [472, 289] on div "First Name : POONAM Last Name: [PERSON_NAME] Full Name : (As on marksheet) [PER…" at bounding box center [431, 172] width 456 height 282
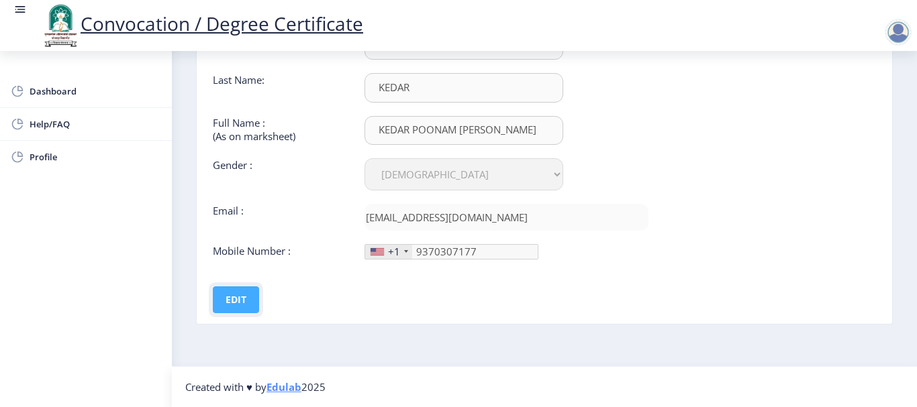
click at [249, 305] on button "Edit" at bounding box center [236, 300] width 46 height 27
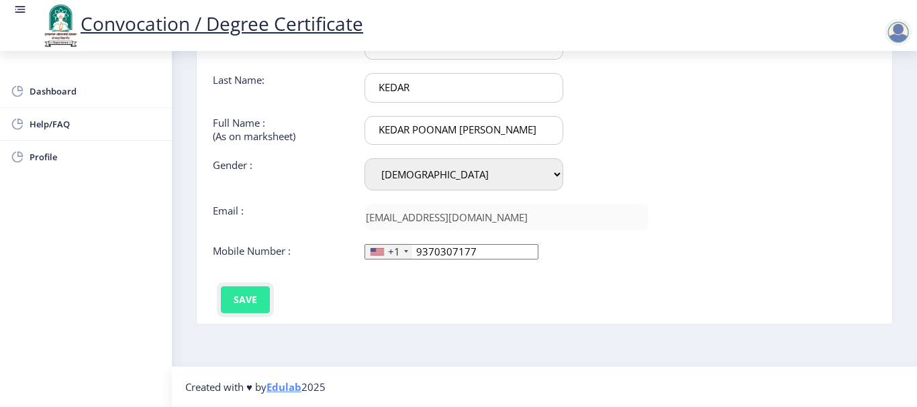
click at [248, 300] on button "Save" at bounding box center [245, 300] width 49 height 27
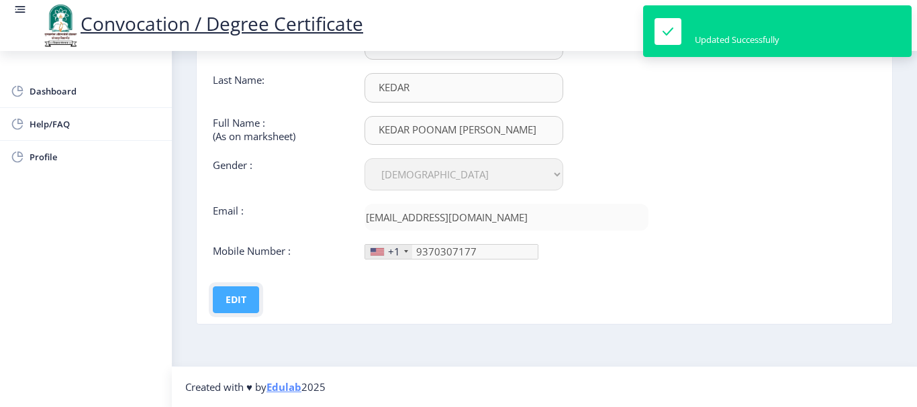
click at [228, 300] on button "Edit" at bounding box center [236, 300] width 46 height 27
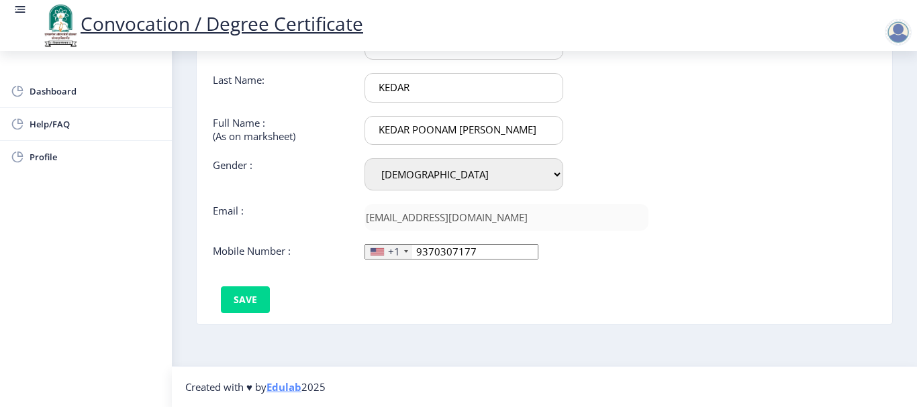
click at [477, 255] on input "9370307177" at bounding box center [451, 251] width 174 height 15
type input "9"
type input "8288803395"
click at [251, 298] on button "Save" at bounding box center [245, 300] width 49 height 27
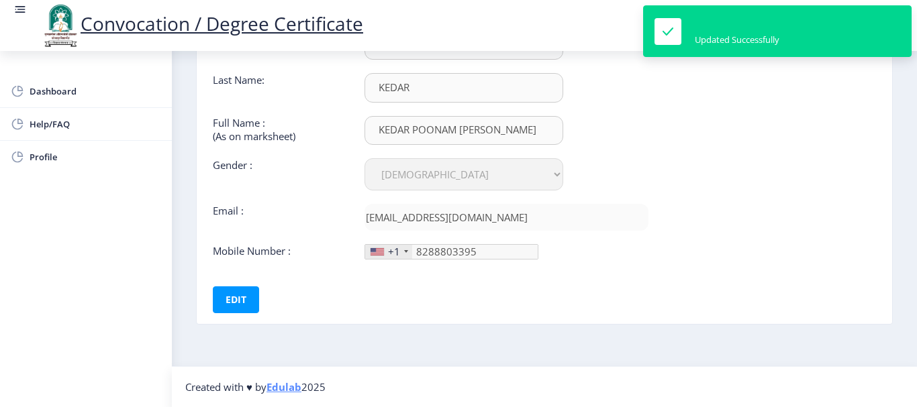
click at [714, 241] on nb-card-body "First Name : POONAM Last Name: [PERSON_NAME] Full Name : (As on marksheet) [PER…" at bounding box center [544, 172] width 715 height 304
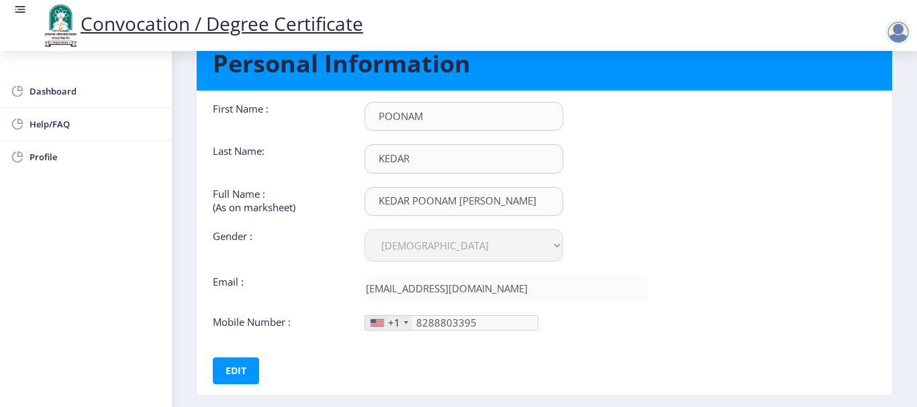
scroll to position [0, 0]
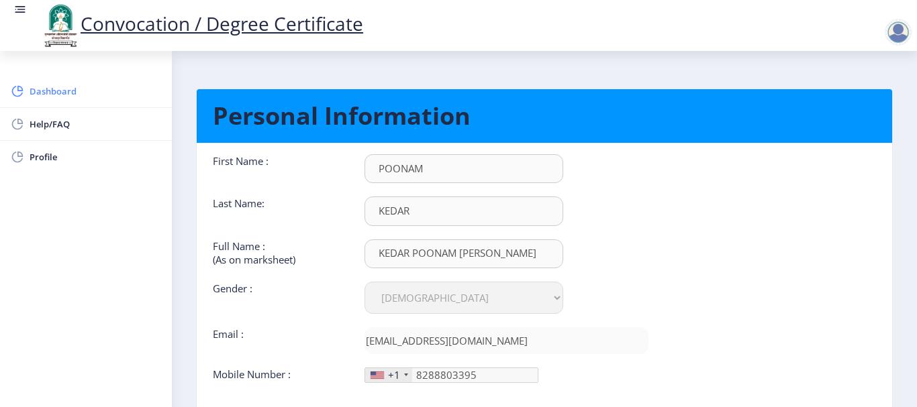
click at [64, 94] on span "Dashboard" at bounding box center [96, 91] width 132 height 16
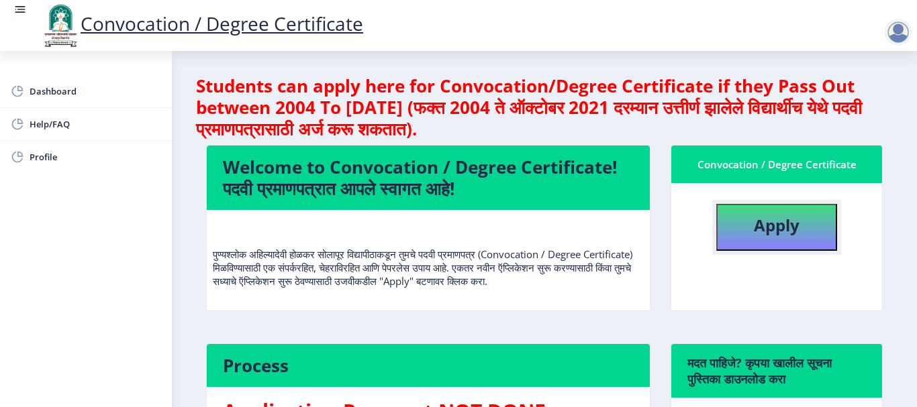
click at [777, 230] on b "Apply" at bounding box center [777, 225] width 46 height 22
select select
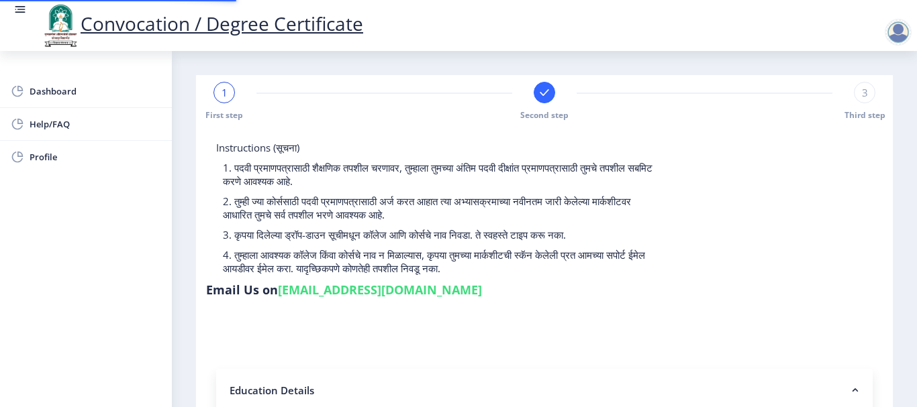
type input "2011032500176307"
select select "Regular"
select select "2014"
select select "March"
select select "FIRST CLASS"
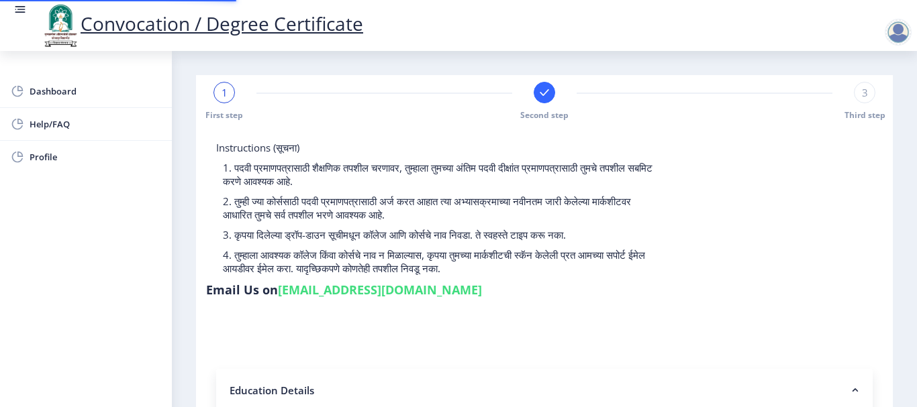
type input "048350"
select select
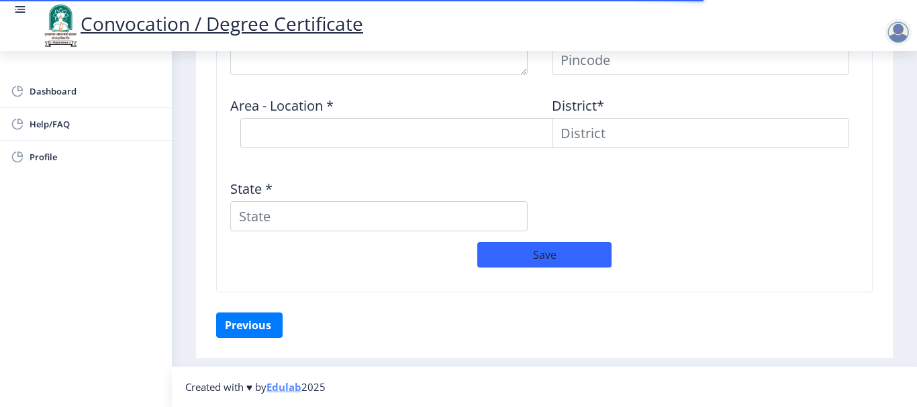
scroll to position [1035, 0]
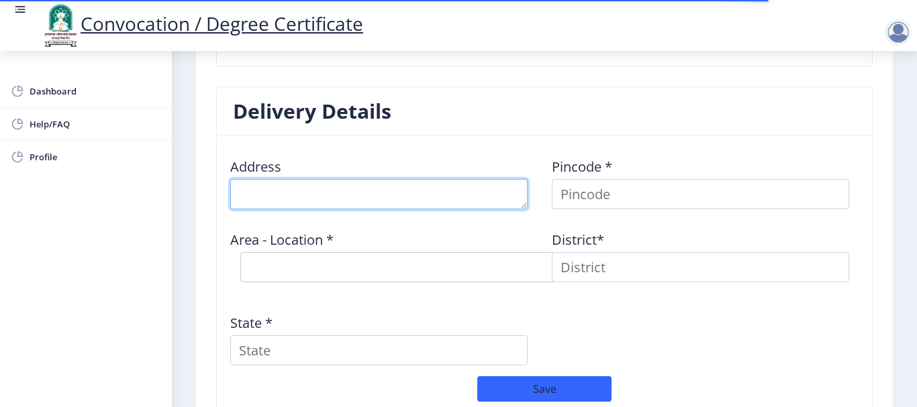
click at [353, 203] on textarea at bounding box center [378, 194] width 297 height 30
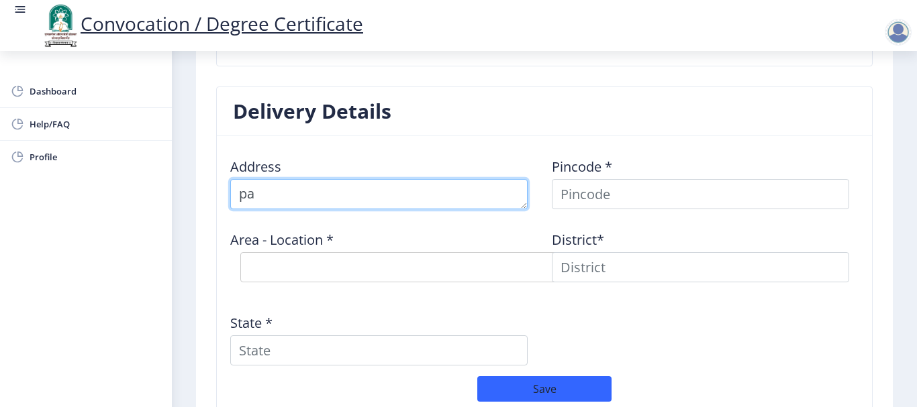
type textarea "p"
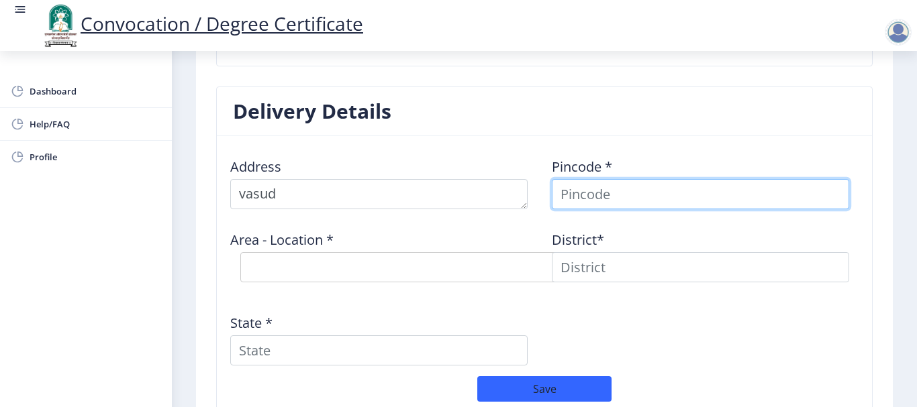
click at [569, 192] on input at bounding box center [700, 194] width 297 height 30
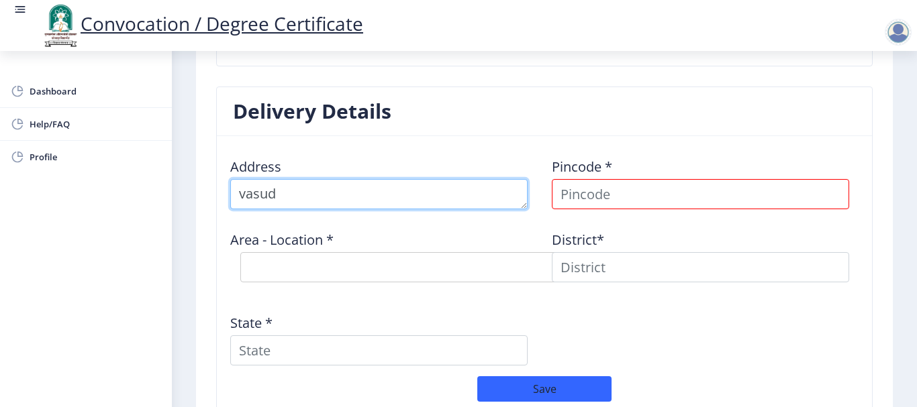
click at [313, 193] on textarea at bounding box center [378, 194] width 297 height 30
type textarea "vasud taluka Sangola Dist [GEOGRAPHIC_DATA]"
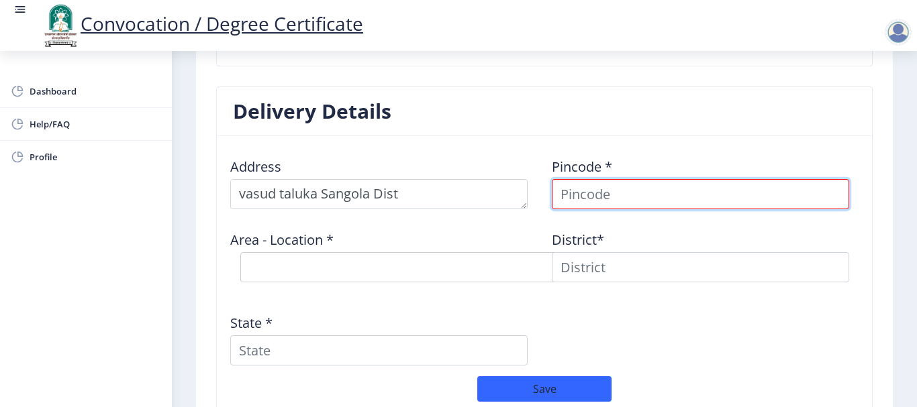
click at [577, 205] on input at bounding box center [700, 194] width 297 height 30
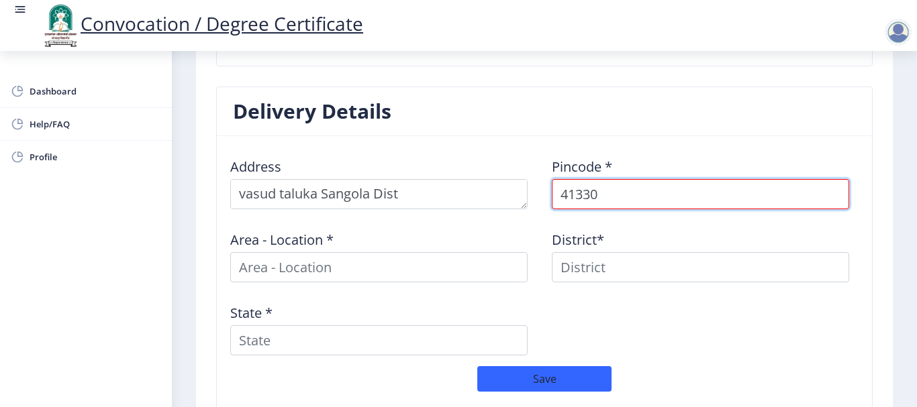
type input "413307"
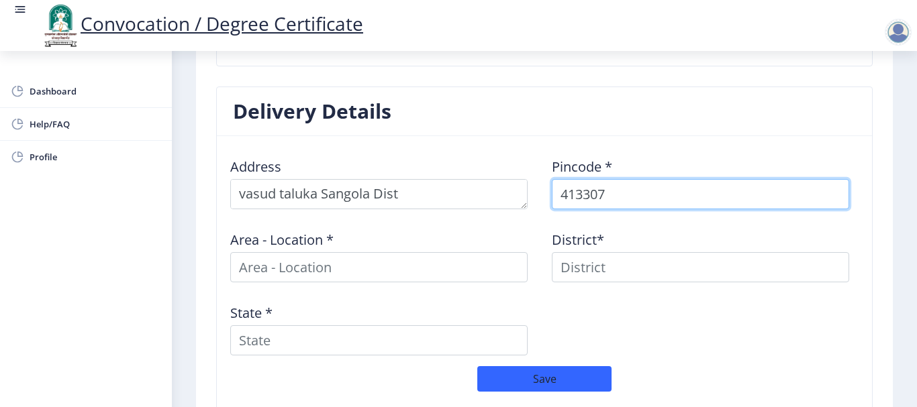
select select
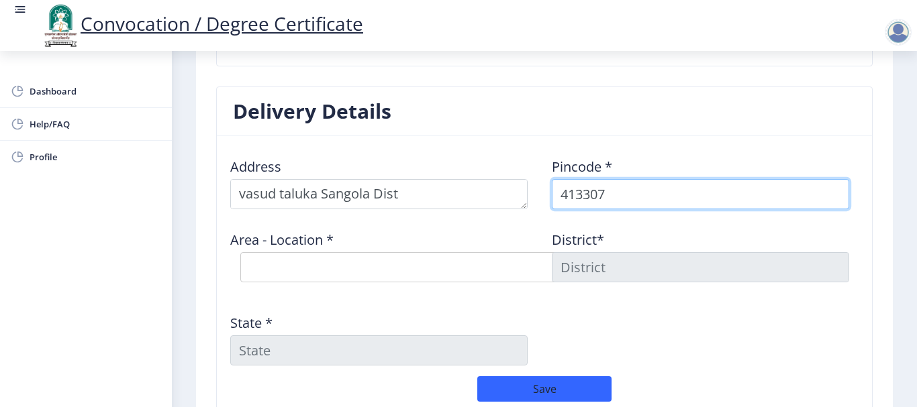
type input "413307"
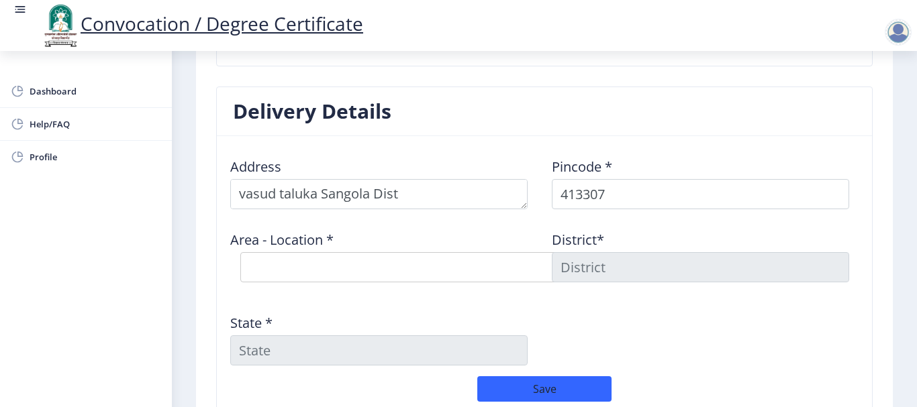
click at [470, 234] on div "Area - Location * Select Area Location [GEOGRAPHIC_DATA] Wasud B.O Chincholi B.…" at bounding box center [383, 256] width 321 height 72
click at [433, 270] on select "Select Area Location [GEOGRAPHIC_DATA] Wasud B.O Chincholi B.O Ekhatpur B.O Hat…" at bounding box center [441, 267] width 403 height 30
click at [446, 315] on div "State *" at bounding box center [383, 334] width 321 height 62
click at [403, 273] on select "Select Area Location [GEOGRAPHIC_DATA] Wasud B.O Chincholi B.O Ekhatpur B.O Hat…" at bounding box center [441, 267] width 403 height 30
select select "1: Object"
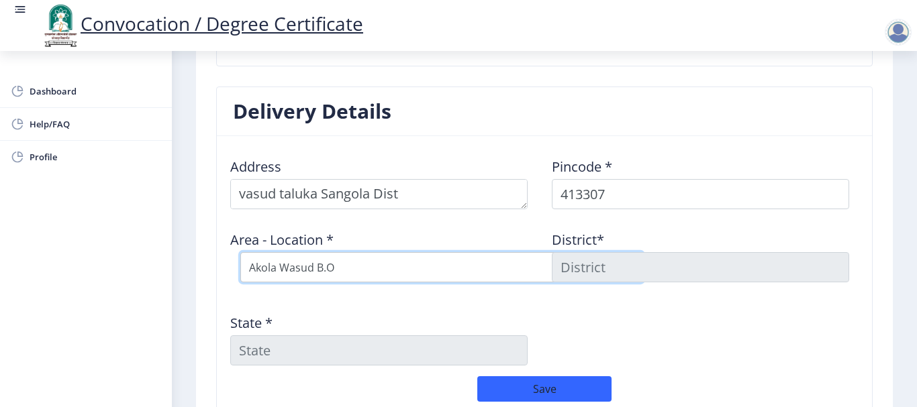
click at [240, 252] on select "Select Area Location [GEOGRAPHIC_DATA] Wasud B.O Chincholi B.O Ekhatpur B.O Hat…" at bounding box center [441, 267] width 403 height 30
type input "SOLAPUR"
type input "[GEOGRAPHIC_DATA]"
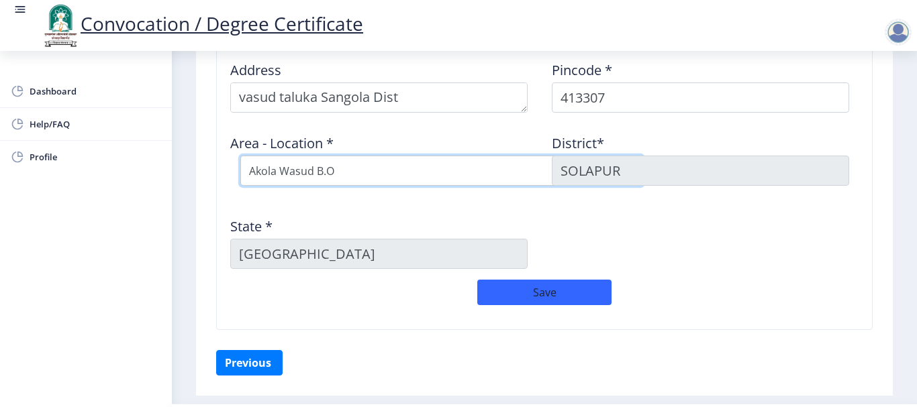
scroll to position [1102, 0]
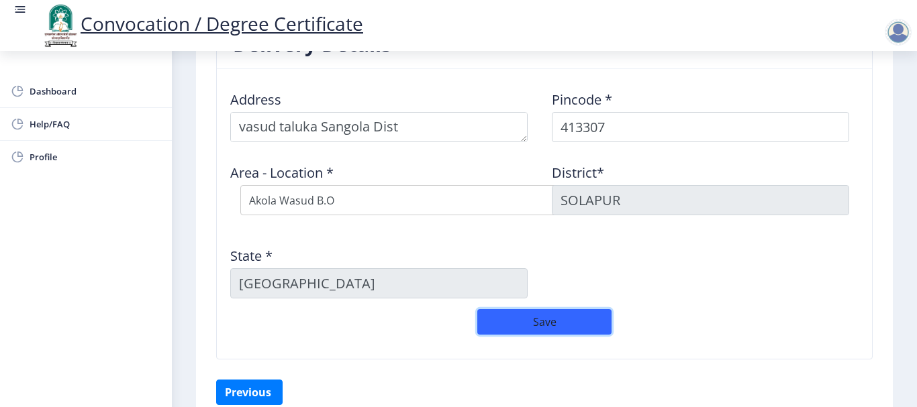
click at [582, 327] on button "Save" at bounding box center [544, 321] width 134 height 25
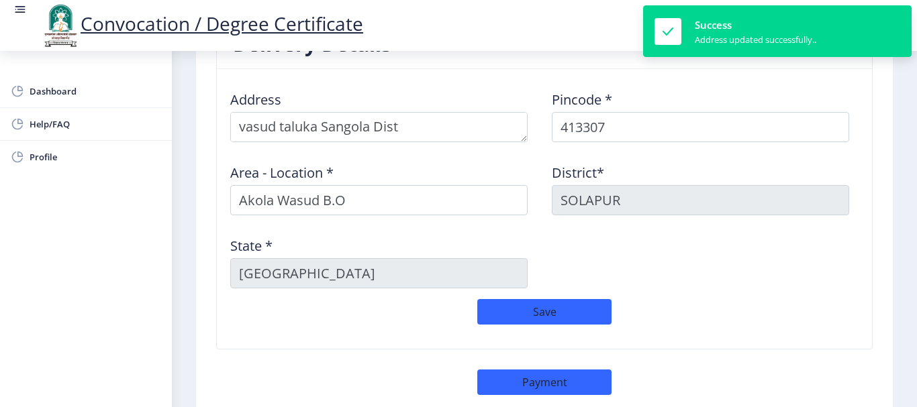
click at [595, 74] on nb-card-body "Address Pincode * 413307 Area - Location * [GEOGRAPHIC_DATA] Wasud [GEOGRAPHIC_…" at bounding box center [544, 209] width 655 height 280
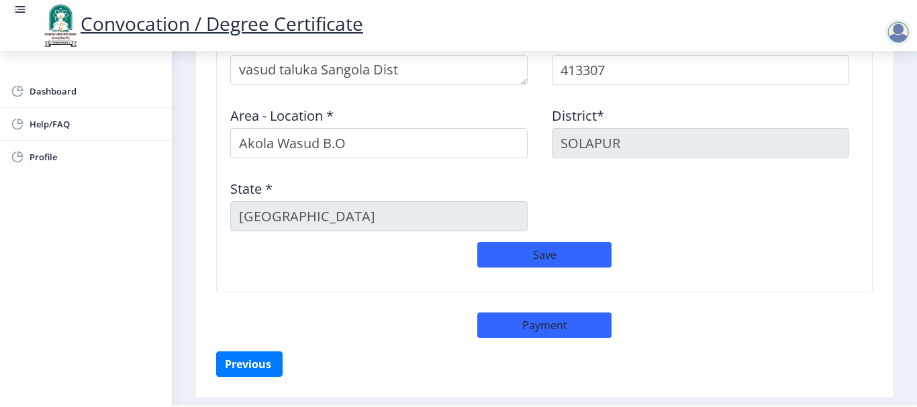
scroll to position [1198, 0]
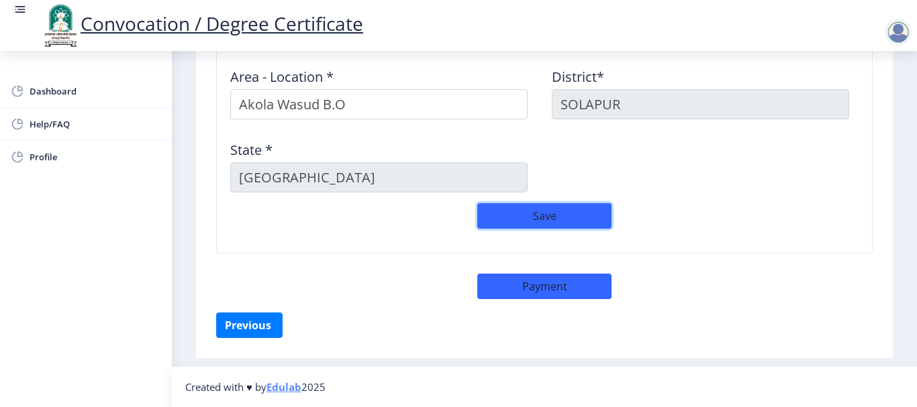
click at [535, 222] on button "Save" at bounding box center [544, 215] width 134 height 25
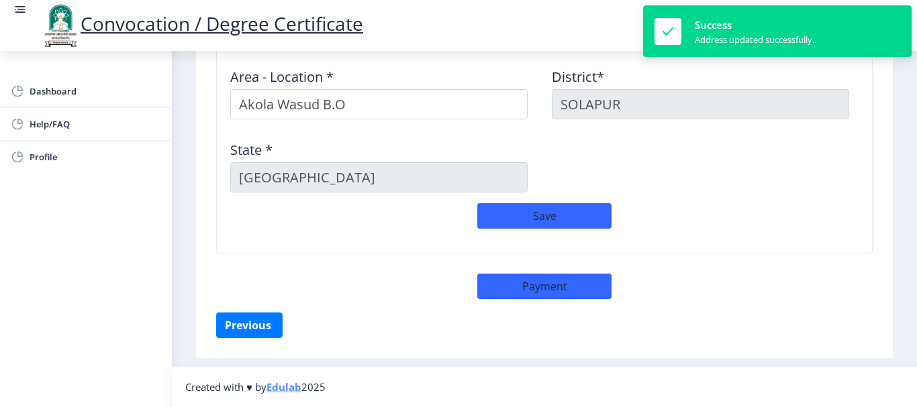
click at [724, 200] on div "Address Pincode * 413307 Area - Location * [GEOGRAPHIC_DATA] Wasud [GEOGRAPHIC_…" at bounding box center [544, 93] width 643 height 219
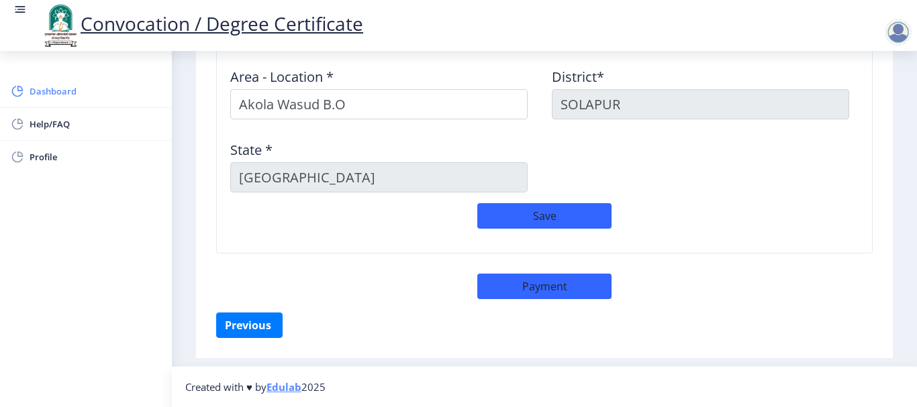
click at [42, 91] on span "Dashboard" at bounding box center [96, 91] width 132 height 16
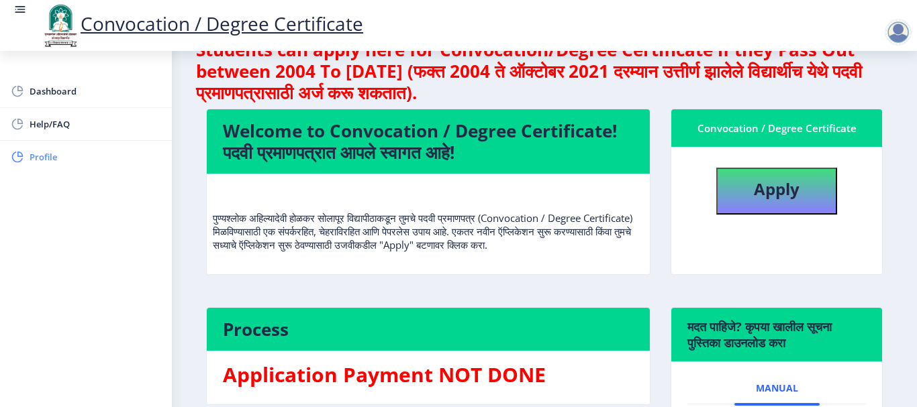
scroll to position [67, 0]
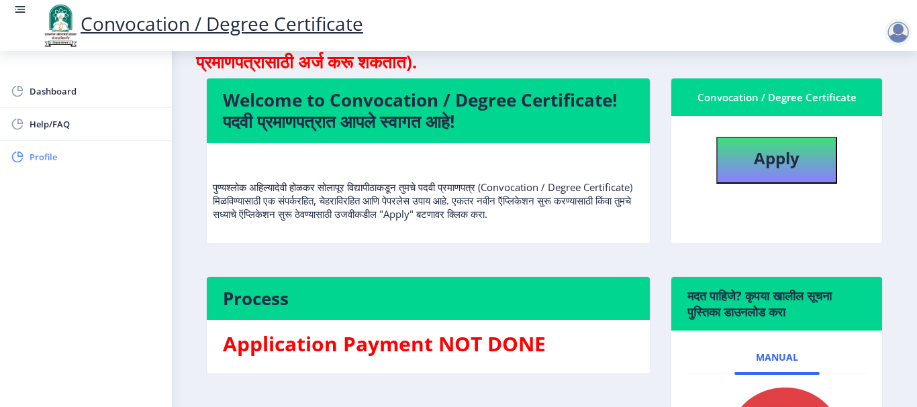
click at [44, 156] on span "Profile" at bounding box center [96, 157] width 132 height 16
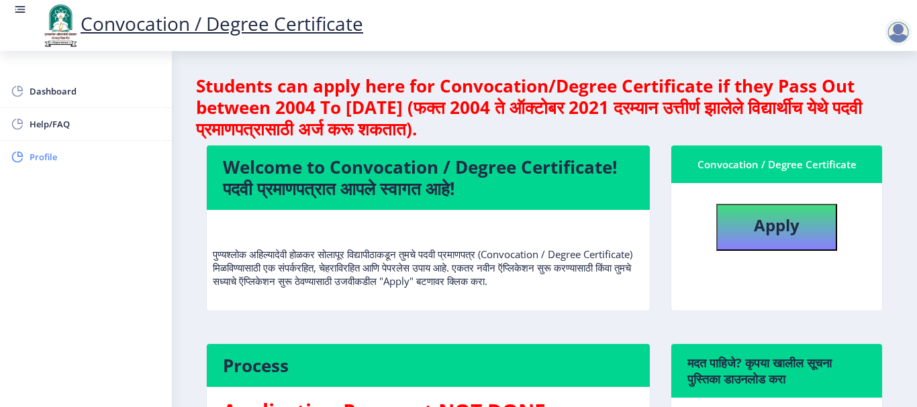
select select "[DEMOGRAPHIC_DATA]"
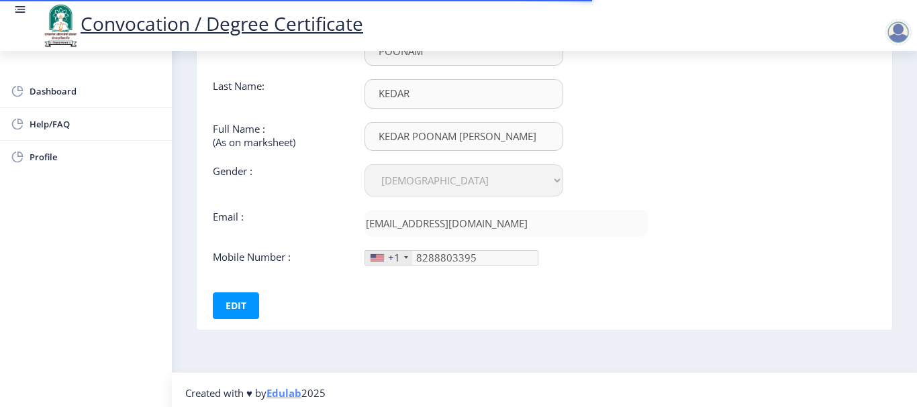
scroll to position [123, 0]
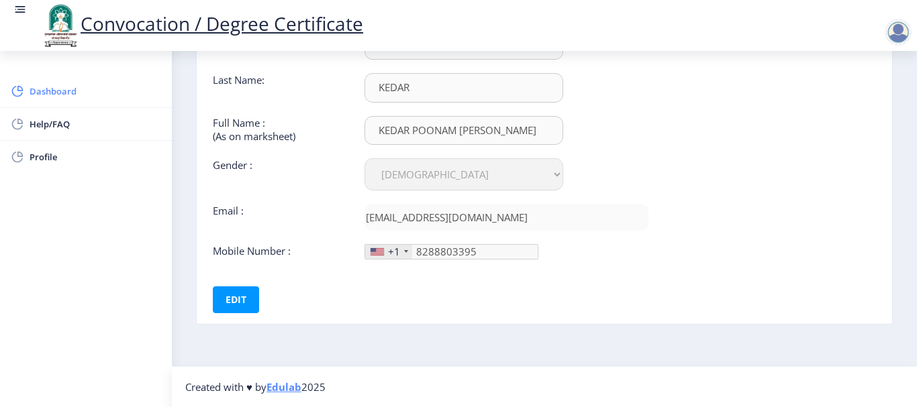
click at [51, 93] on span "Dashboard" at bounding box center [96, 91] width 132 height 16
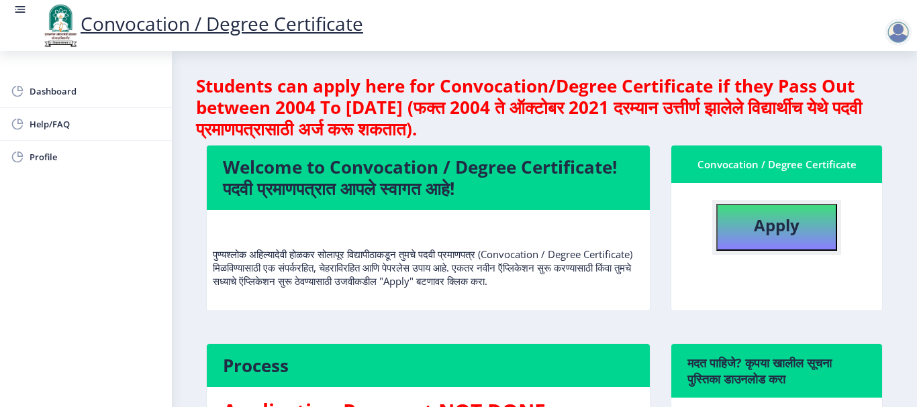
click at [754, 221] on b "Apply" at bounding box center [777, 225] width 46 height 22
select select
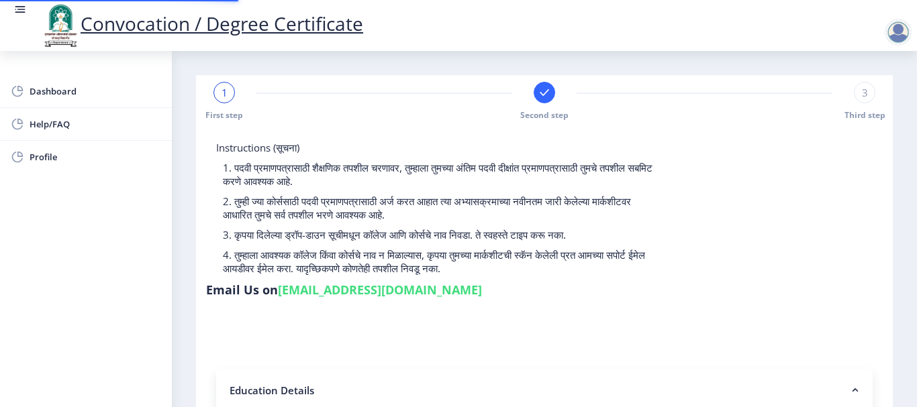
type input "2011032500176307"
select select "Regular"
select select "2014"
select select "March"
select select "FIRST CLASS"
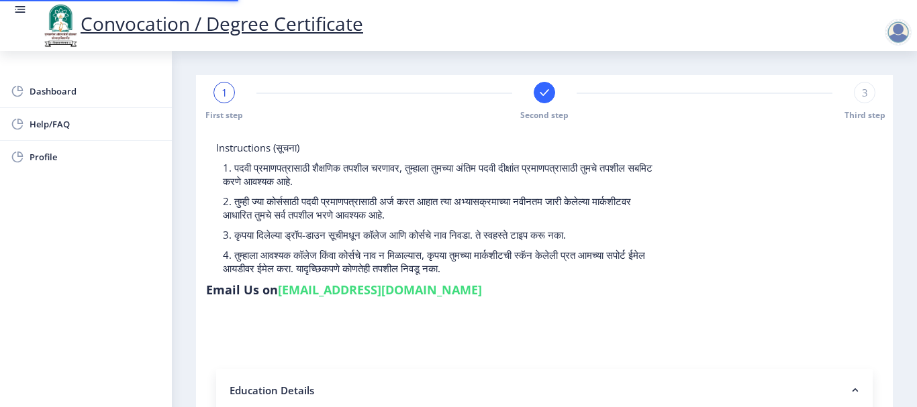
type input "048350"
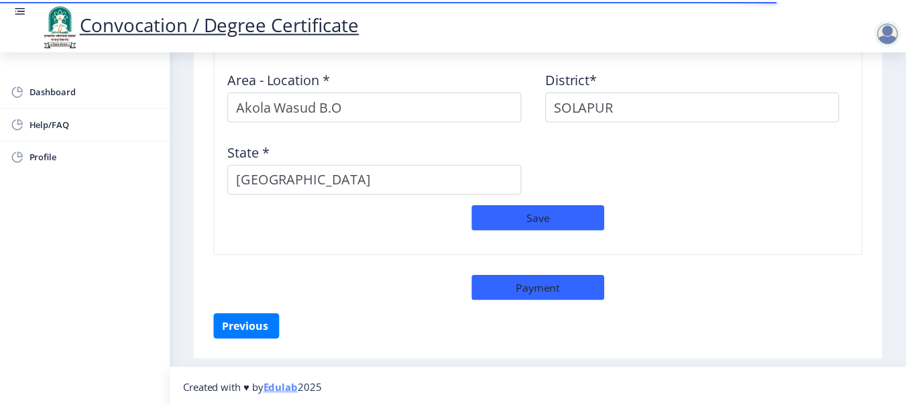
scroll to position [1198, 0]
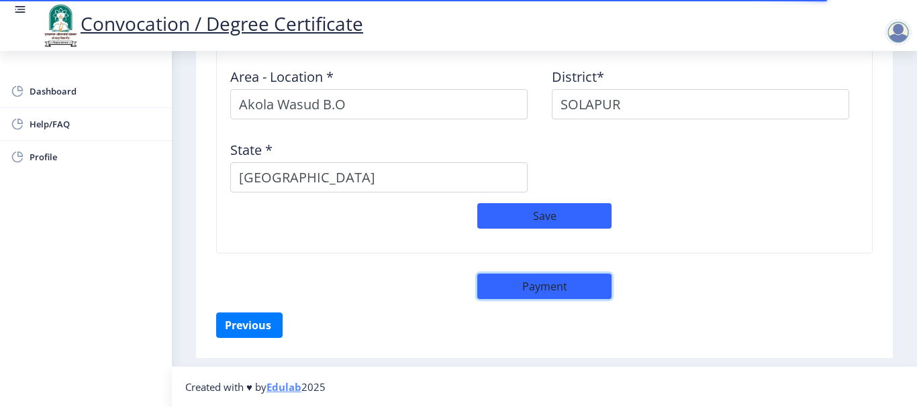
click at [539, 291] on button "Payment" at bounding box center [544, 286] width 134 height 25
select select "sealed"
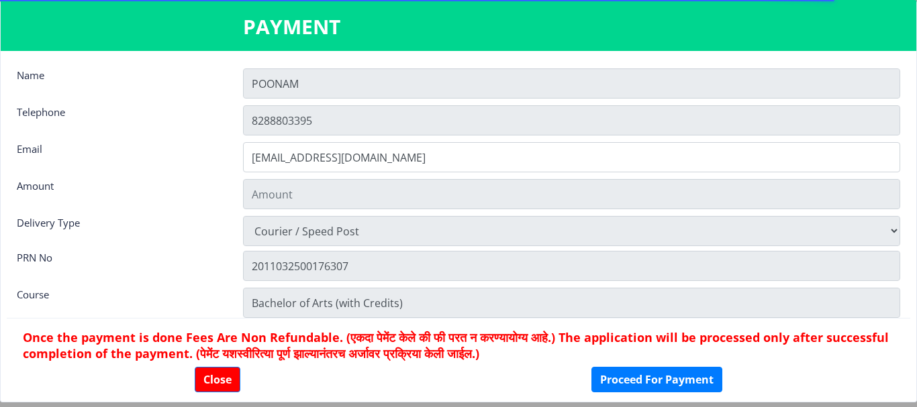
type input "1885"
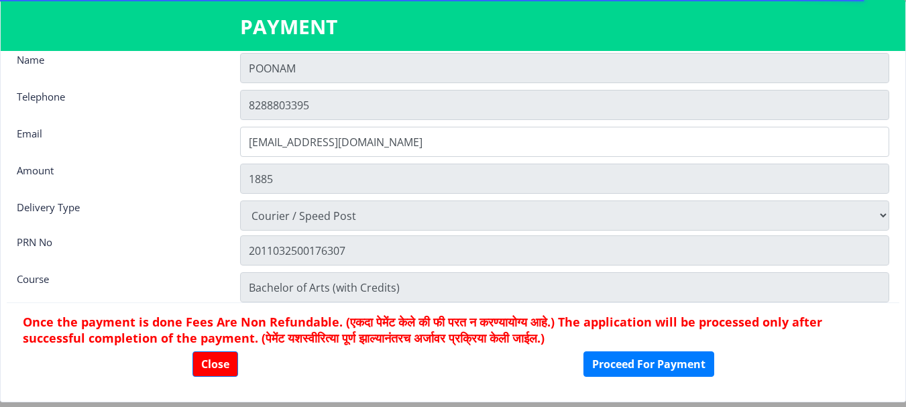
scroll to position [19, 0]
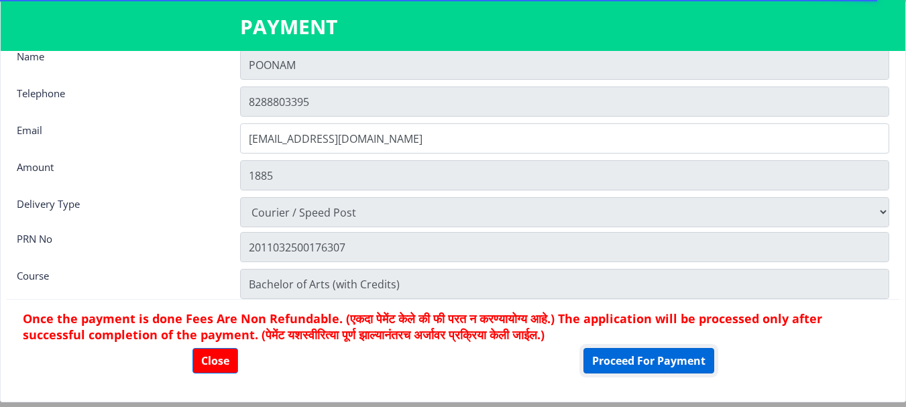
click at [623, 363] on button "Proceed For Payment" at bounding box center [649, 360] width 131 height 25
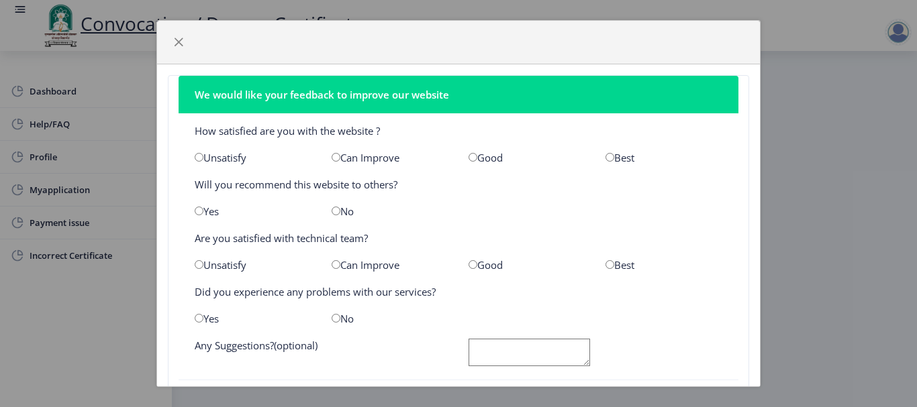
click at [469, 159] on input "radio" at bounding box center [472, 157] width 9 height 9
radio input "true"
click at [338, 213] on div "No" at bounding box center [389, 211] width 137 height 13
click at [333, 213] on input "radio" at bounding box center [335, 211] width 9 height 9
radio input "true"
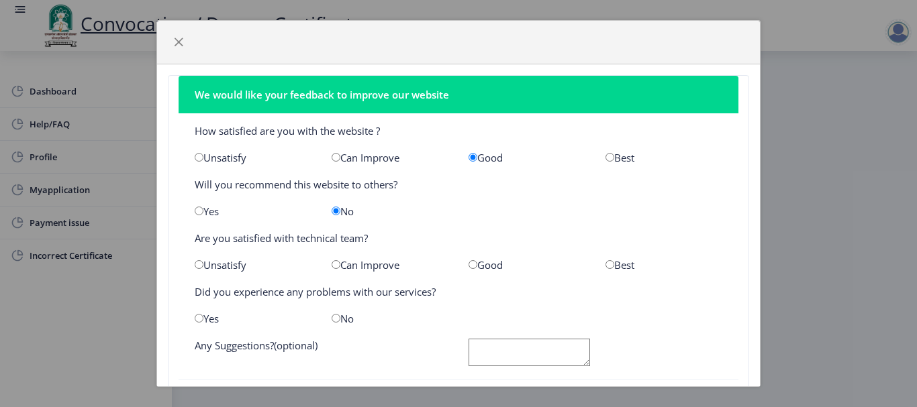
click at [469, 266] on input "radio" at bounding box center [472, 264] width 9 height 9
radio input "true"
click at [333, 318] on input "radio" at bounding box center [335, 318] width 9 height 9
radio input "true"
click at [518, 355] on textarea at bounding box center [528, 353] width 121 height 28
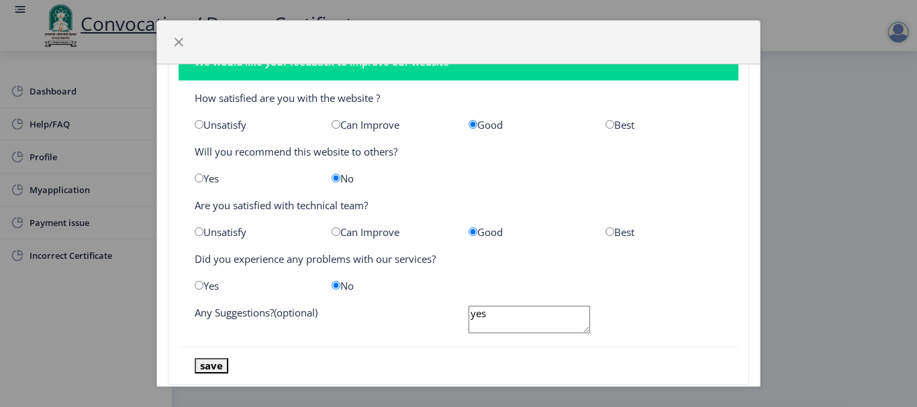
scroll to position [62, 0]
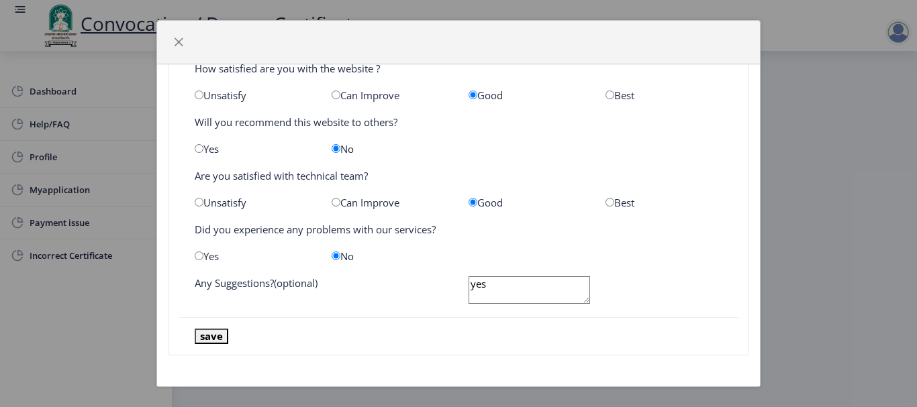
type textarea "yes"
click at [207, 331] on button "save" at bounding box center [212, 336] width 34 height 15
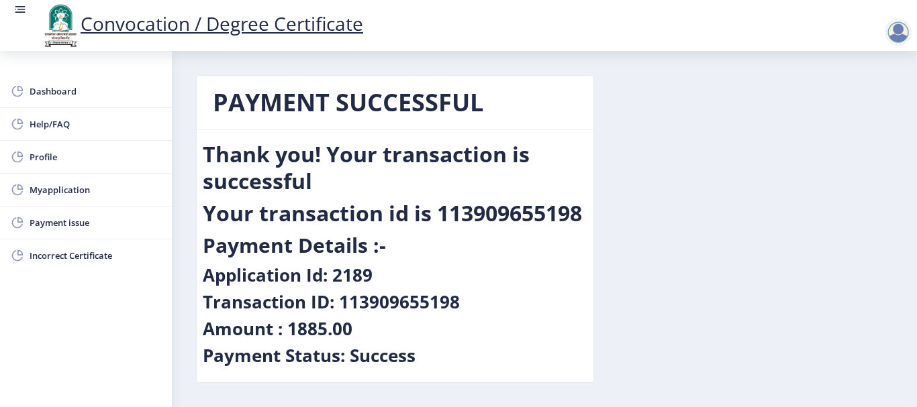
scroll to position [45, 0]
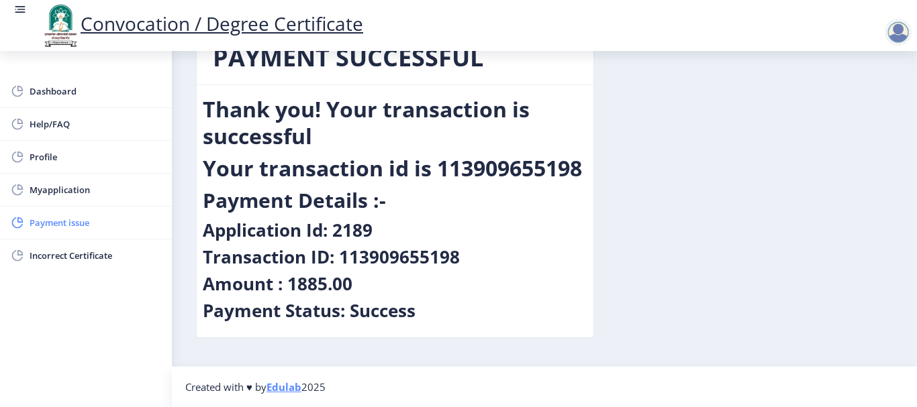
click at [77, 229] on span "Payment issue" at bounding box center [96, 223] width 132 height 16
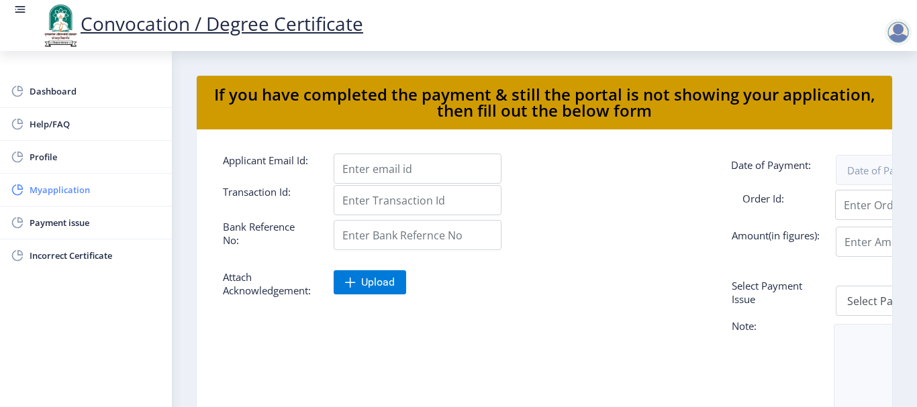
click at [48, 191] on span "Myapplication" at bounding box center [96, 190] width 132 height 16
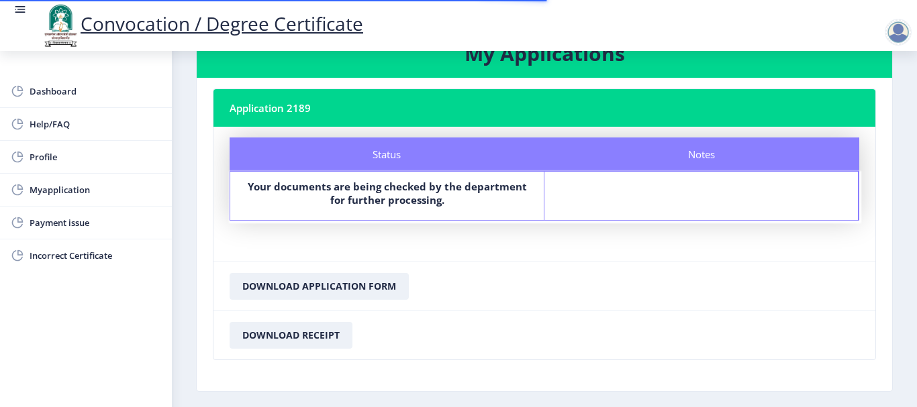
scroll to position [100, 0]
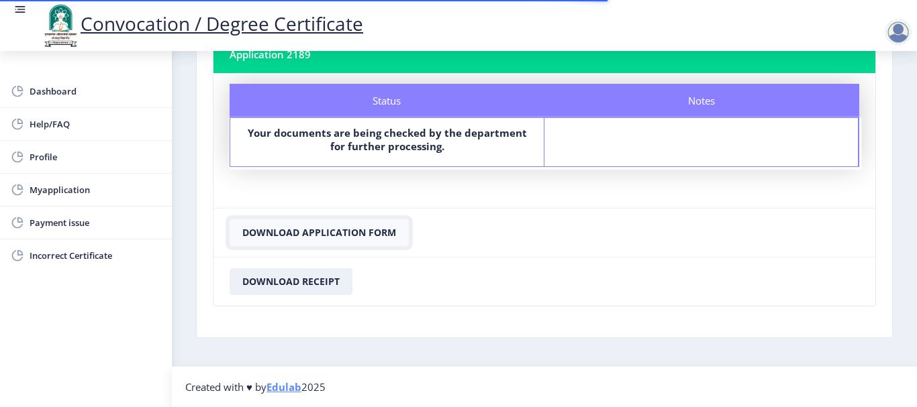
click at [307, 232] on button "Download Application Form" at bounding box center [318, 232] width 179 height 27
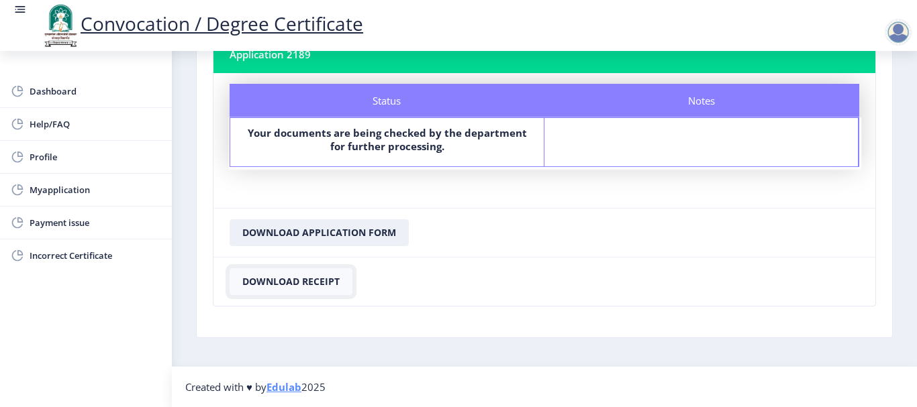
click at [297, 283] on button "Download Receipt" at bounding box center [290, 281] width 123 height 27
click at [48, 87] on span "Dashboard" at bounding box center [96, 91] width 132 height 16
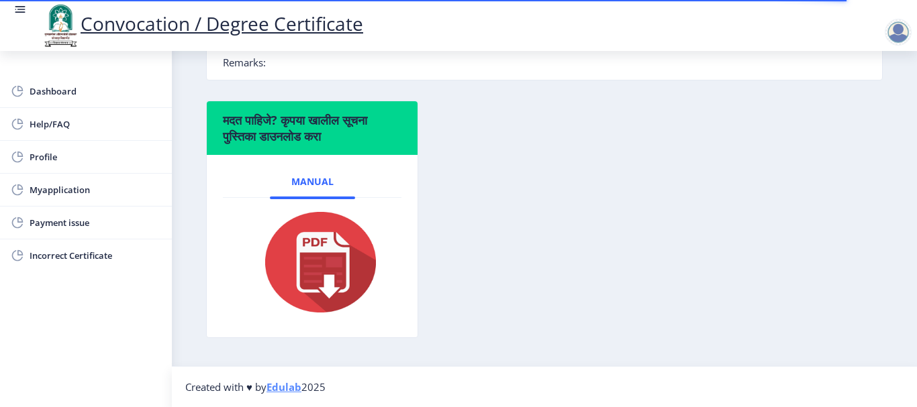
scroll to position [26, 0]
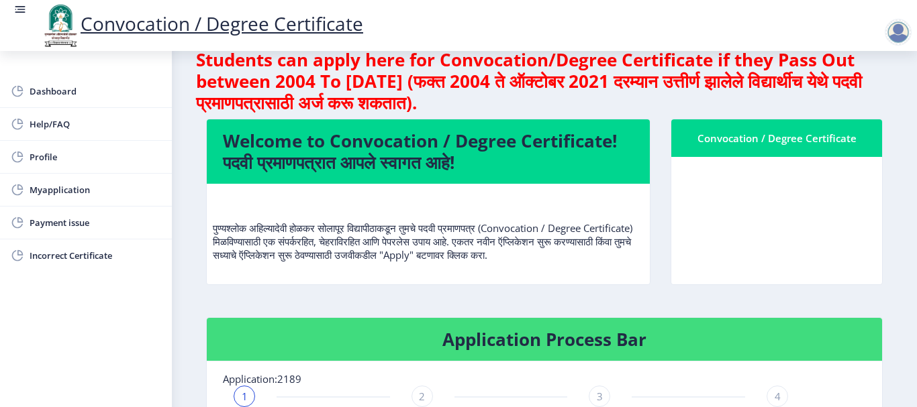
click at [902, 34] on div at bounding box center [897, 32] width 27 height 27
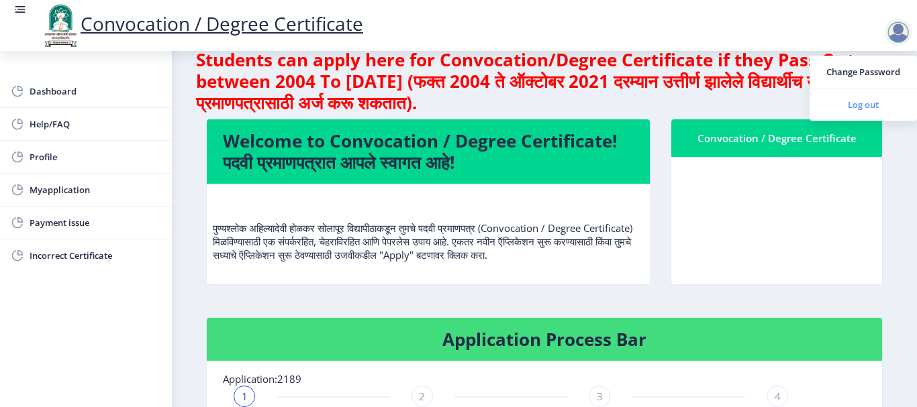
click at [876, 111] on span "Log out" at bounding box center [863, 105] width 86 height 16
